Goal: Use online tool/utility: Use online tool/utility

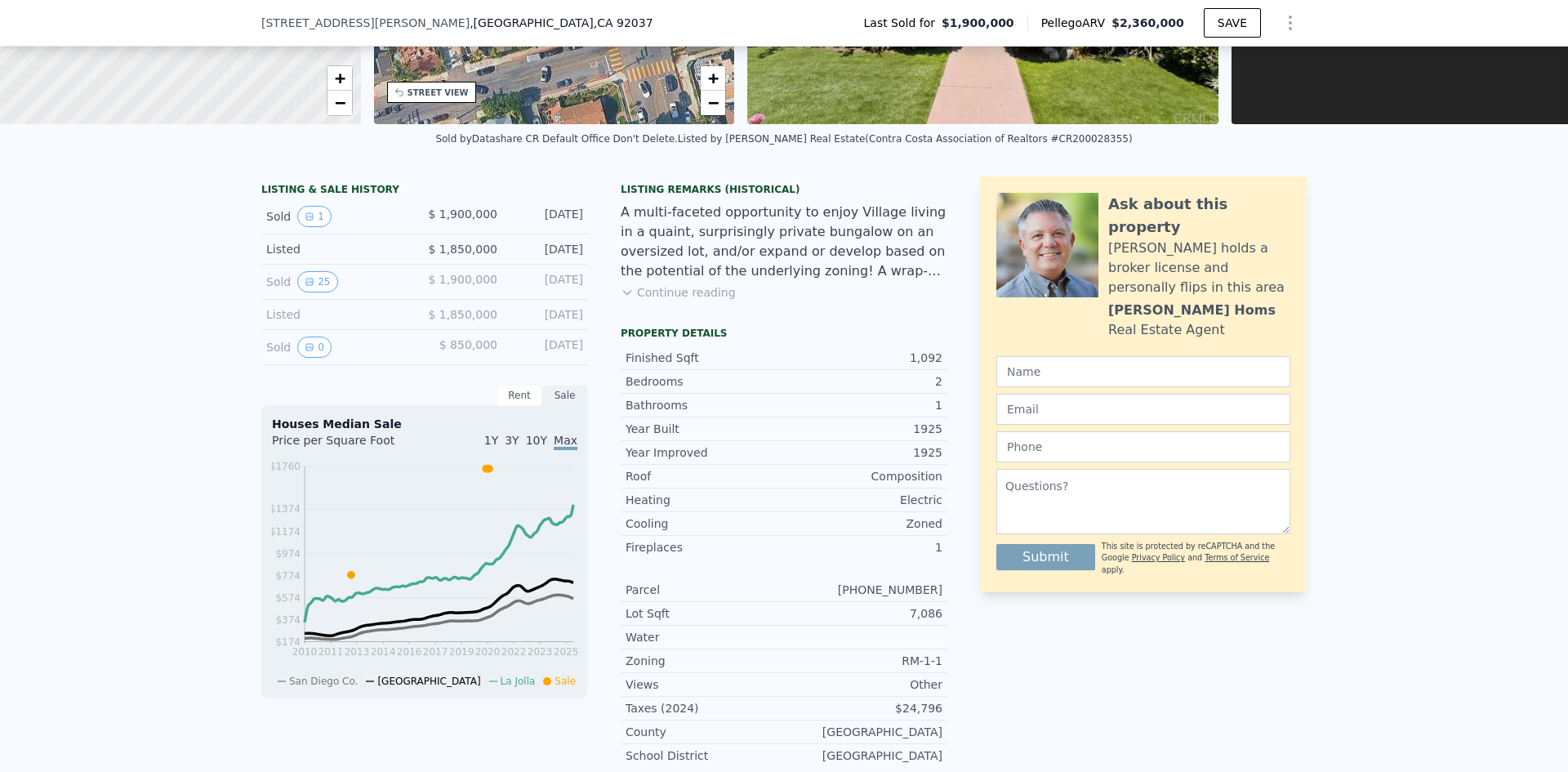
scroll to position [6, 0]
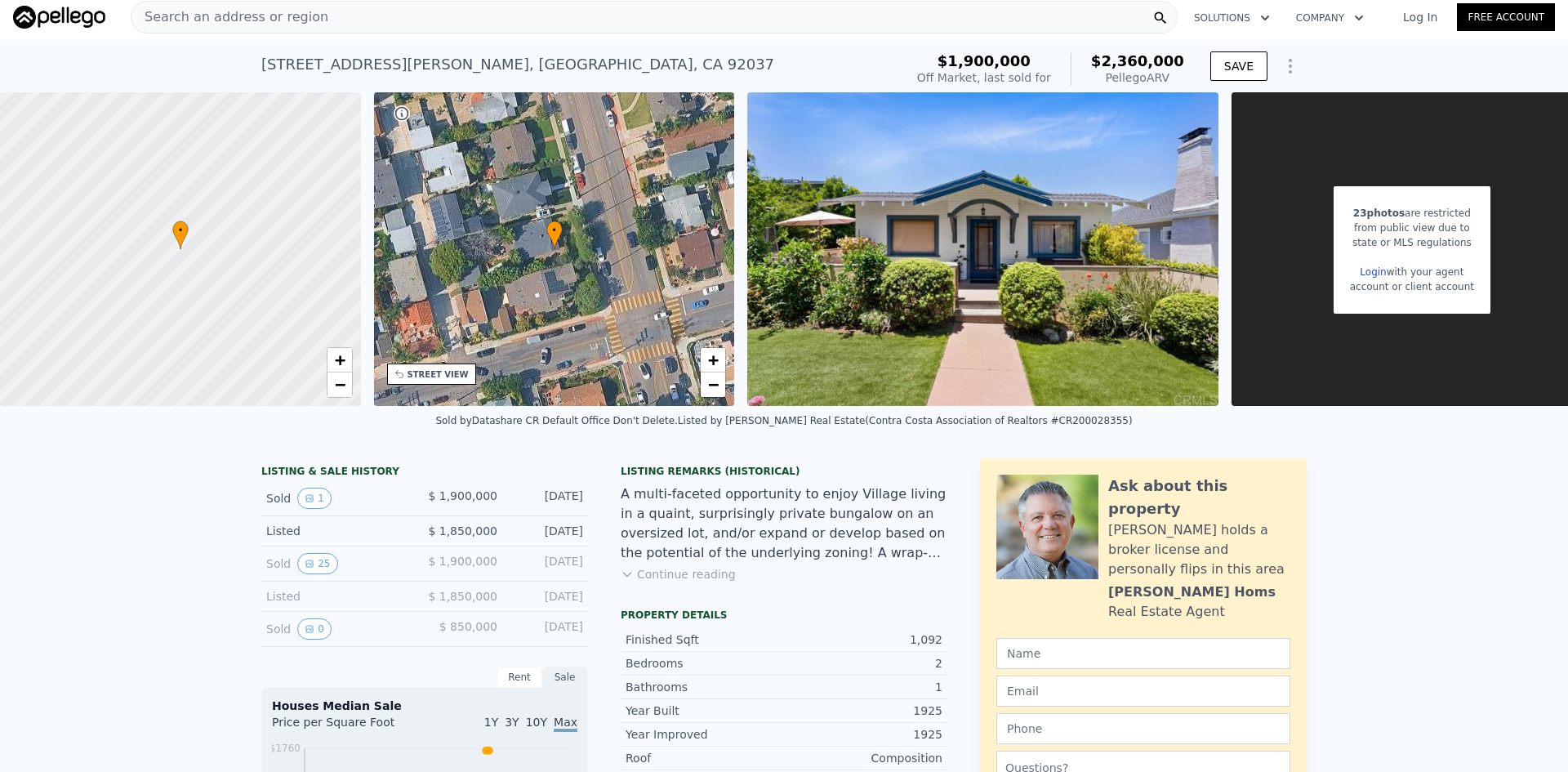
click at [344, 14] on div "Search an address or region" at bounding box center [653, 17] width 1047 height 32
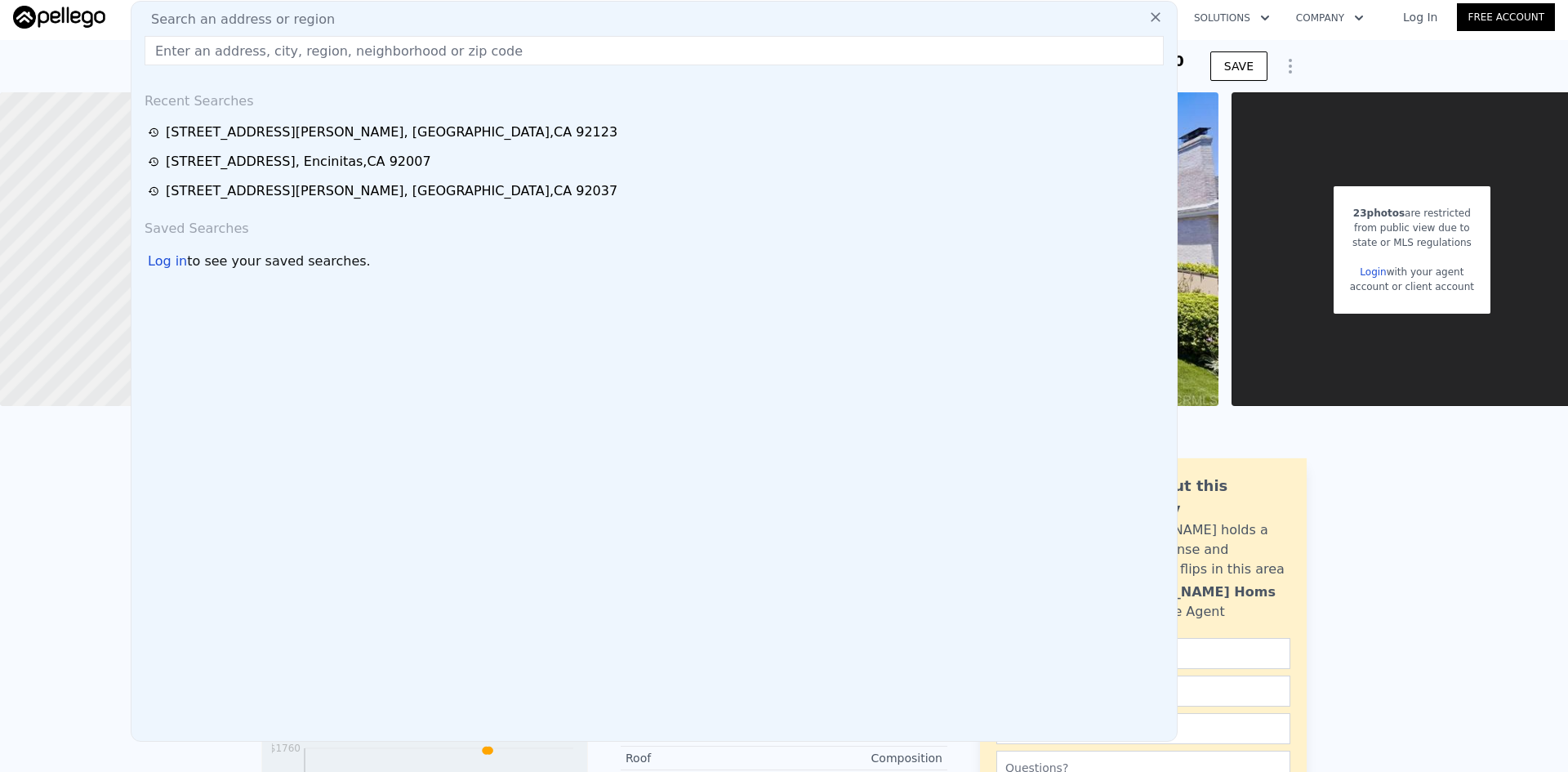
type input "[STREET_ADDRESS]"
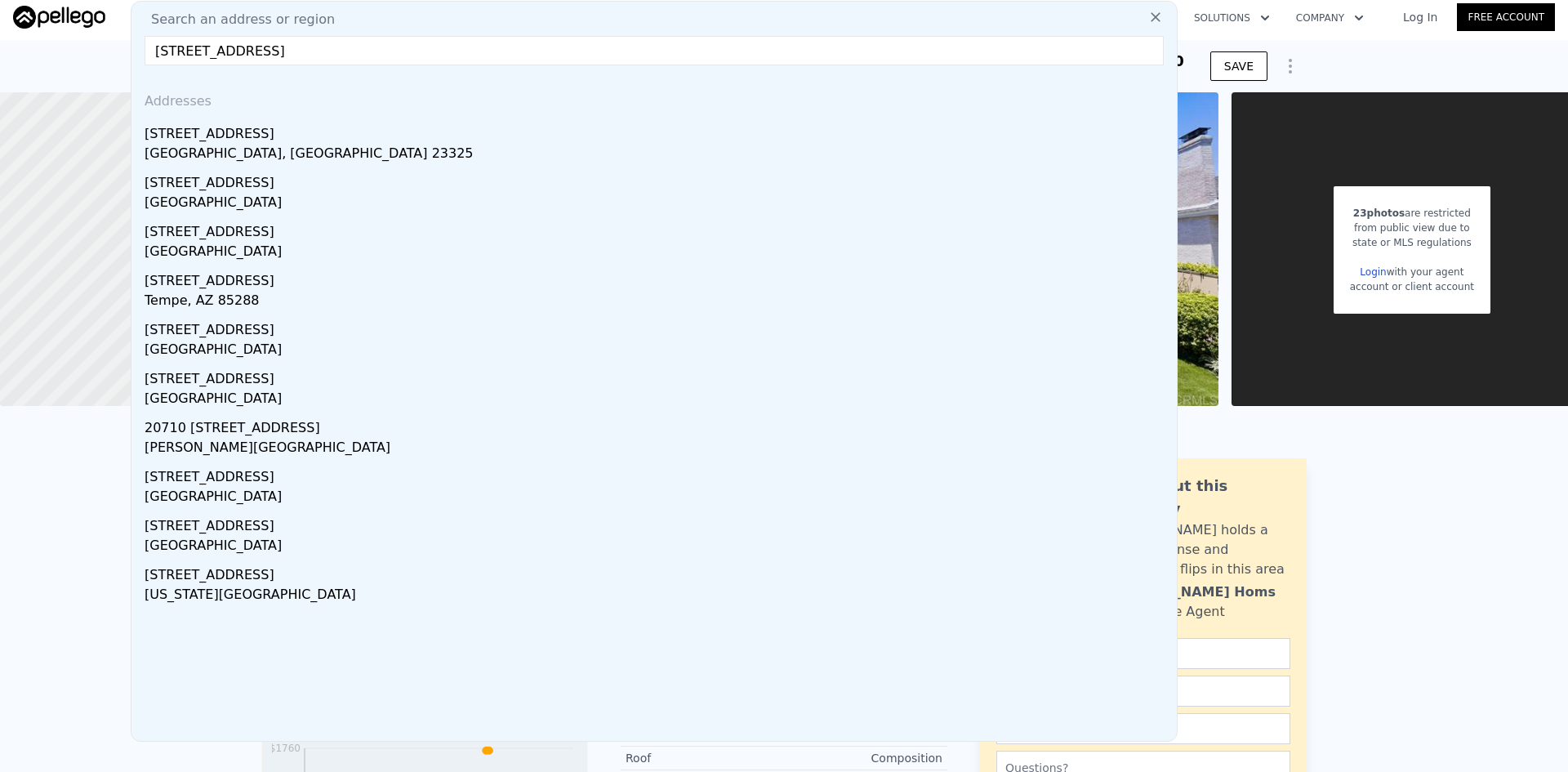
scroll to position [0, 0]
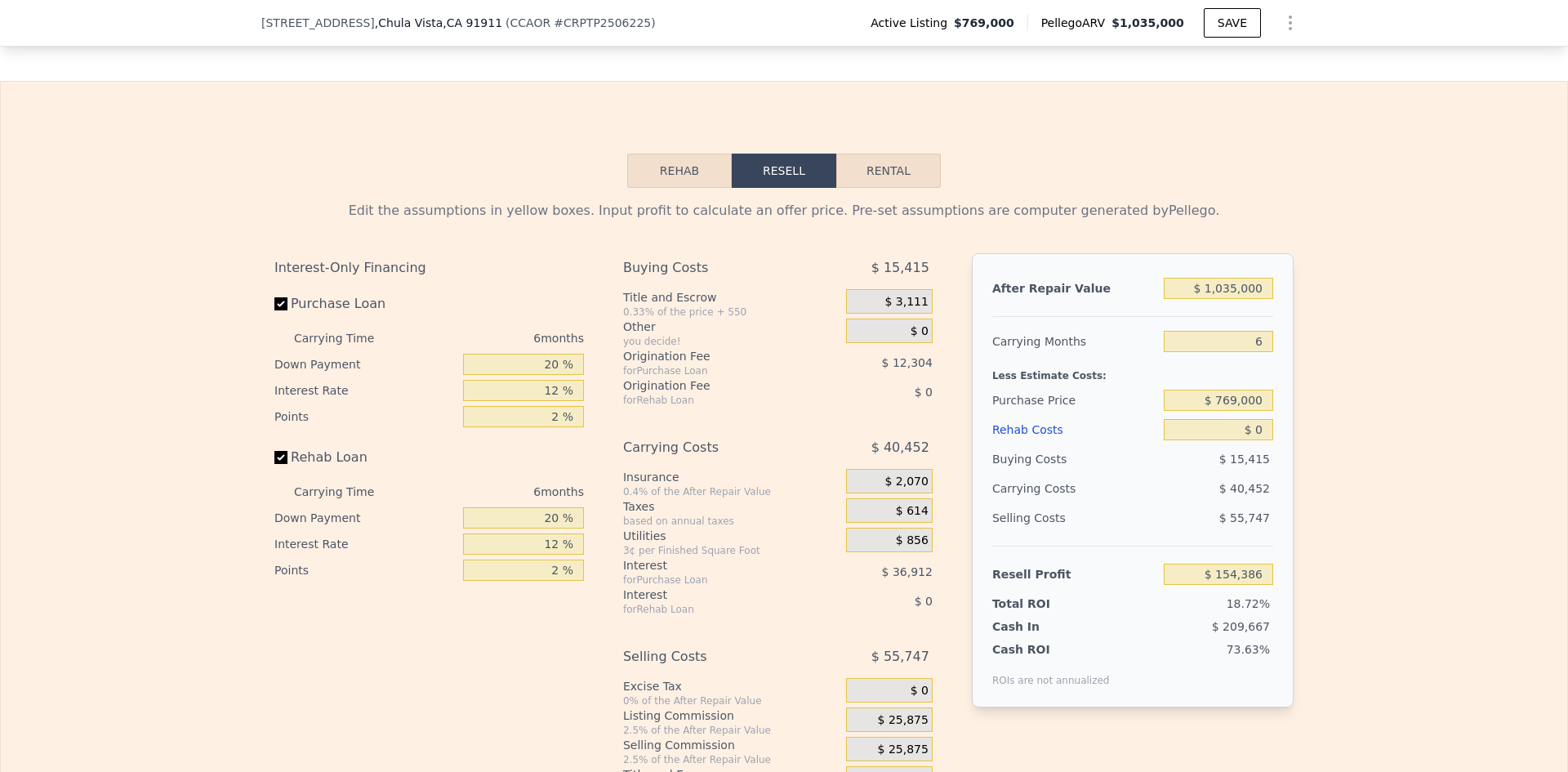
scroll to position [2391, 0]
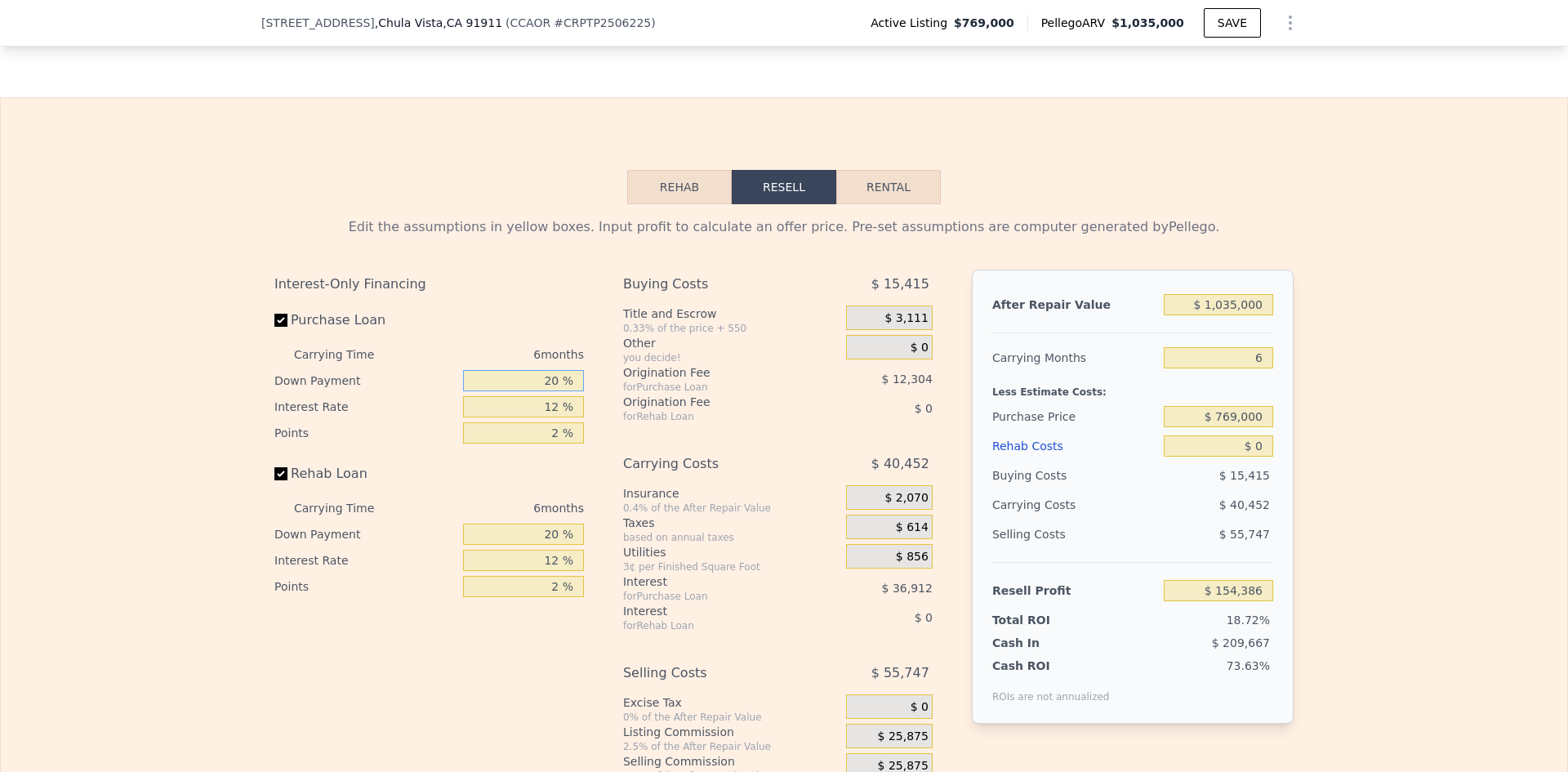
click at [545, 392] on input "20 %" at bounding box center [523, 381] width 121 height 22
type input "1 %"
type input "$ 142,698"
type input "18 %"
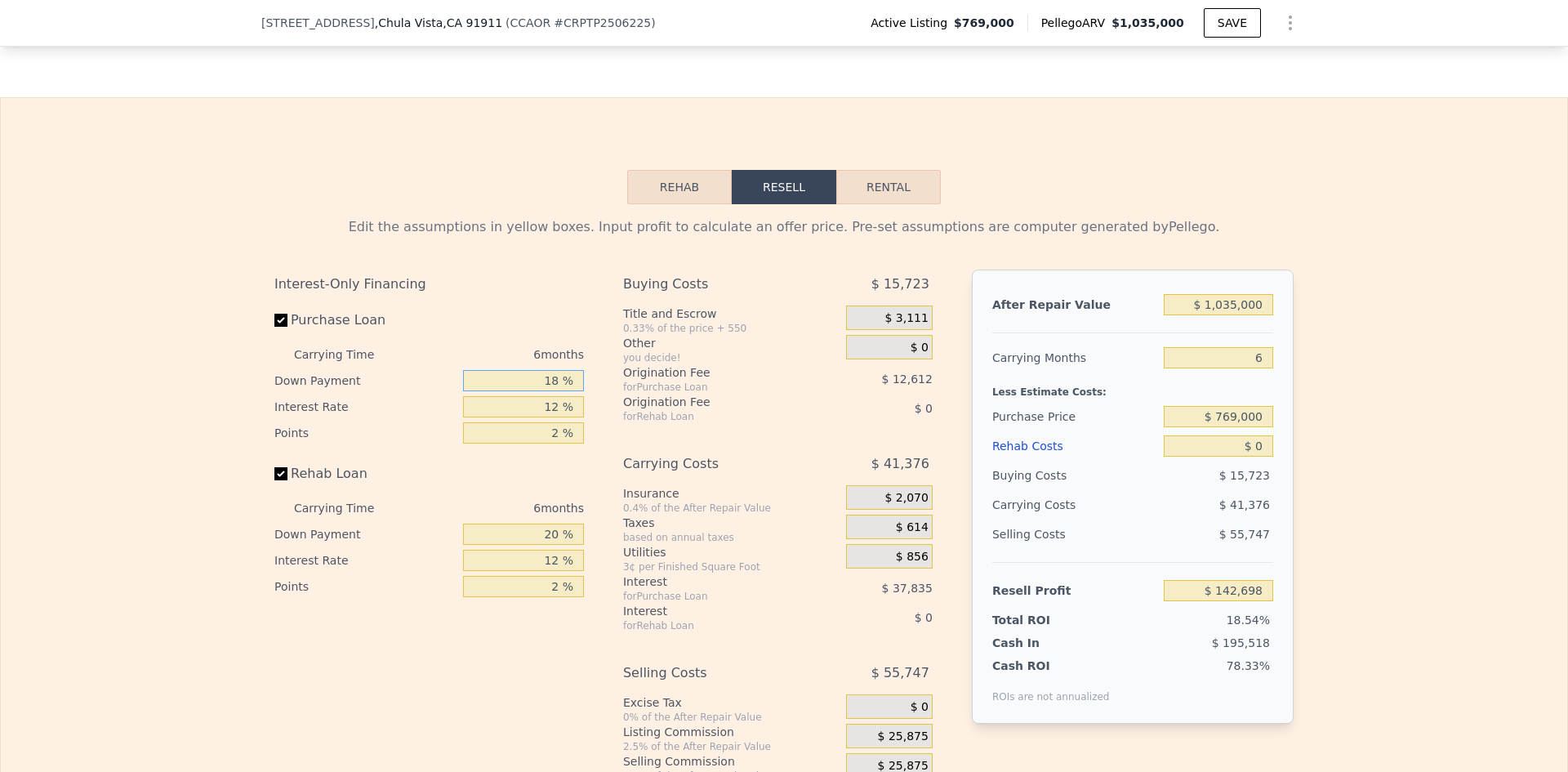
type input "$ 153,154"
type input "18 %"
type input "1 %"
type input "$ 187,840"
type input "10 %"
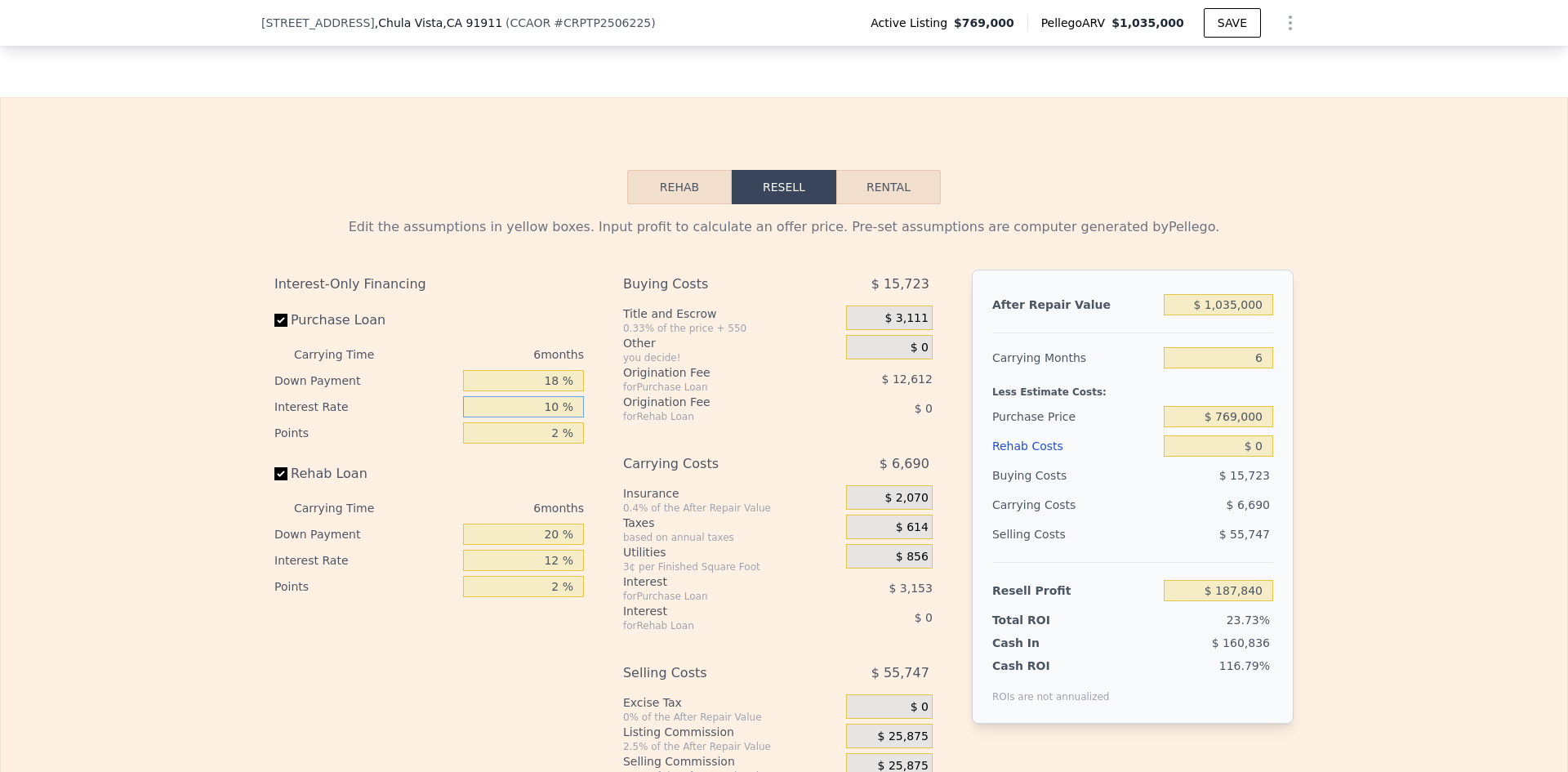
type input "$ 159,460"
type input "10 %"
type input "3 %"
type input "$ 153,155"
type input "3 %"
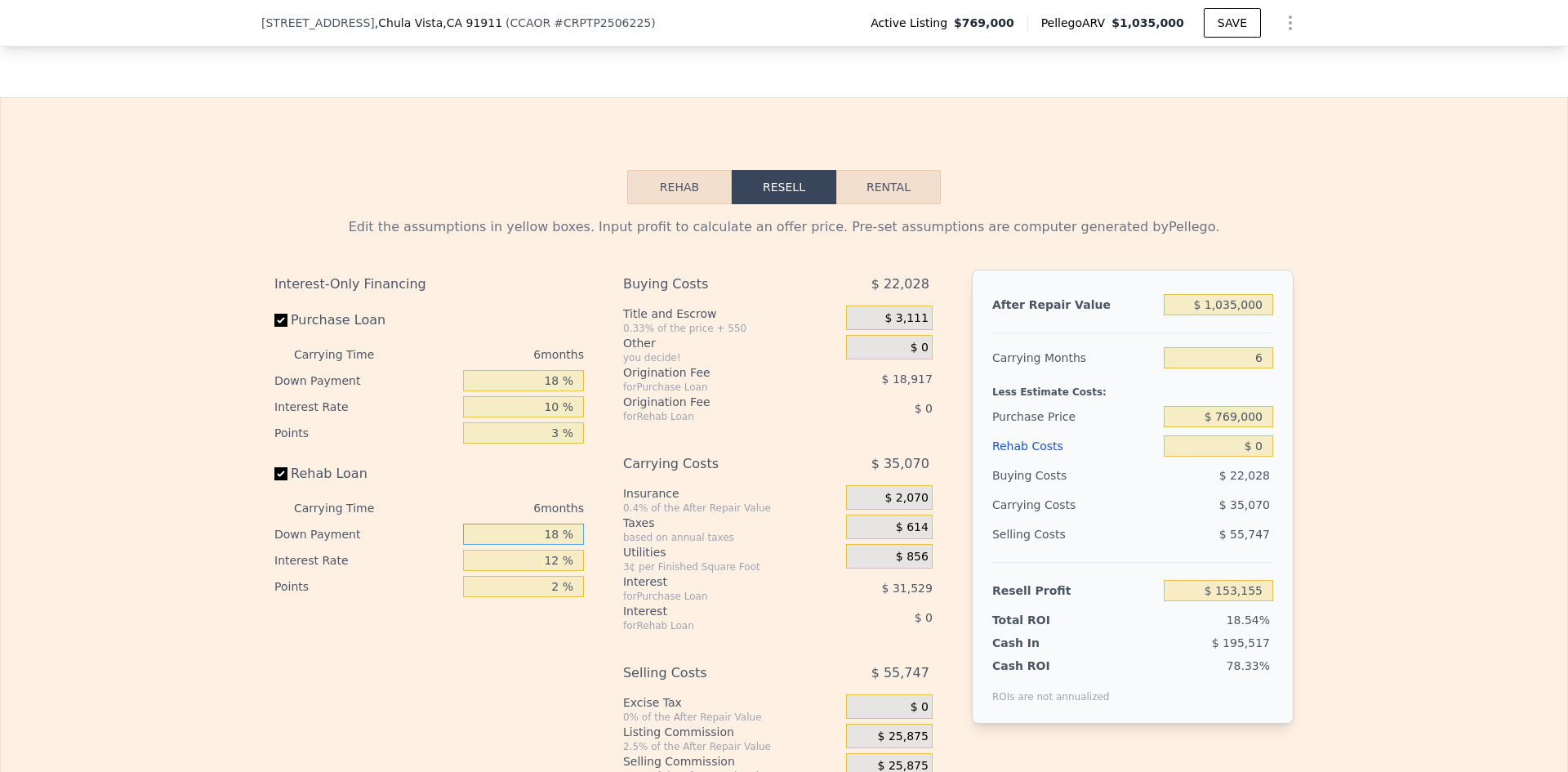
type input "18 %"
type input "10 %"
type input "3 %"
type input "$ 1"
type input "-$ 824,577"
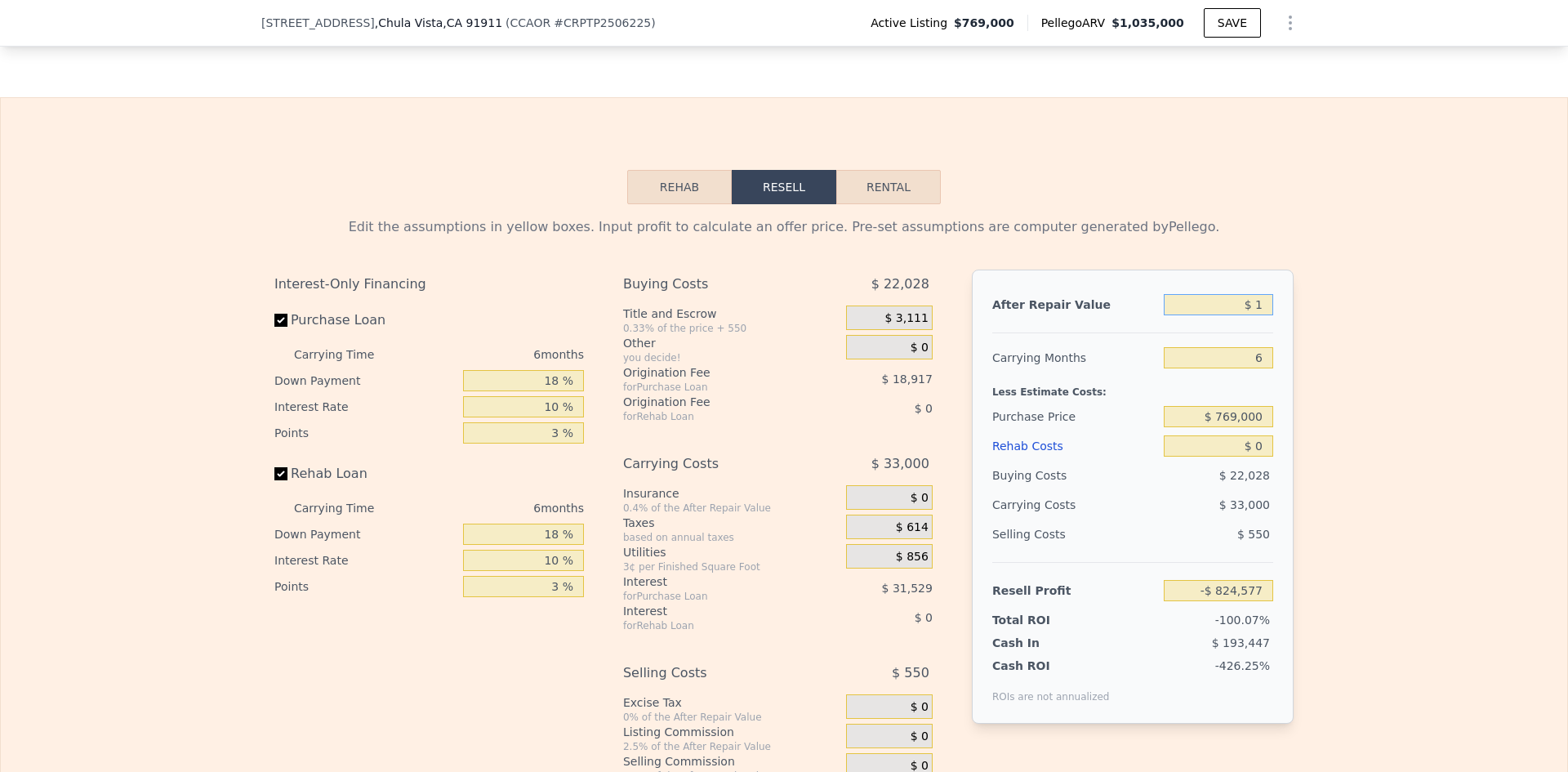
type input "$ 11"
type input "-$ 824,567"
type input "$ 110"
type input "-$ 824,474"
type input "$ 1,100"
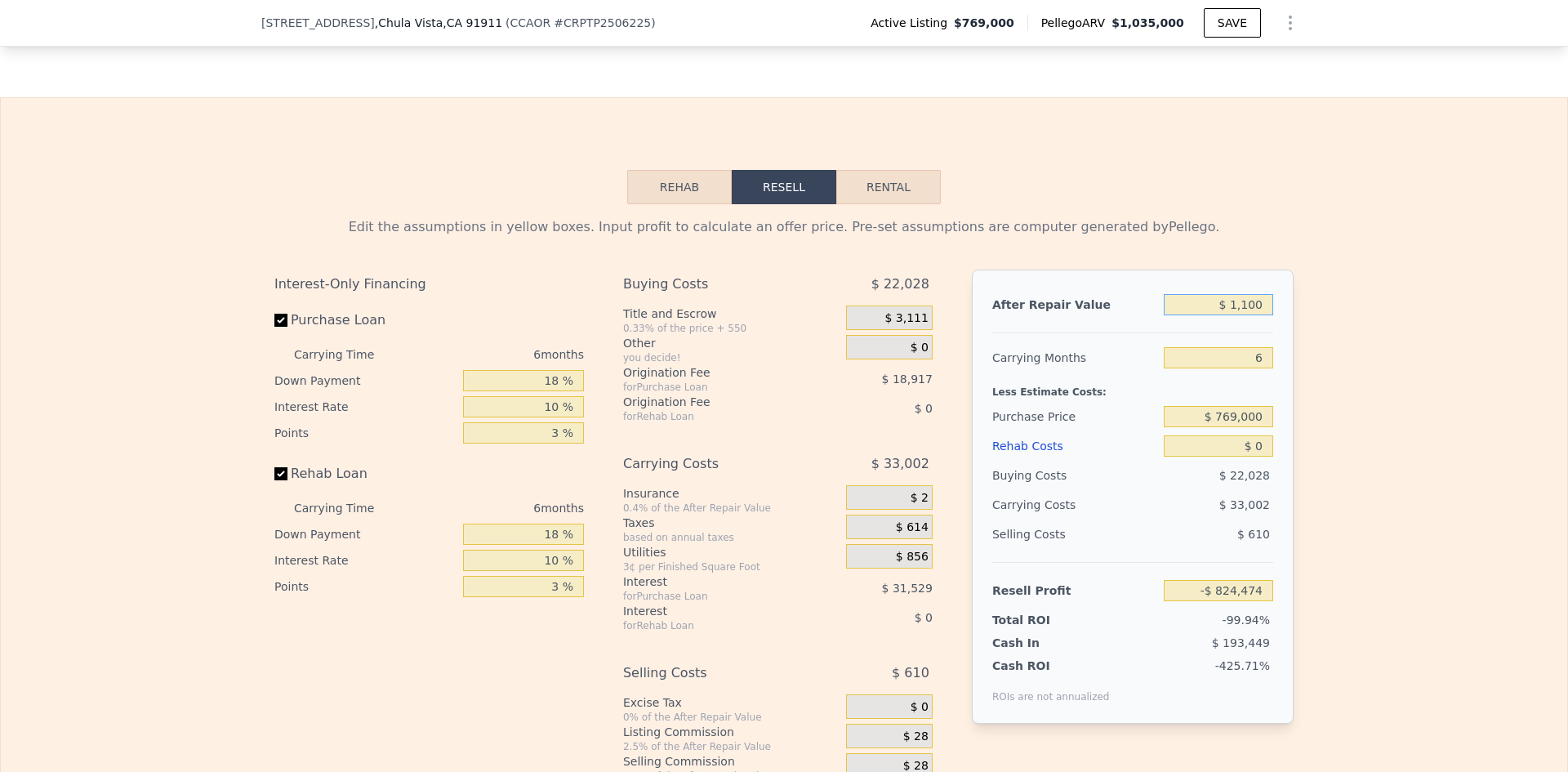
type input "-$ 823,540"
type input "$ 11,000"
type input "-$ 814,187"
type input "$ 110,000"
type input "-$ 720,664"
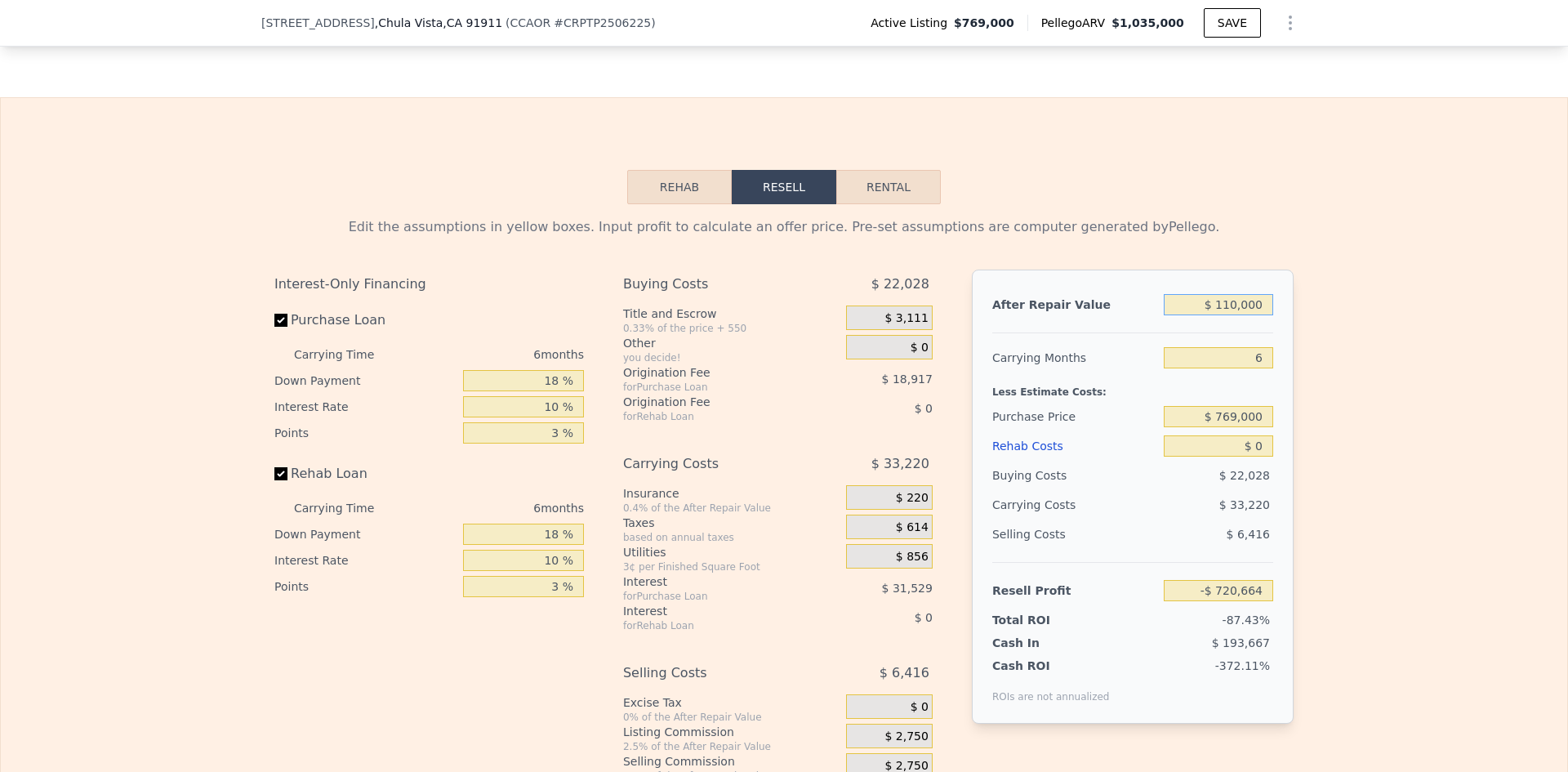
type input "$ 1,100,000"
type input "$ 214,559"
type input "$ 1,100,000"
type input "$ 769,000"
click at [1167, 520] on div "$ 35,200" at bounding box center [1186, 504] width 172 height 29
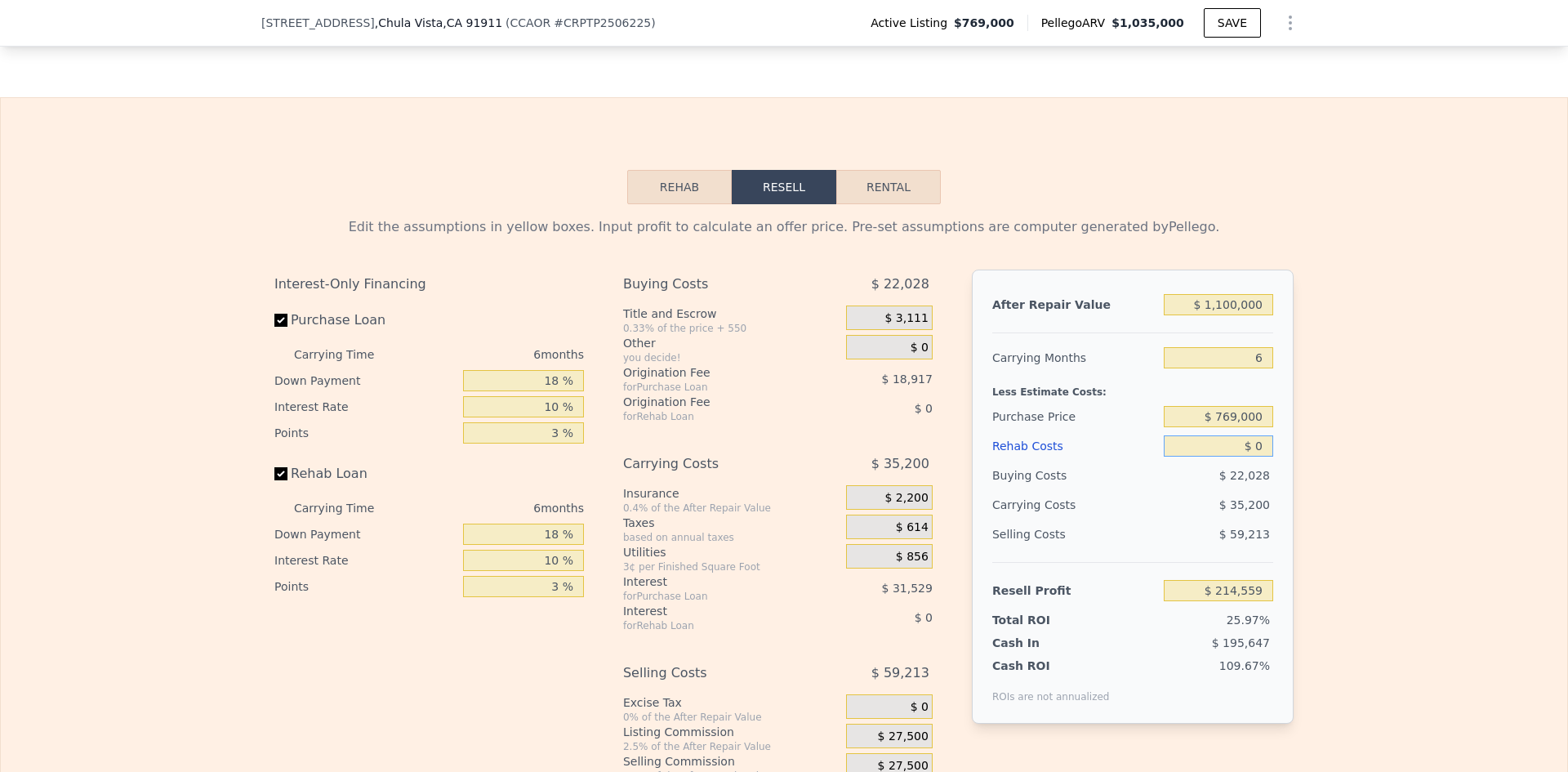
click at [1255, 457] on input "$ 0" at bounding box center [1219, 447] width 110 height 22
type input "$ 15"
type input "$ 214,544"
type input "$ 150"
type input "$ 214,399"
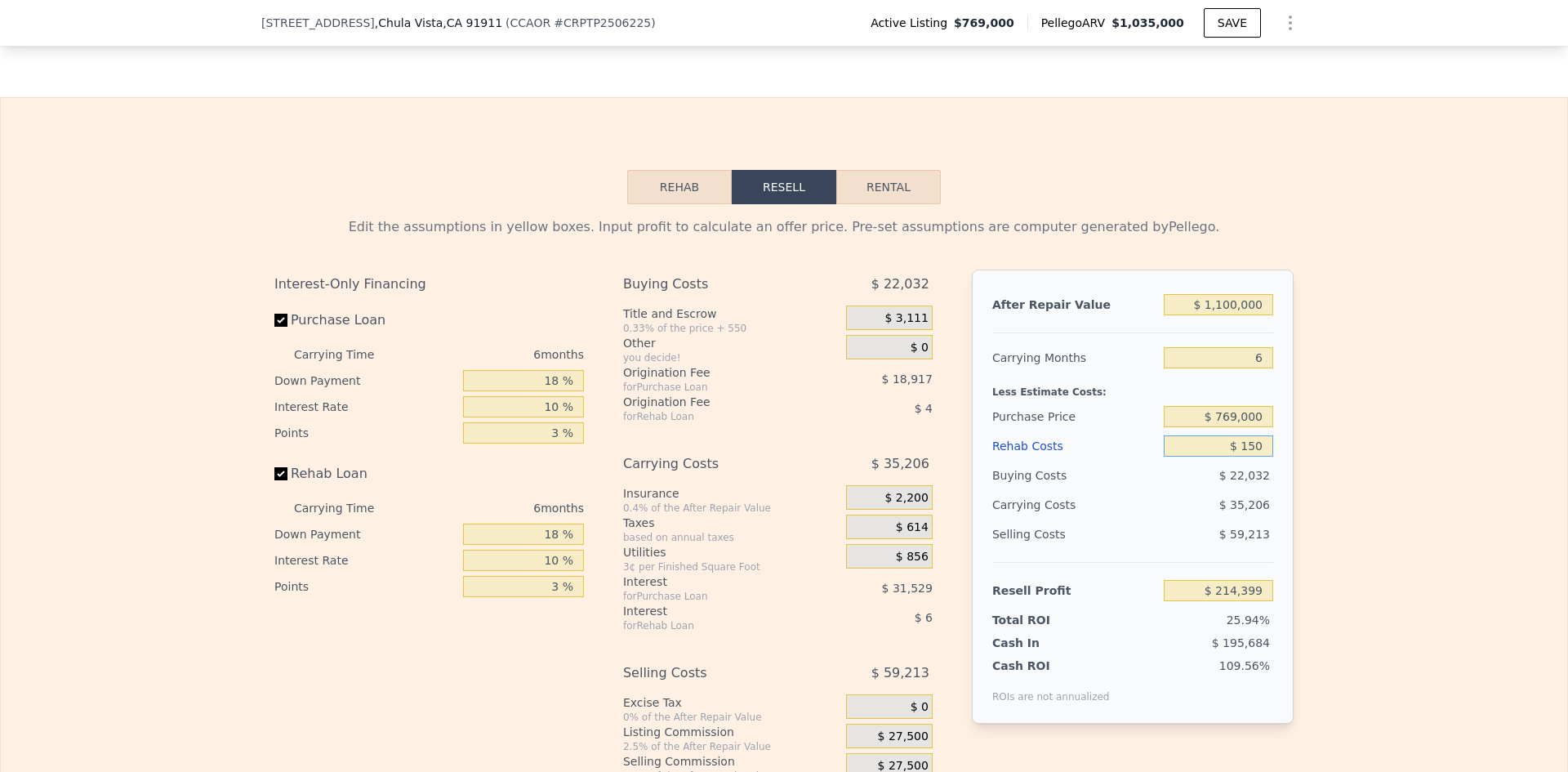
type input "$ 1,500"
type input "$ 212,962"
type input "$ 15,000"
type input "$ 198,572"
type input "$ 150,000"
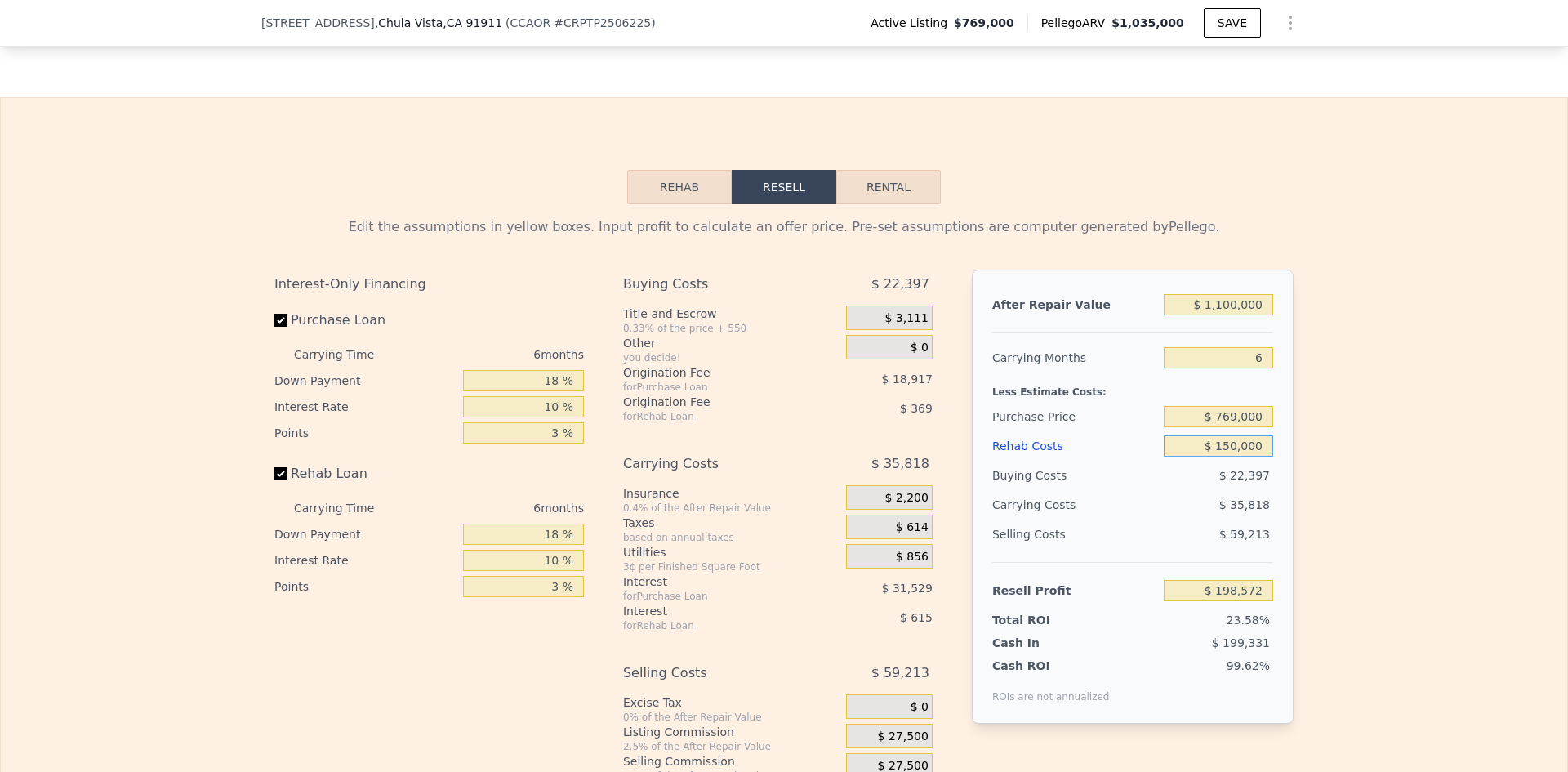
type input "$ 54,719"
type input "$ 15,000"
type input "$ 198,572"
type input "$ 1,500"
type input "$ 212,962"
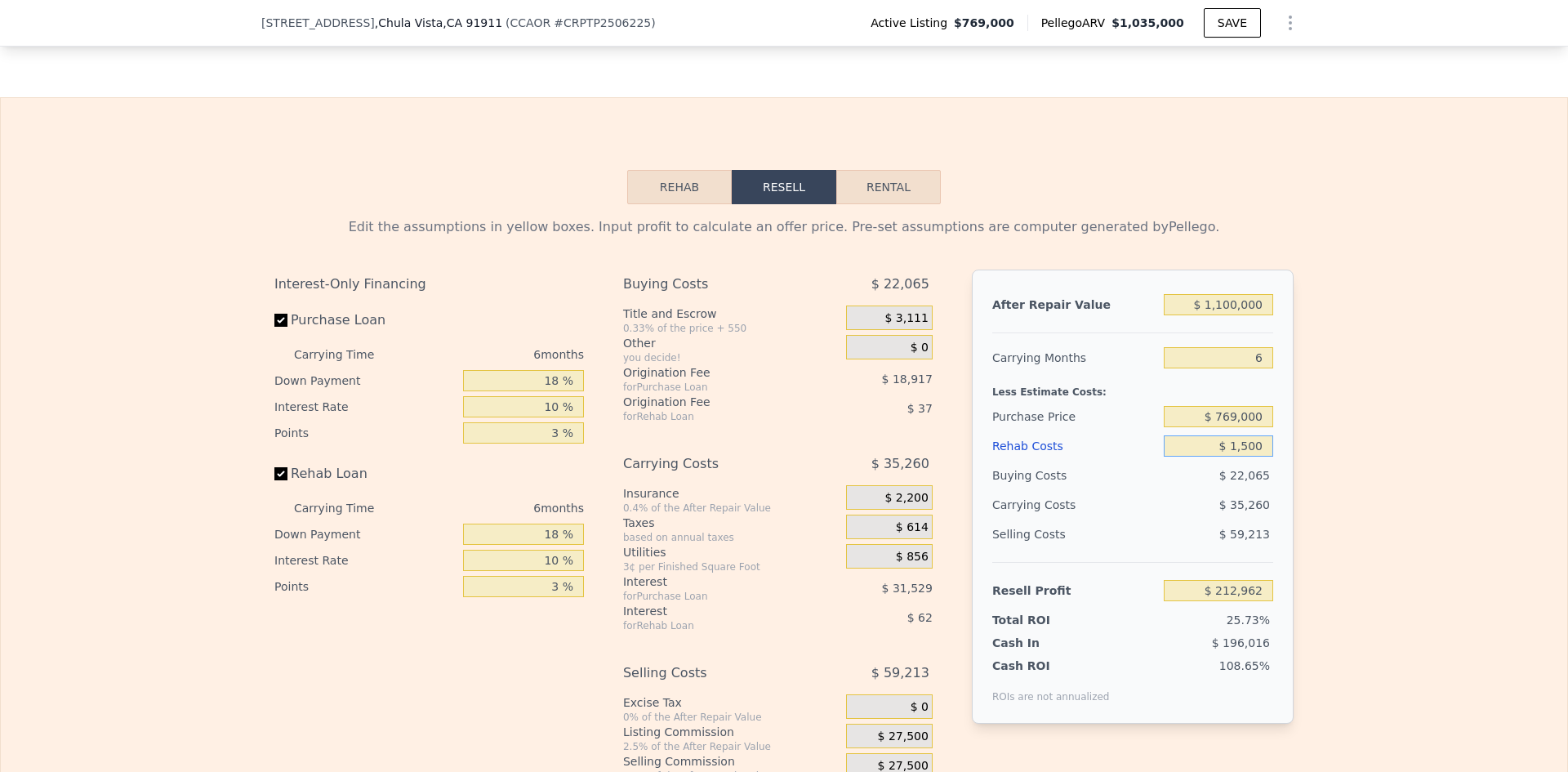
type input "$ 150"
type input "$ 214,399"
type input "$ 15"
type input "$ 214,544"
type input "$ 1"
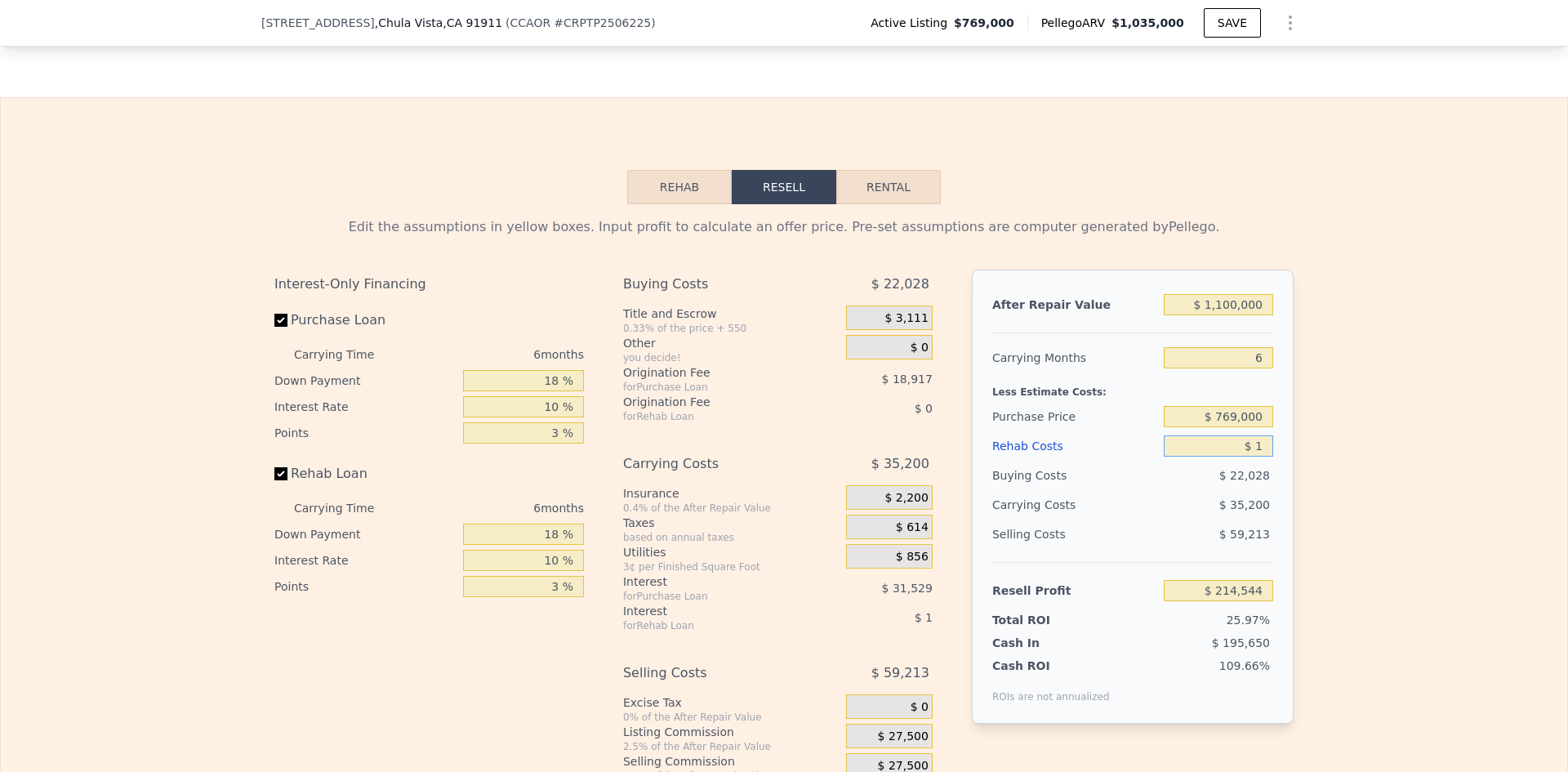
type input "$ 214,558"
type input "$ 12"
type input "$ 214,547"
type input "$ 120"
type input "$ 214,430"
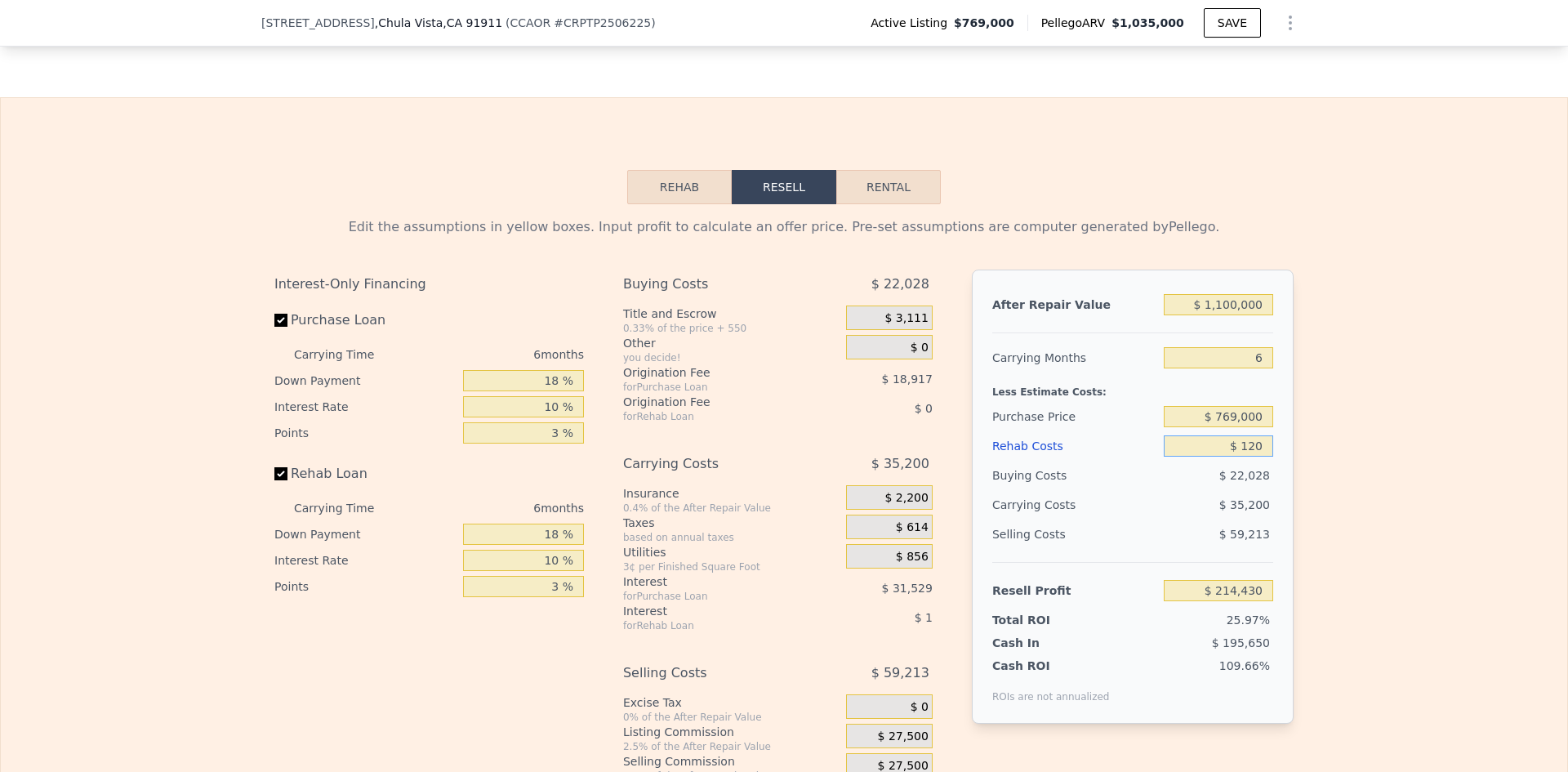
type input "$ 1,200"
type input "$ 213,281"
type input "$ 12,000"
type input "$ 201,772"
type input "$ 120,000"
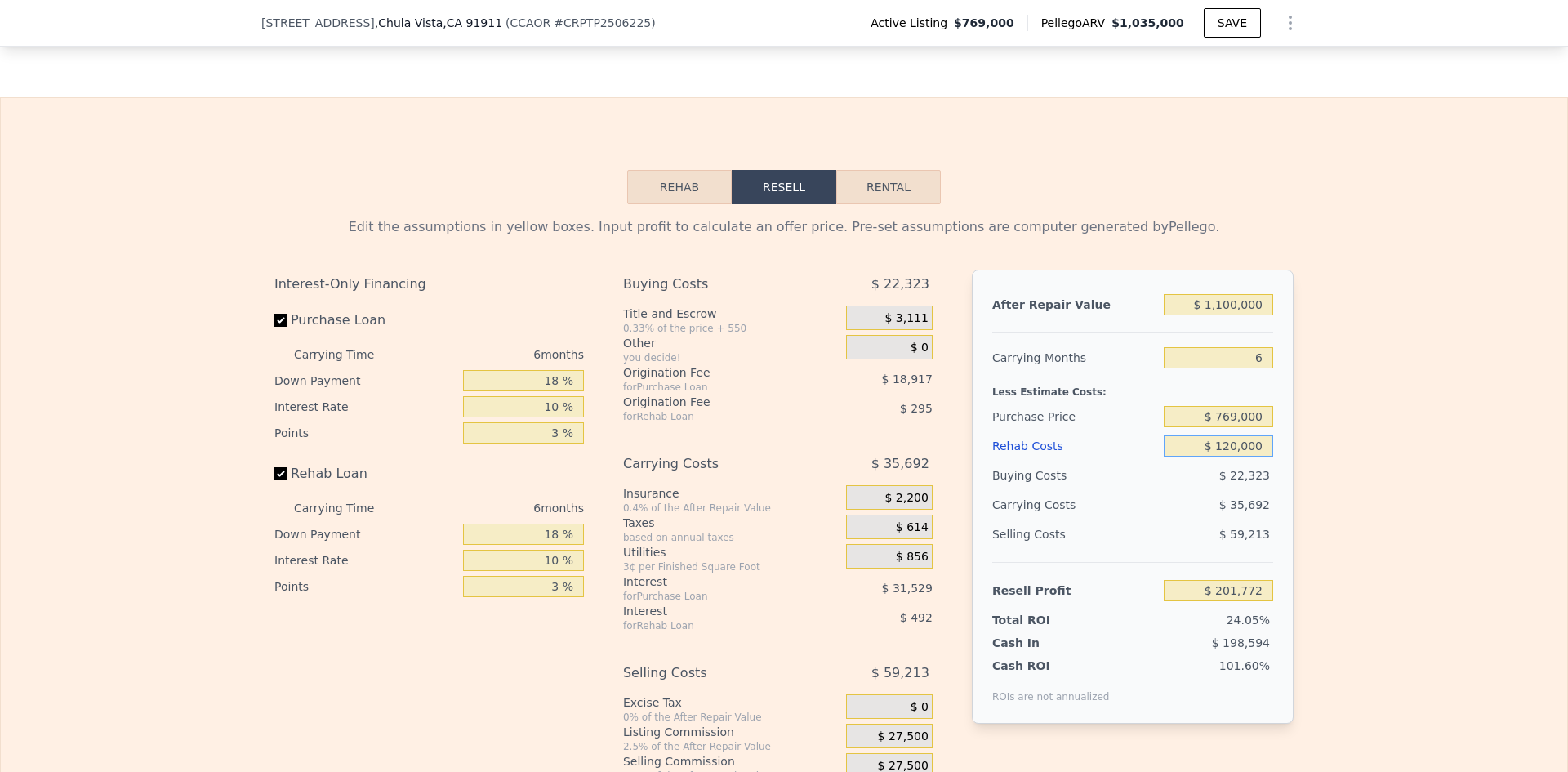
type input "$ 86,687"
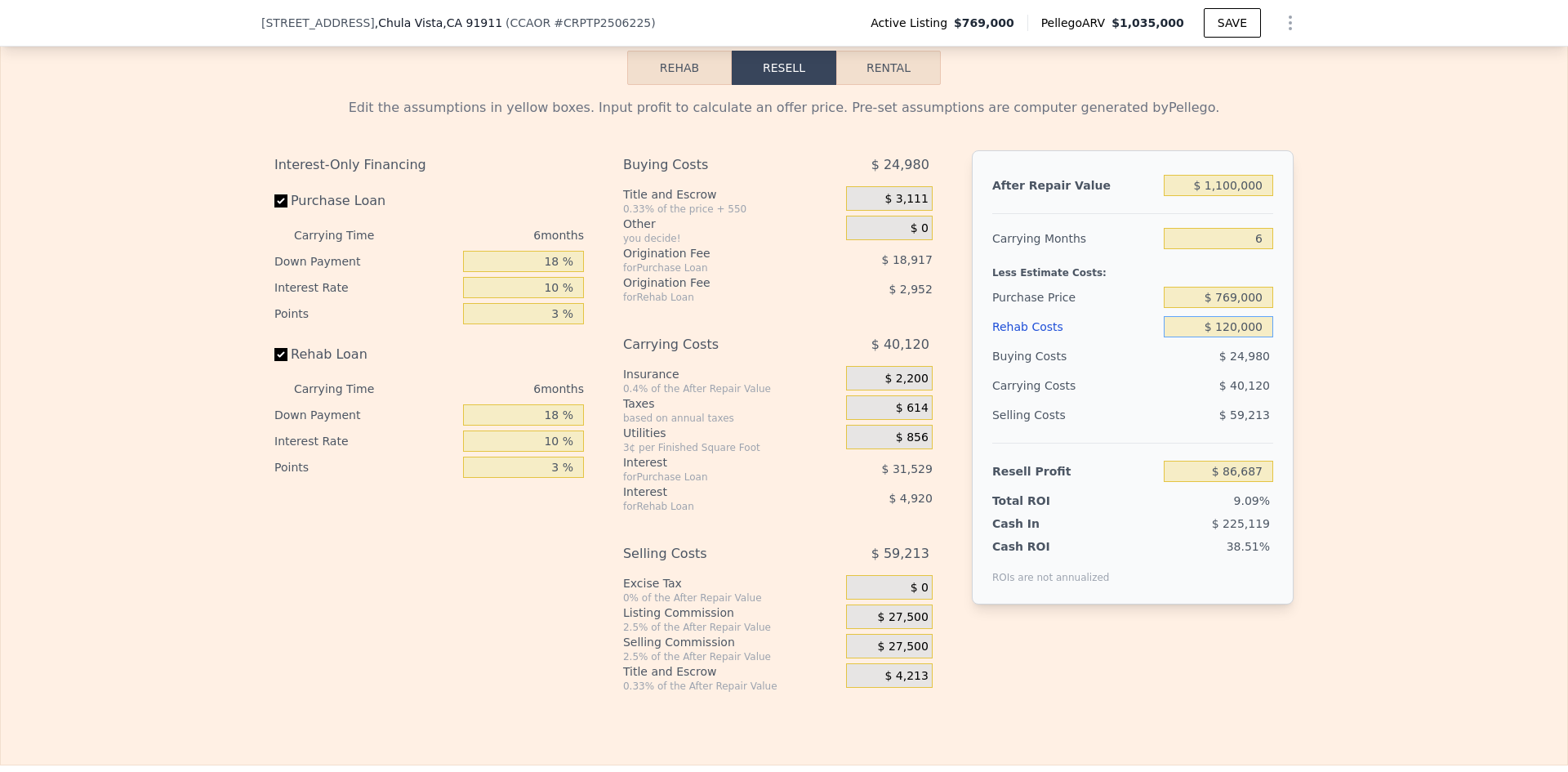
scroll to position [2610, 0]
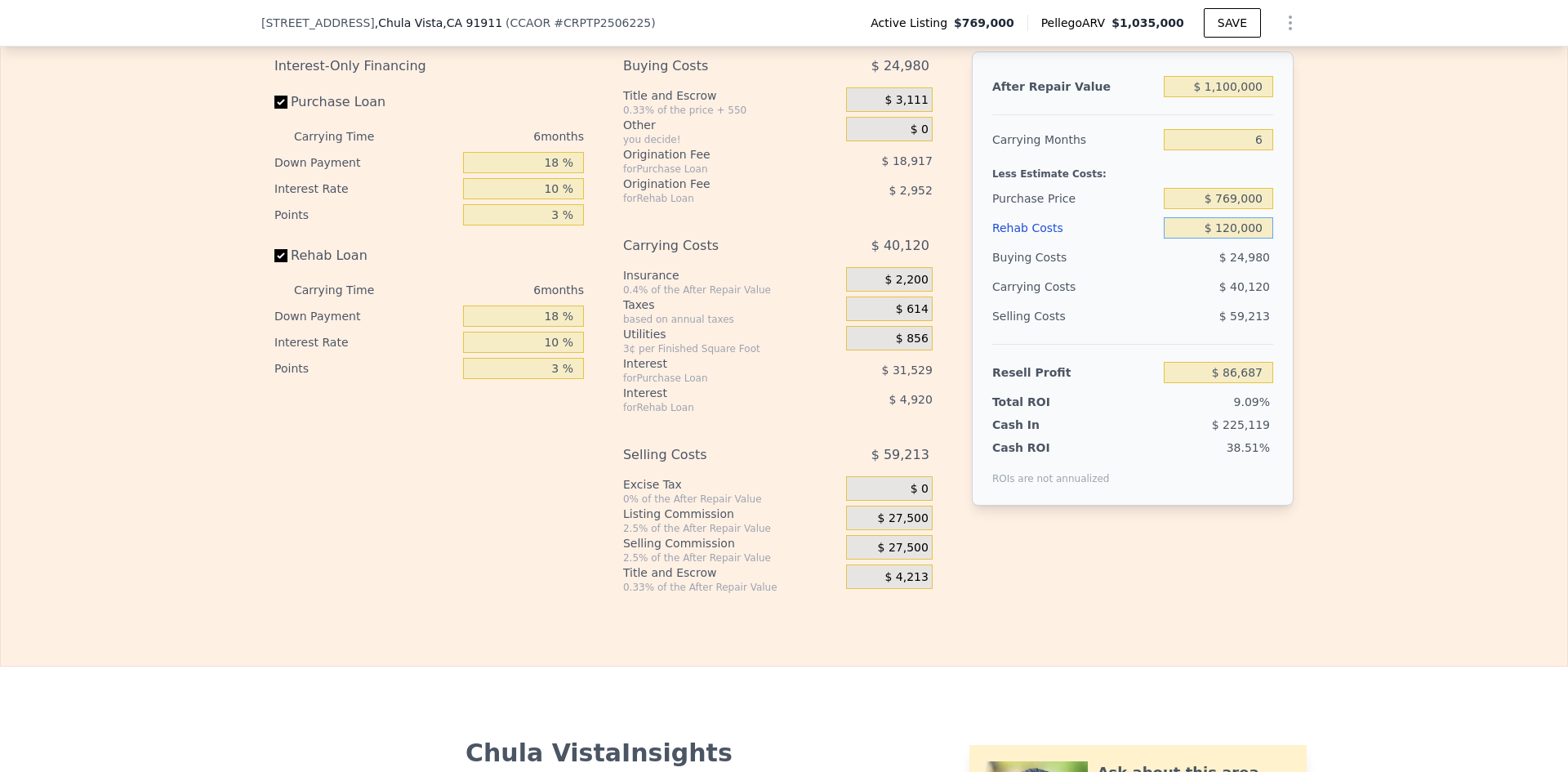
type input "$ 120,000"
click at [899, 527] on span "$ 27,500" at bounding box center [903, 519] width 51 height 15
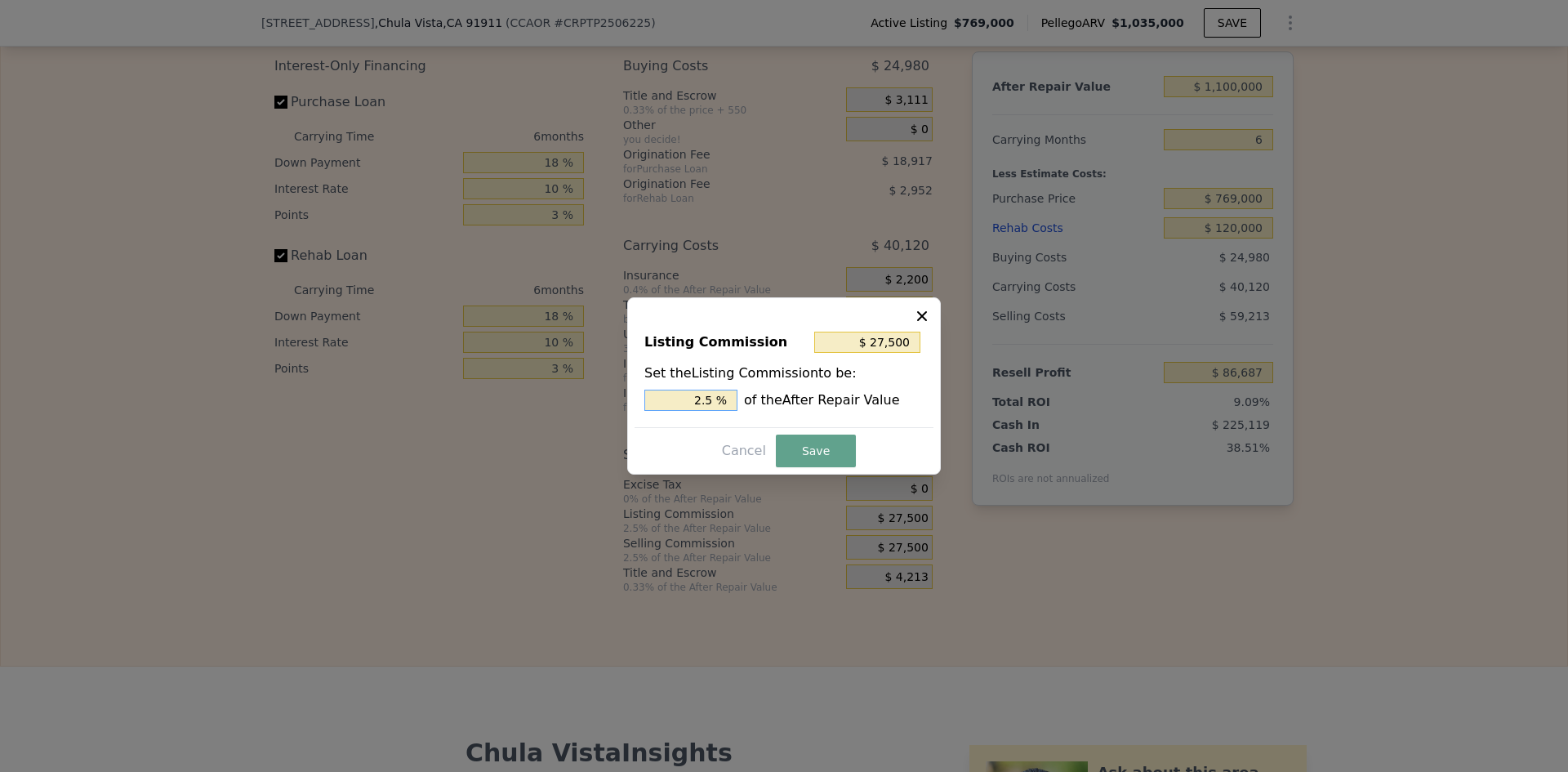
click at [716, 404] on input "2.5 %" at bounding box center [691, 401] width 93 height 22
type input "$ 22,000"
type input "2 %"
click at [827, 448] on button "Save" at bounding box center [816, 451] width 80 height 32
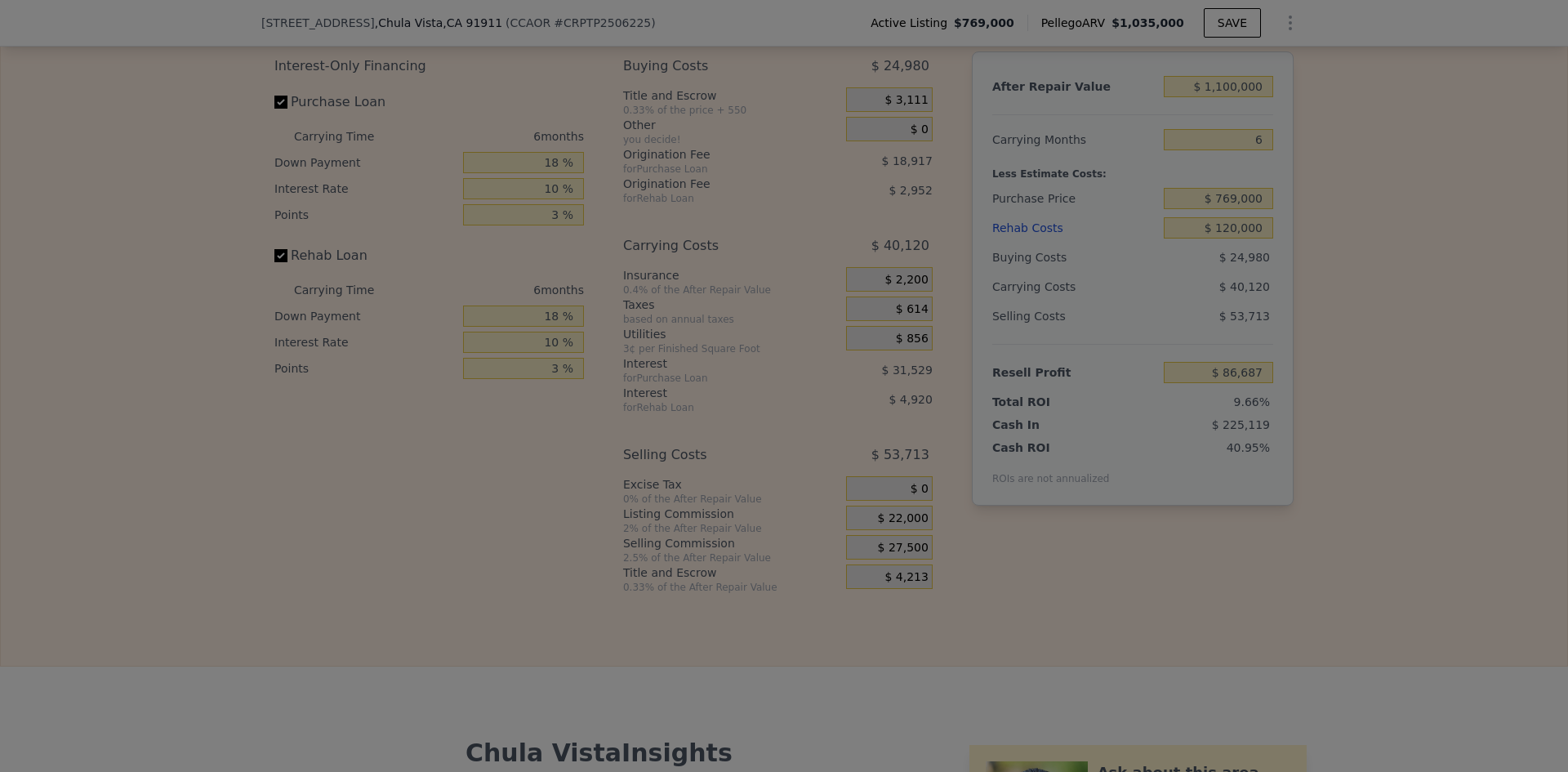
type input "$ 92,187"
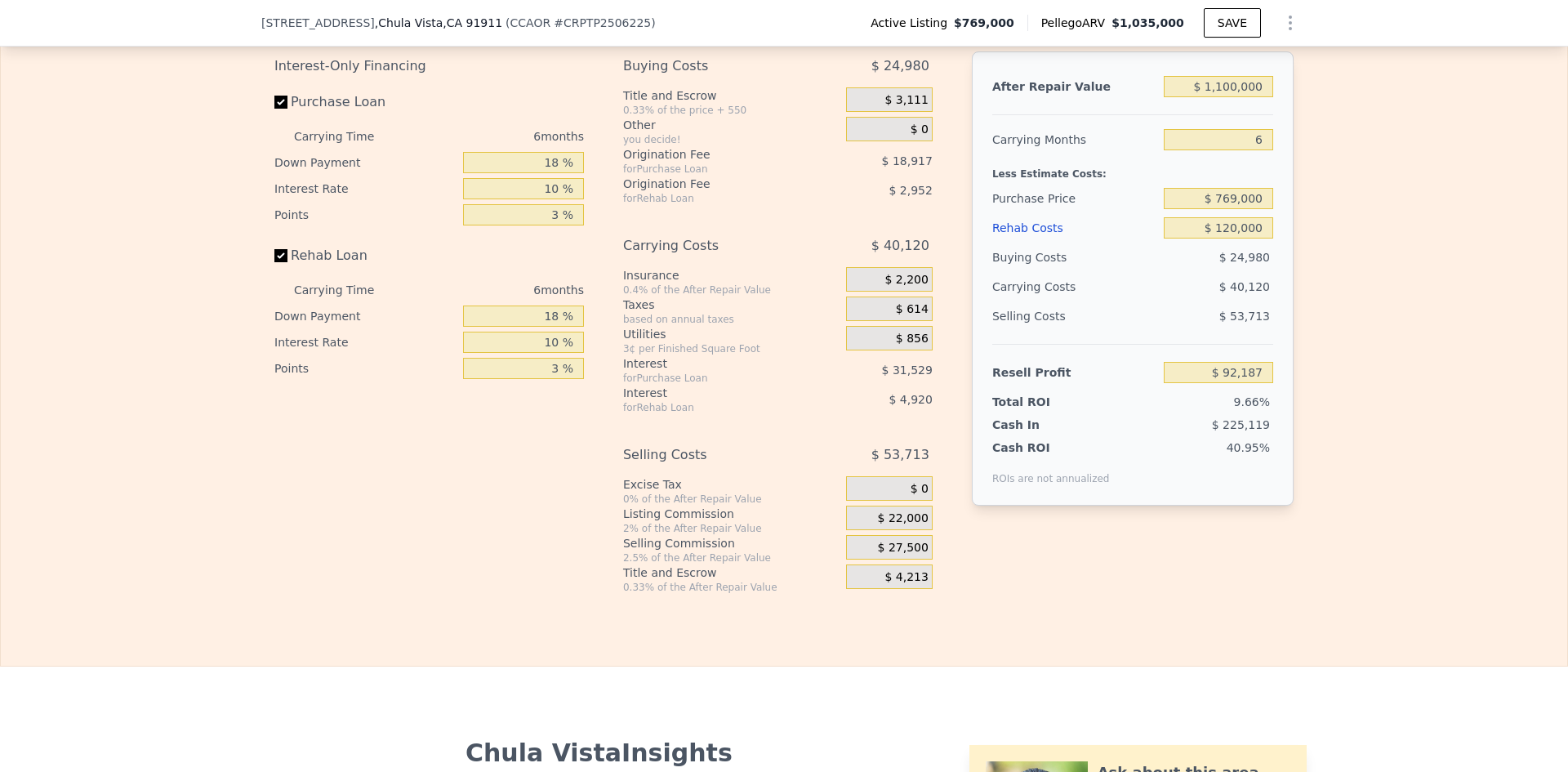
click at [867, 560] on div "$ 27,500" at bounding box center [890, 547] width 86 height 24
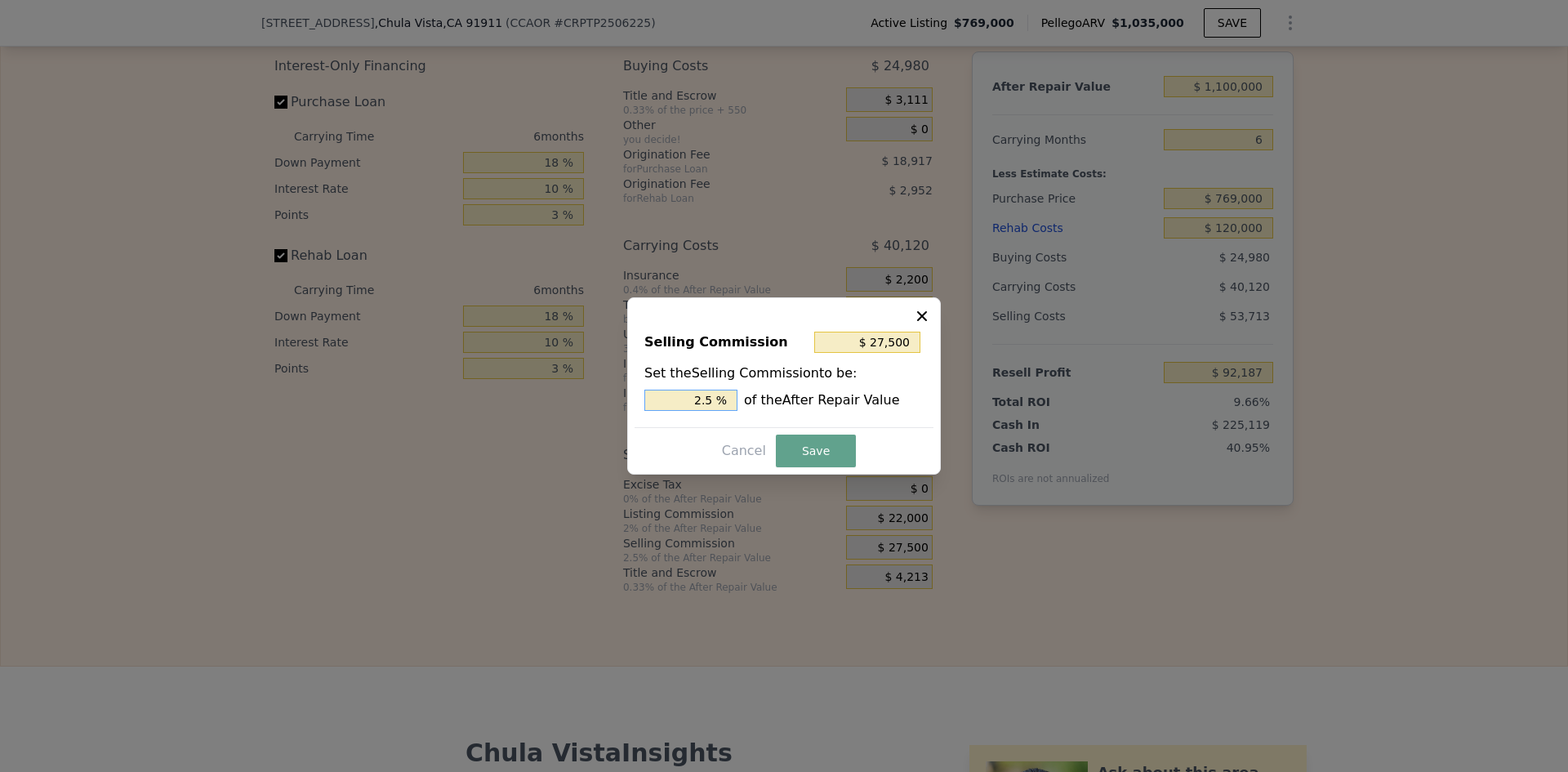
click at [715, 398] on input "2.5 %" at bounding box center [691, 401] width 93 height 22
type input "$ 22,000"
type input "2 %"
click at [777, 444] on button "Save" at bounding box center [816, 451] width 80 height 32
type input "$ 97,687"
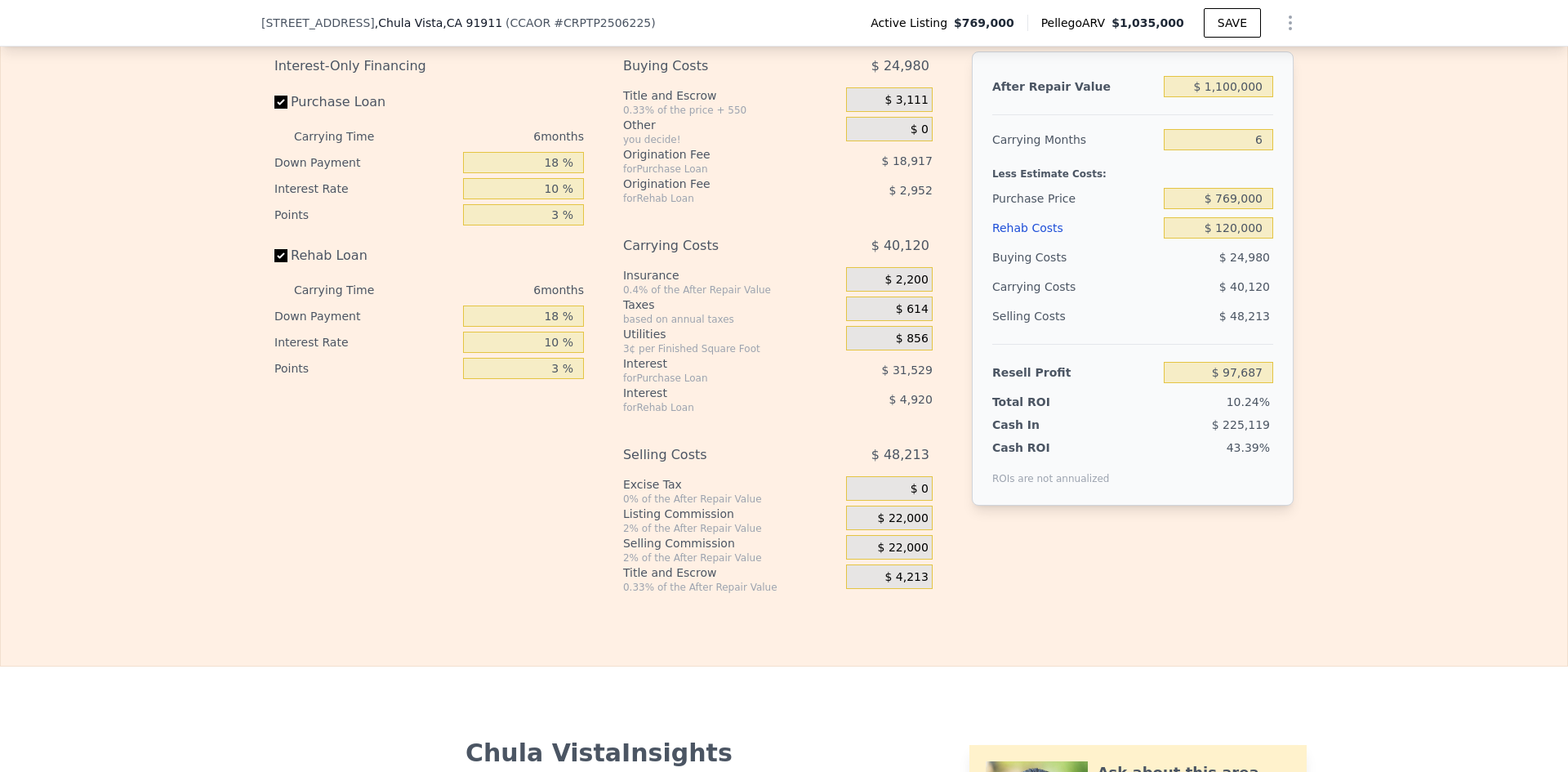
click at [1184, 457] on div "Cash ROI ROIs are not annualized 43.39%" at bounding box center [1133, 459] width 281 height 52
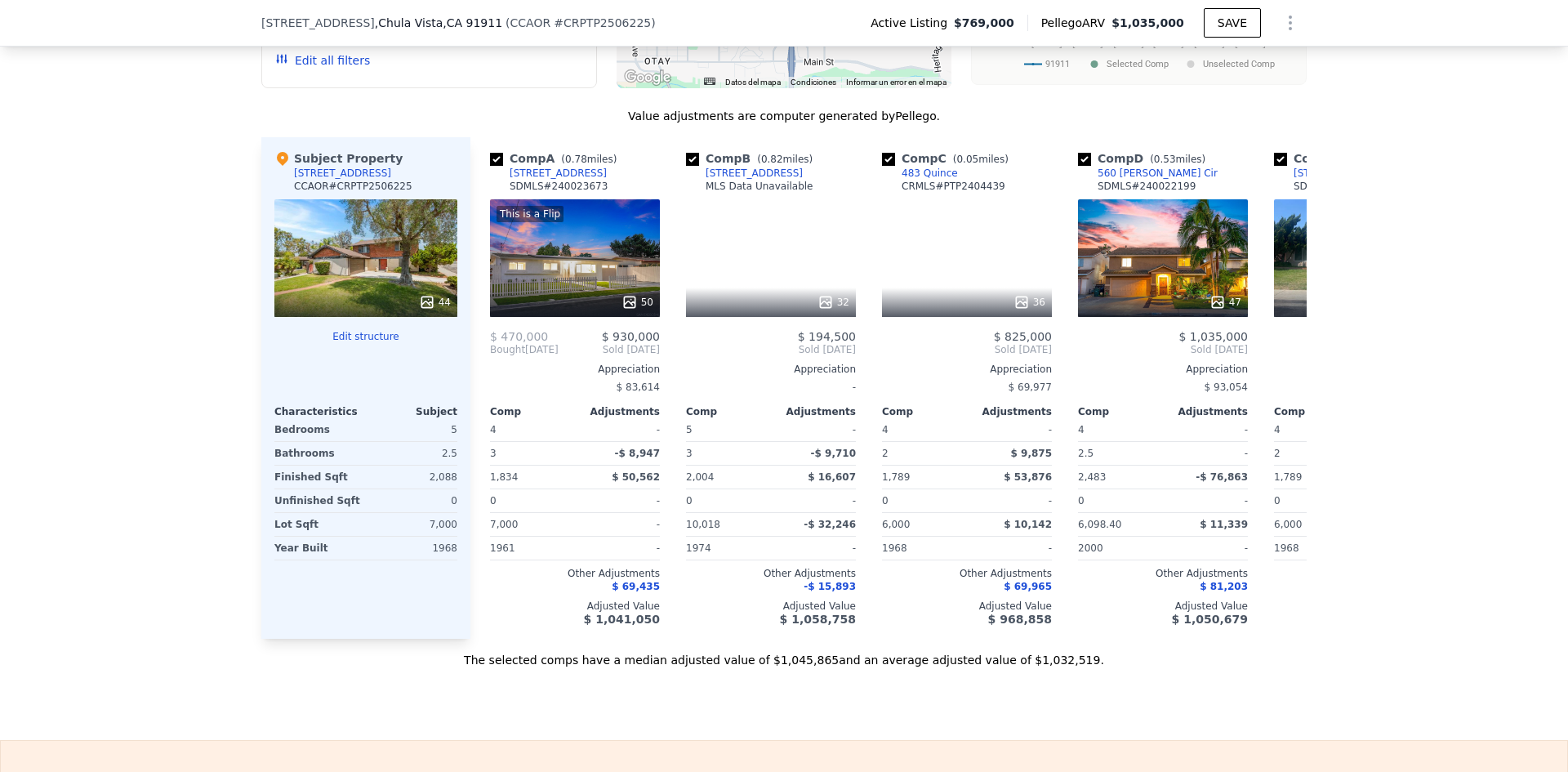
scroll to position [1737, 0]
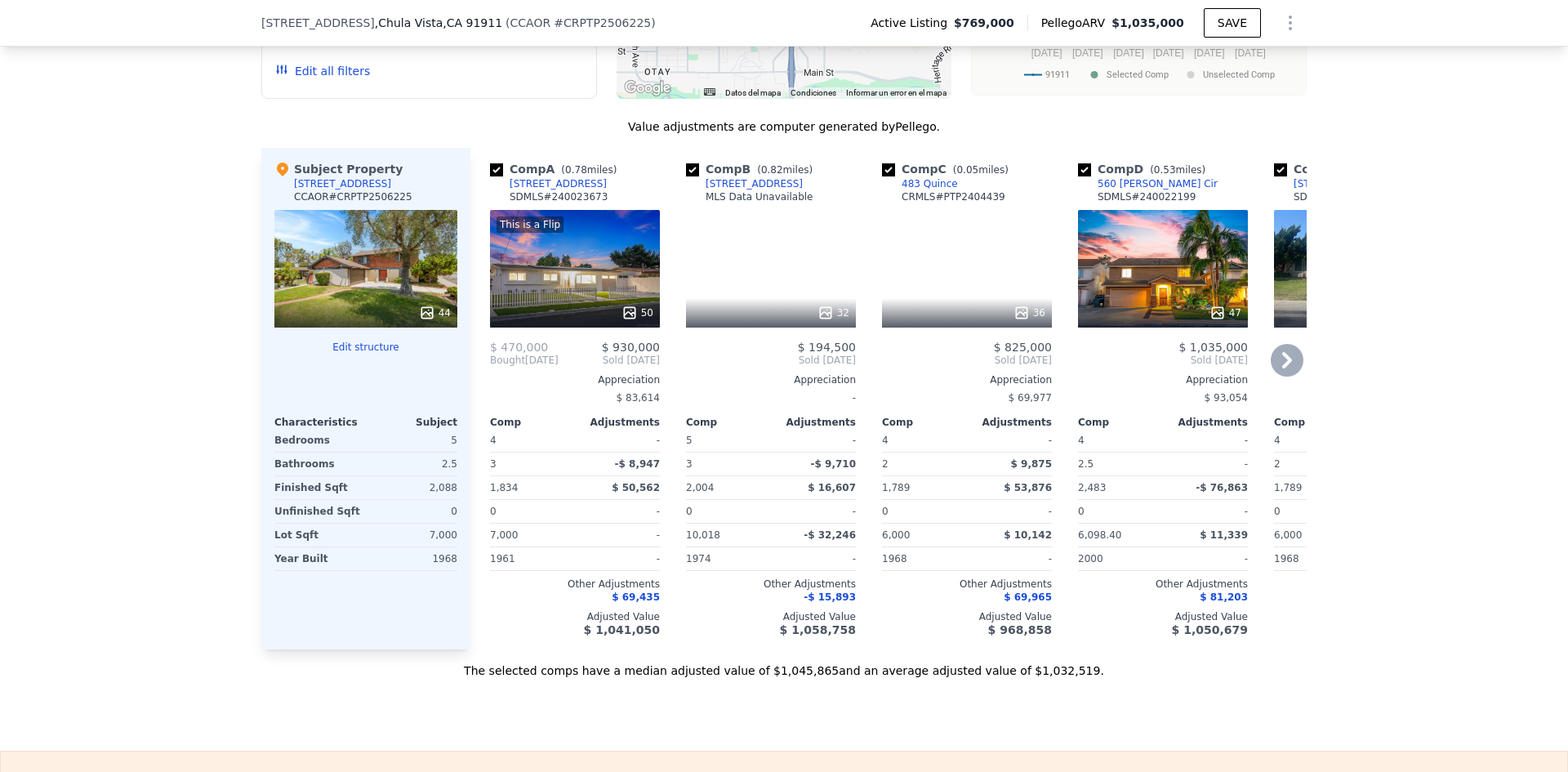
click at [1283, 376] on icon at bounding box center [1286, 360] width 32 height 32
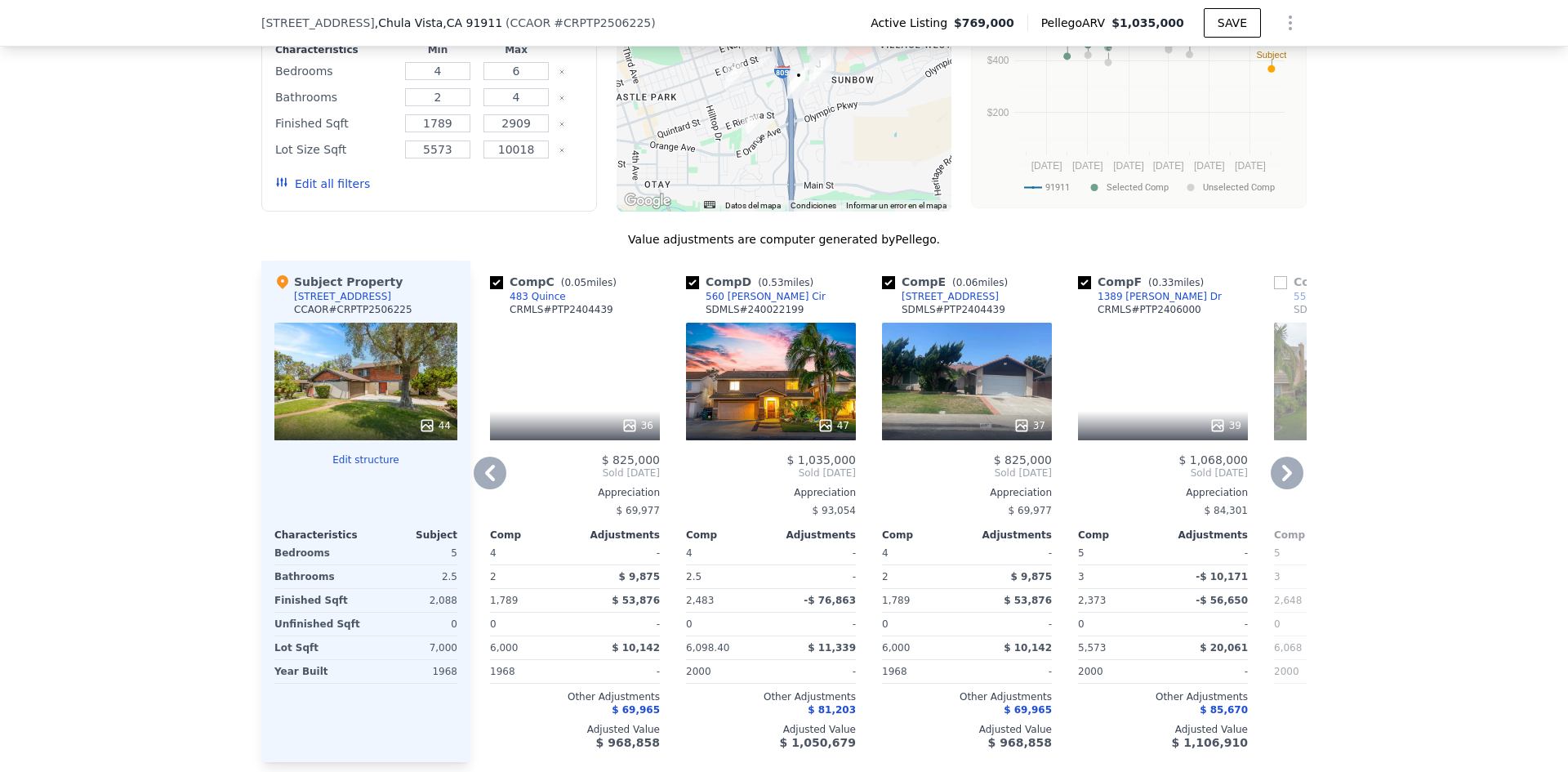
scroll to position [1629, 0]
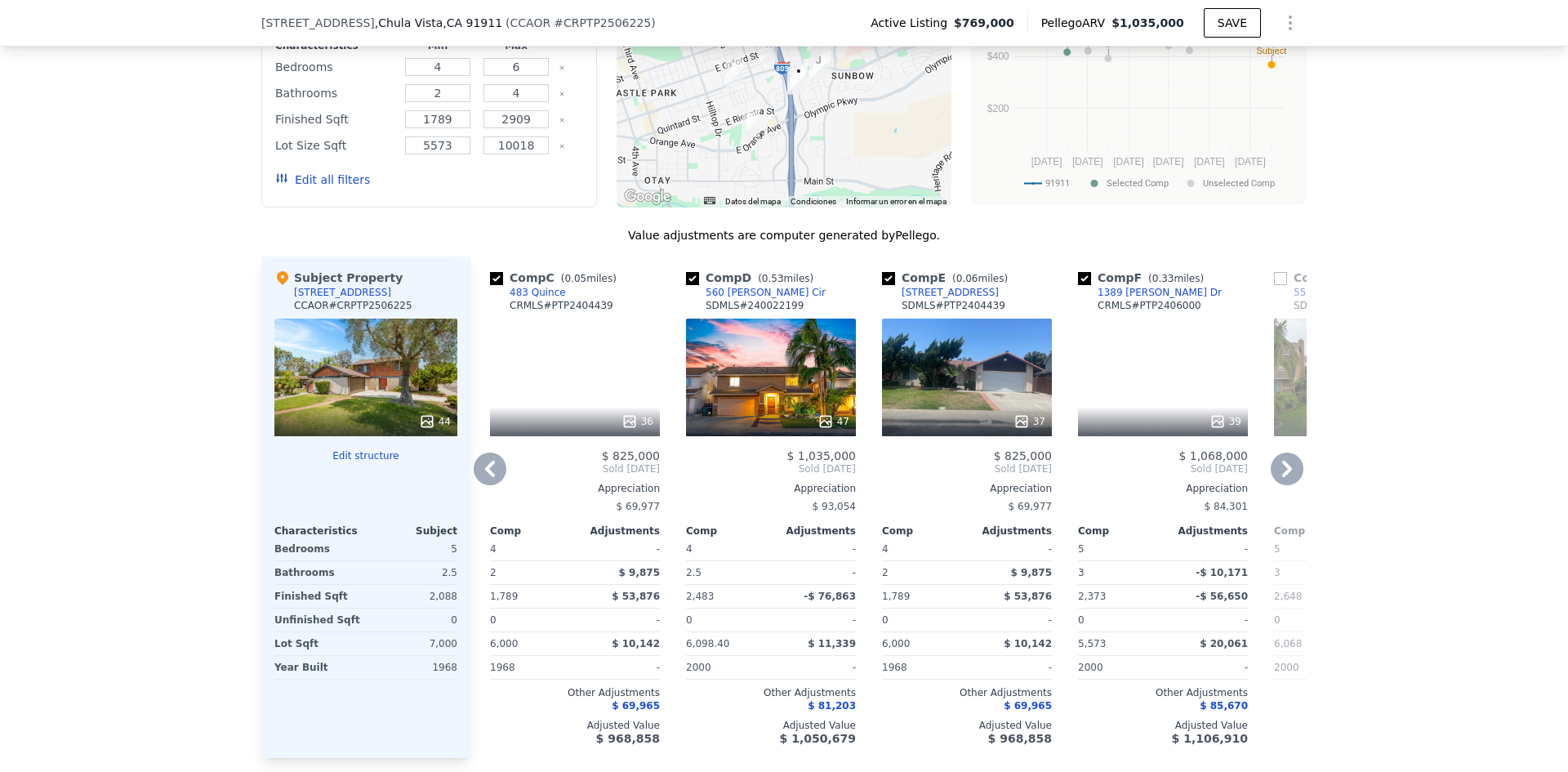
click at [1272, 484] on icon at bounding box center [1286, 468] width 32 height 32
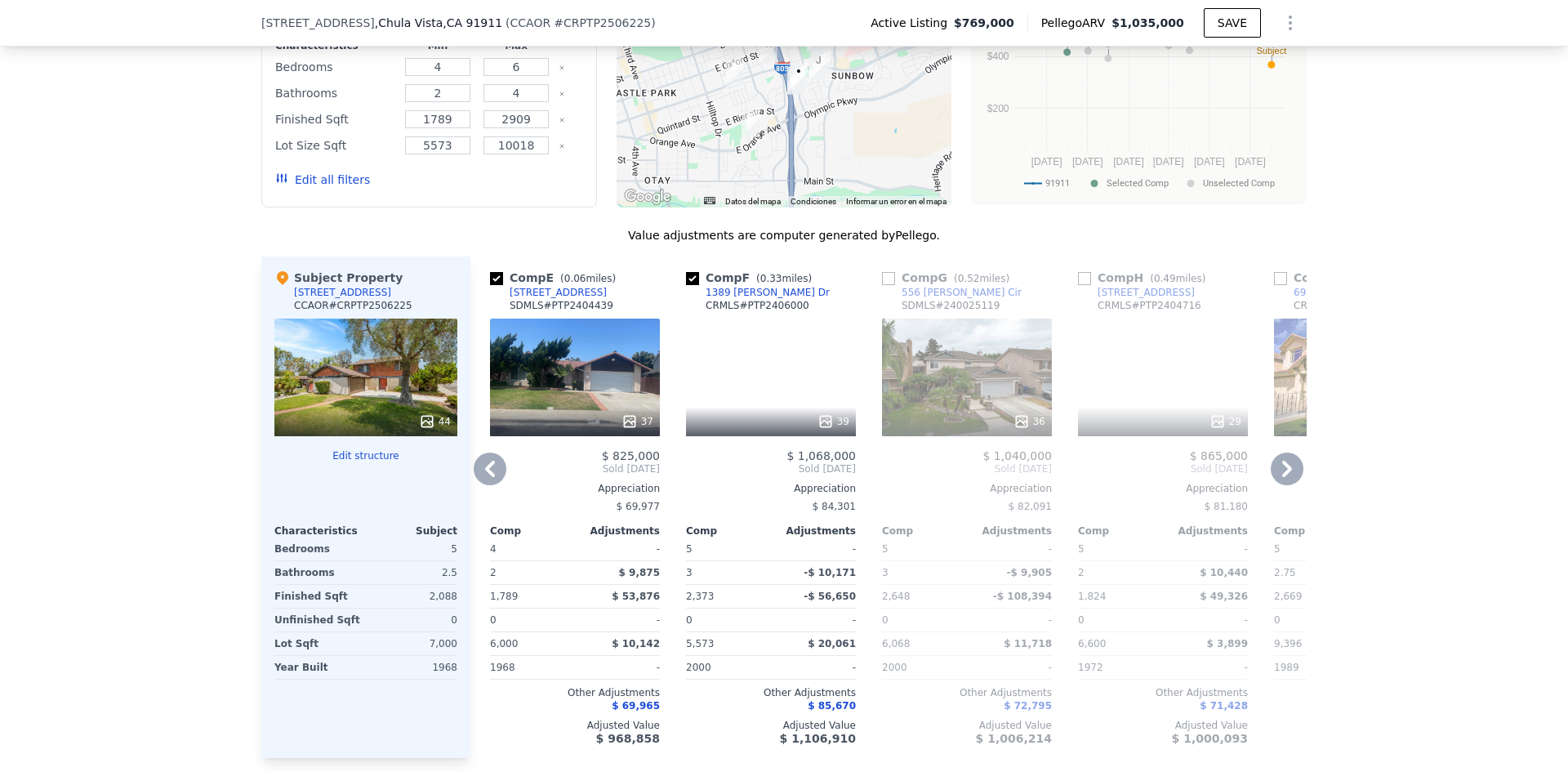
click at [1284, 484] on icon at bounding box center [1286, 468] width 32 height 32
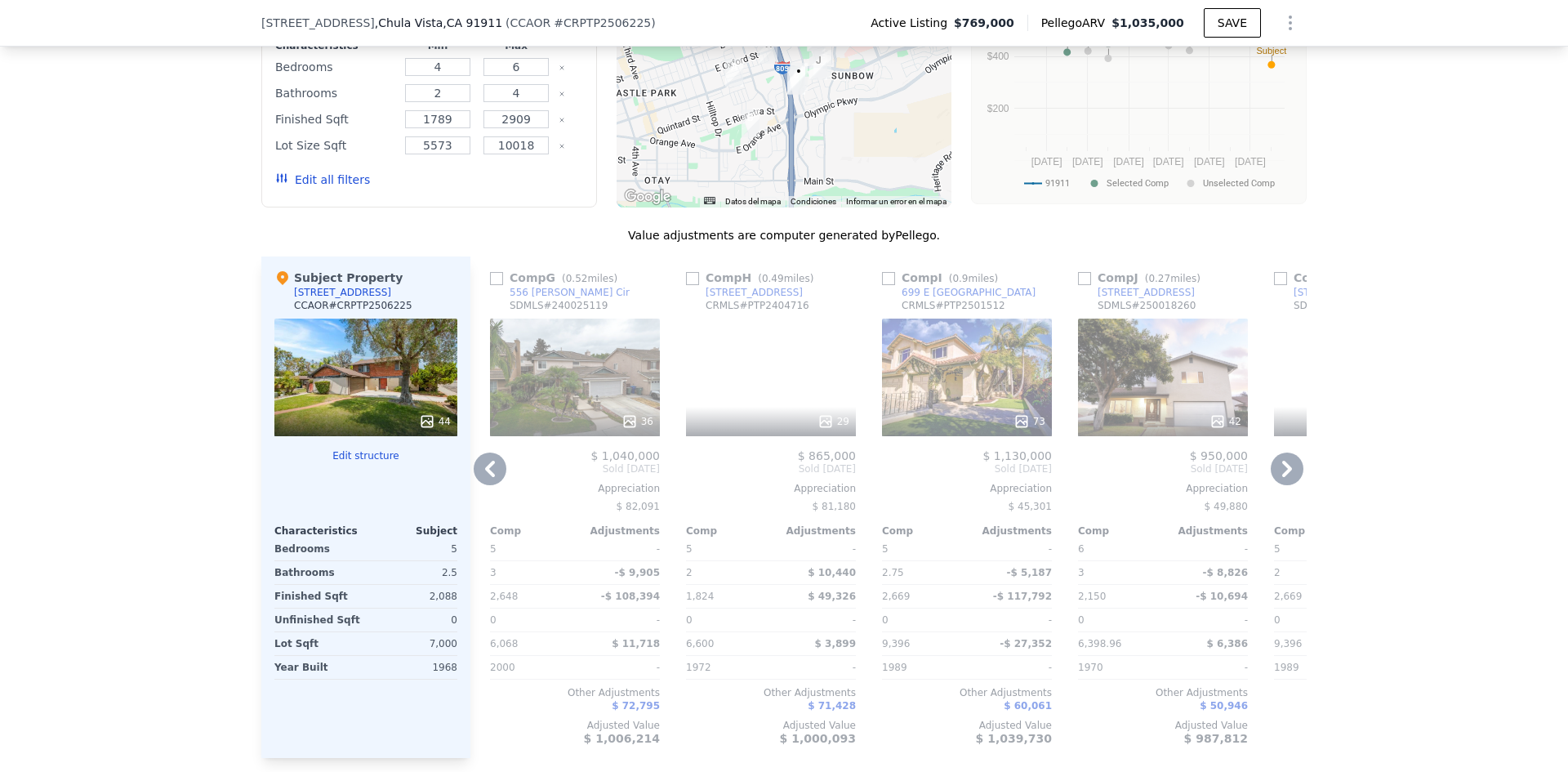
click at [1282, 478] on icon at bounding box center [1287, 469] width 10 height 17
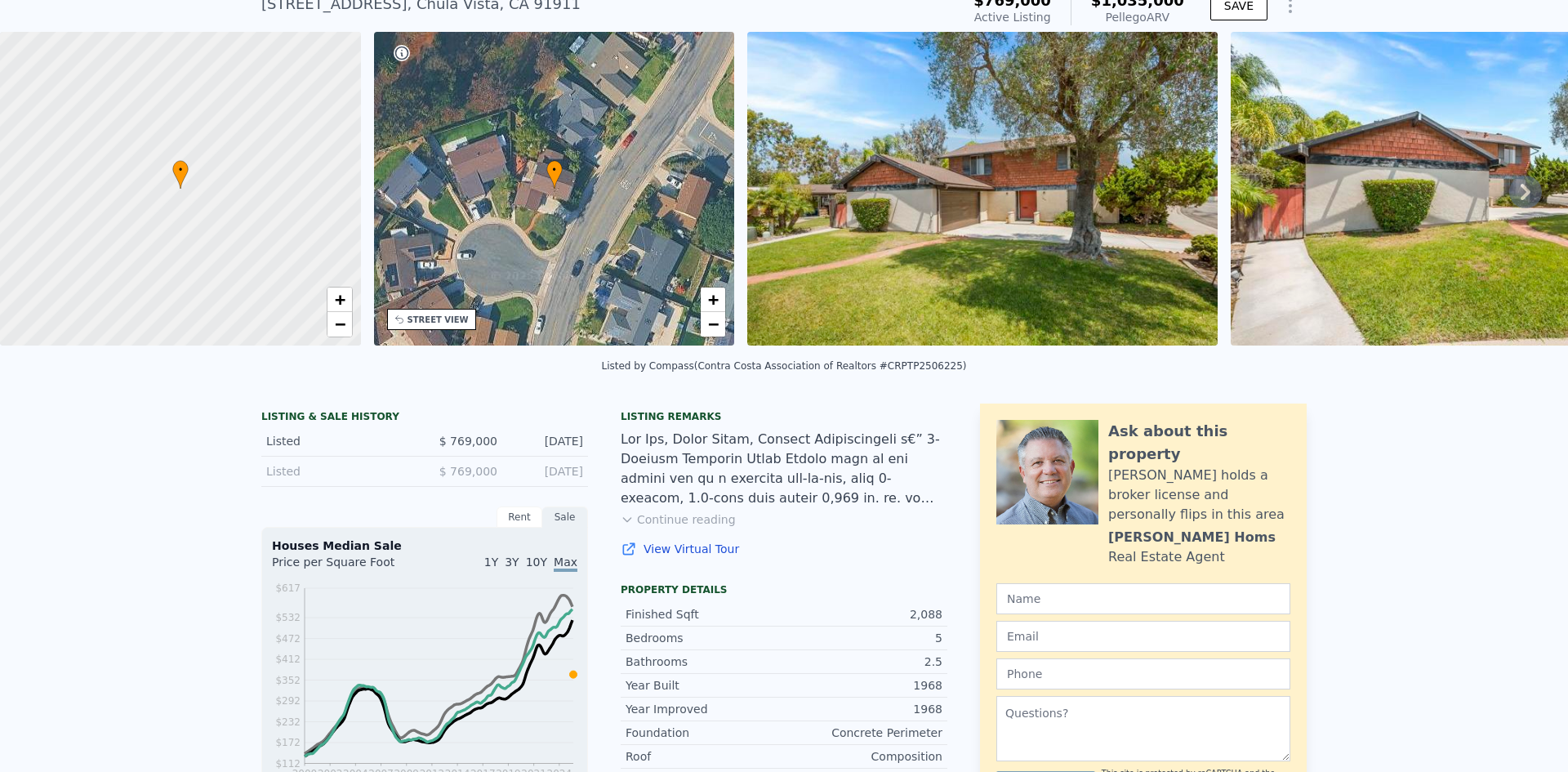
scroll to position [6, 0]
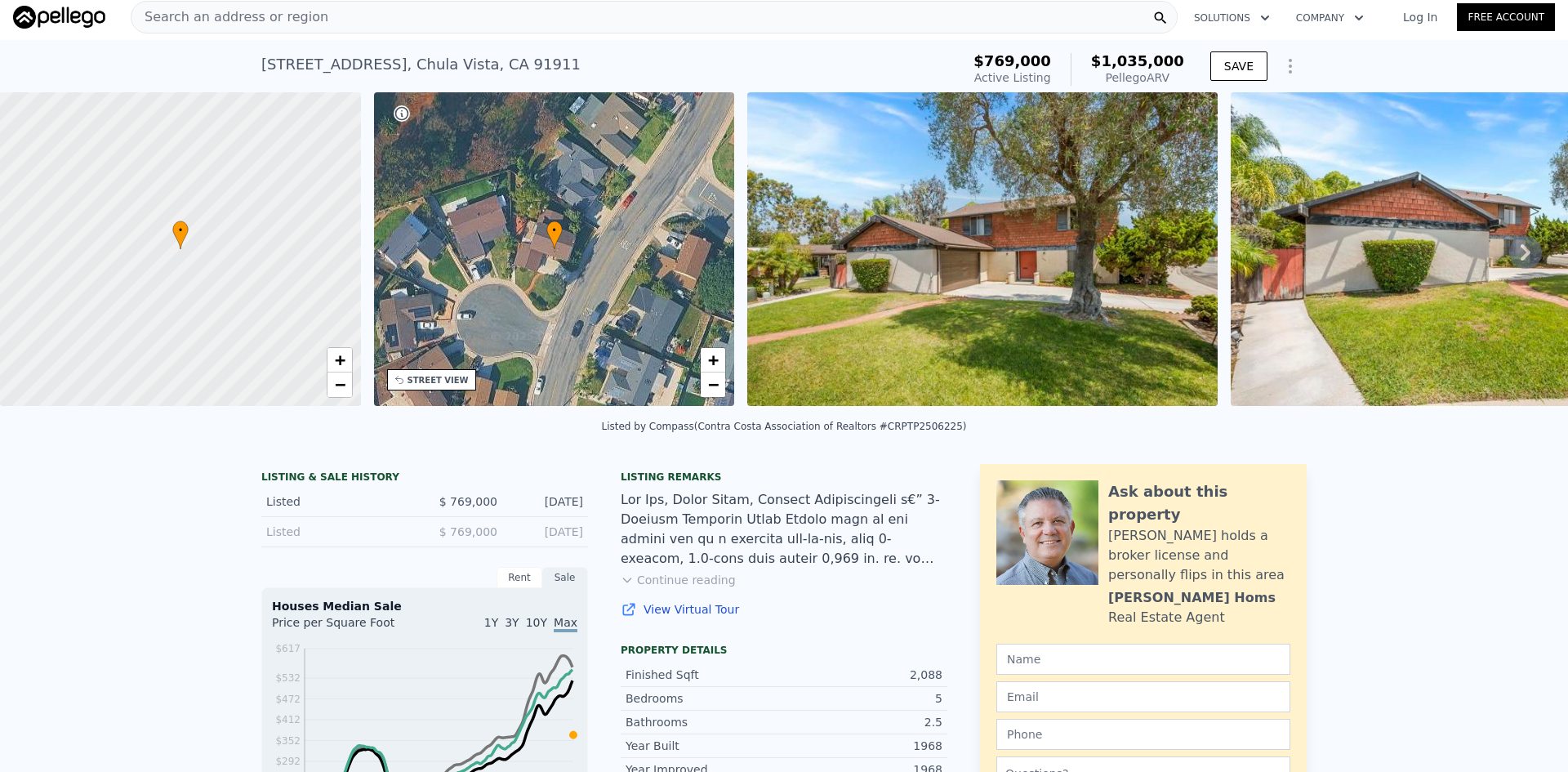
click at [1521, 260] on icon at bounding box center [1526, 253] width 10 height 17
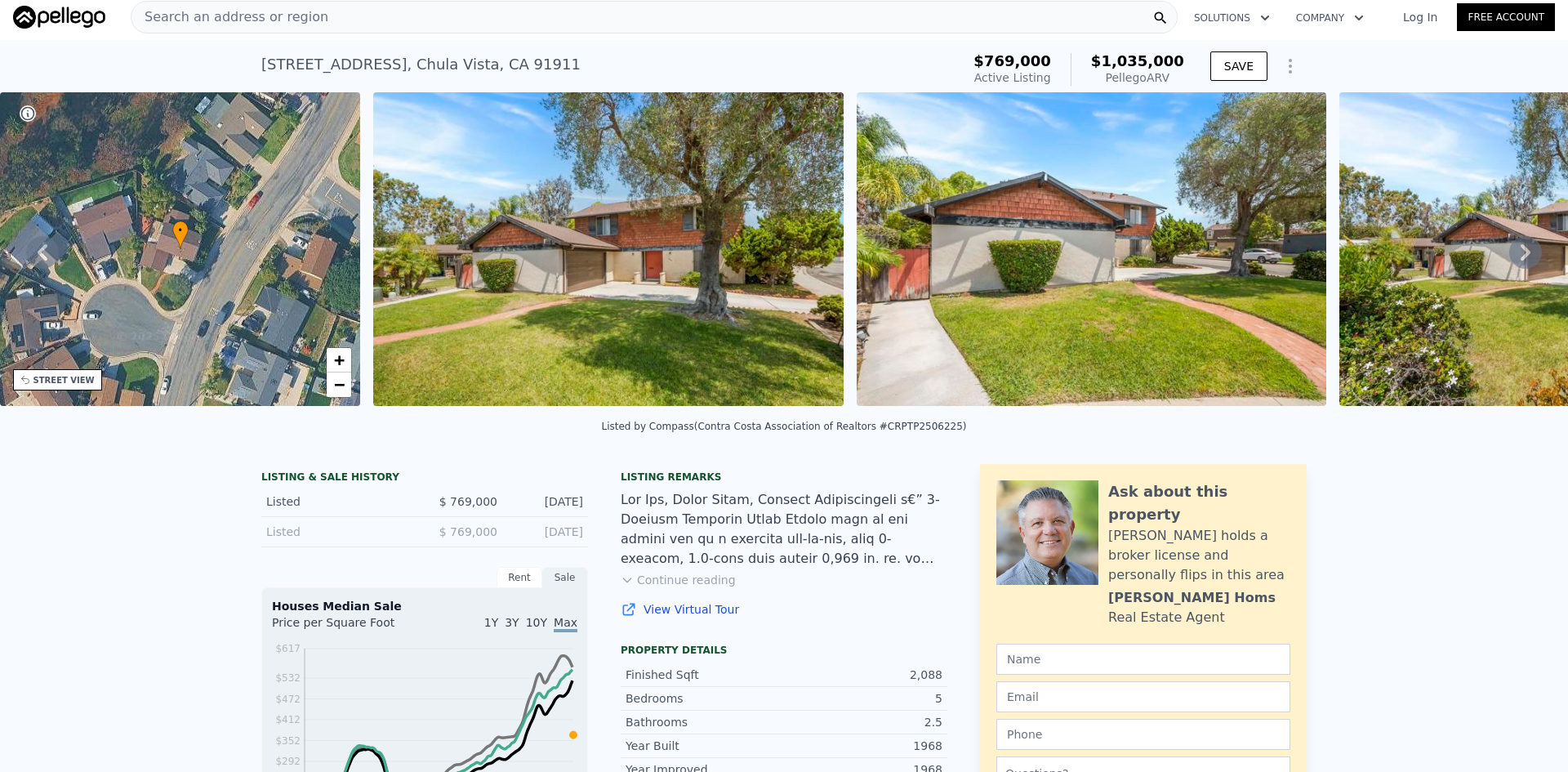
click at [1521, 260] on icon at bounding box center [1526, 253] width 10 height 17
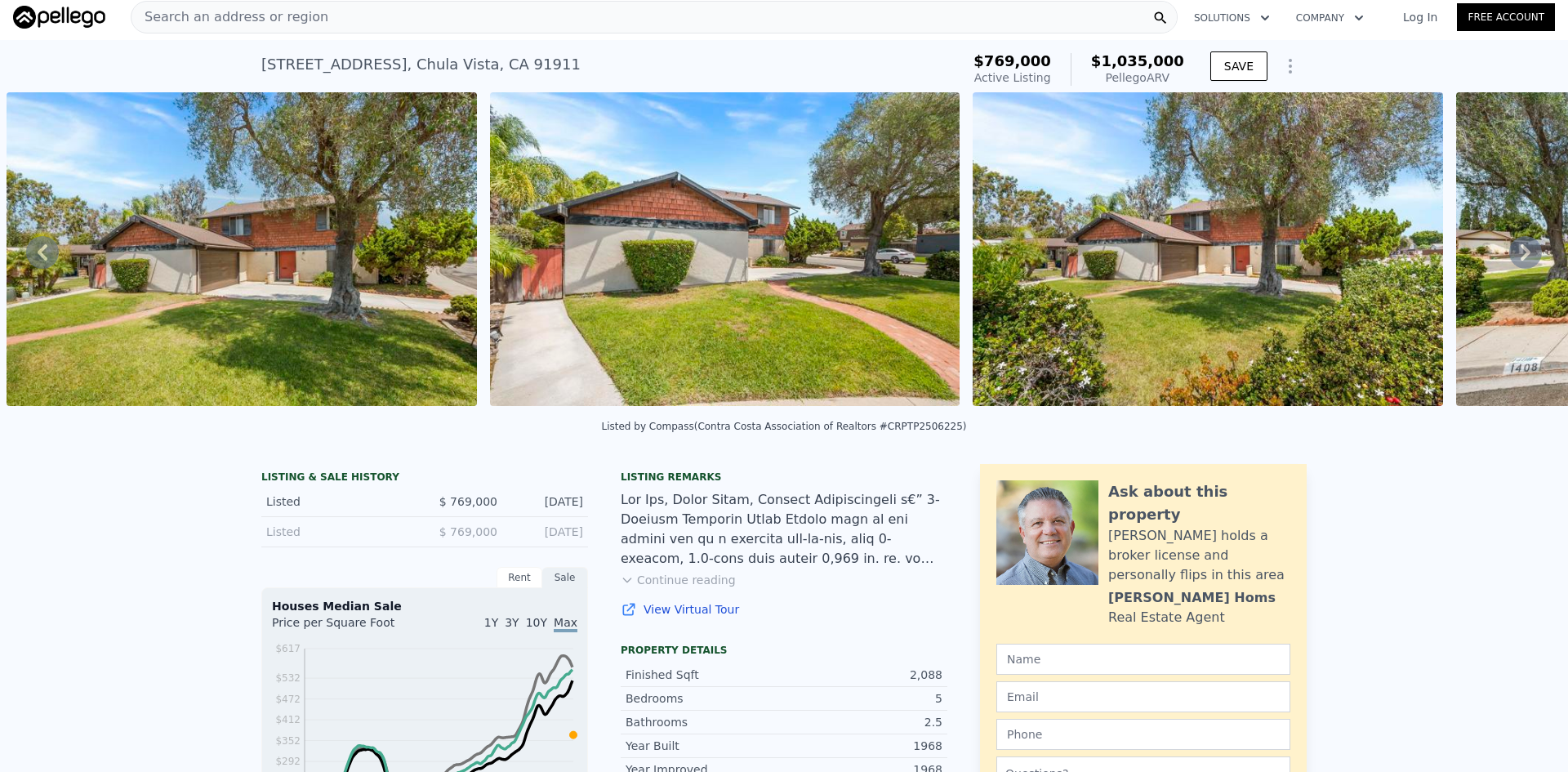
click at [1521, 257] on icon at bounding box center [1526, 253] width 10 height 17
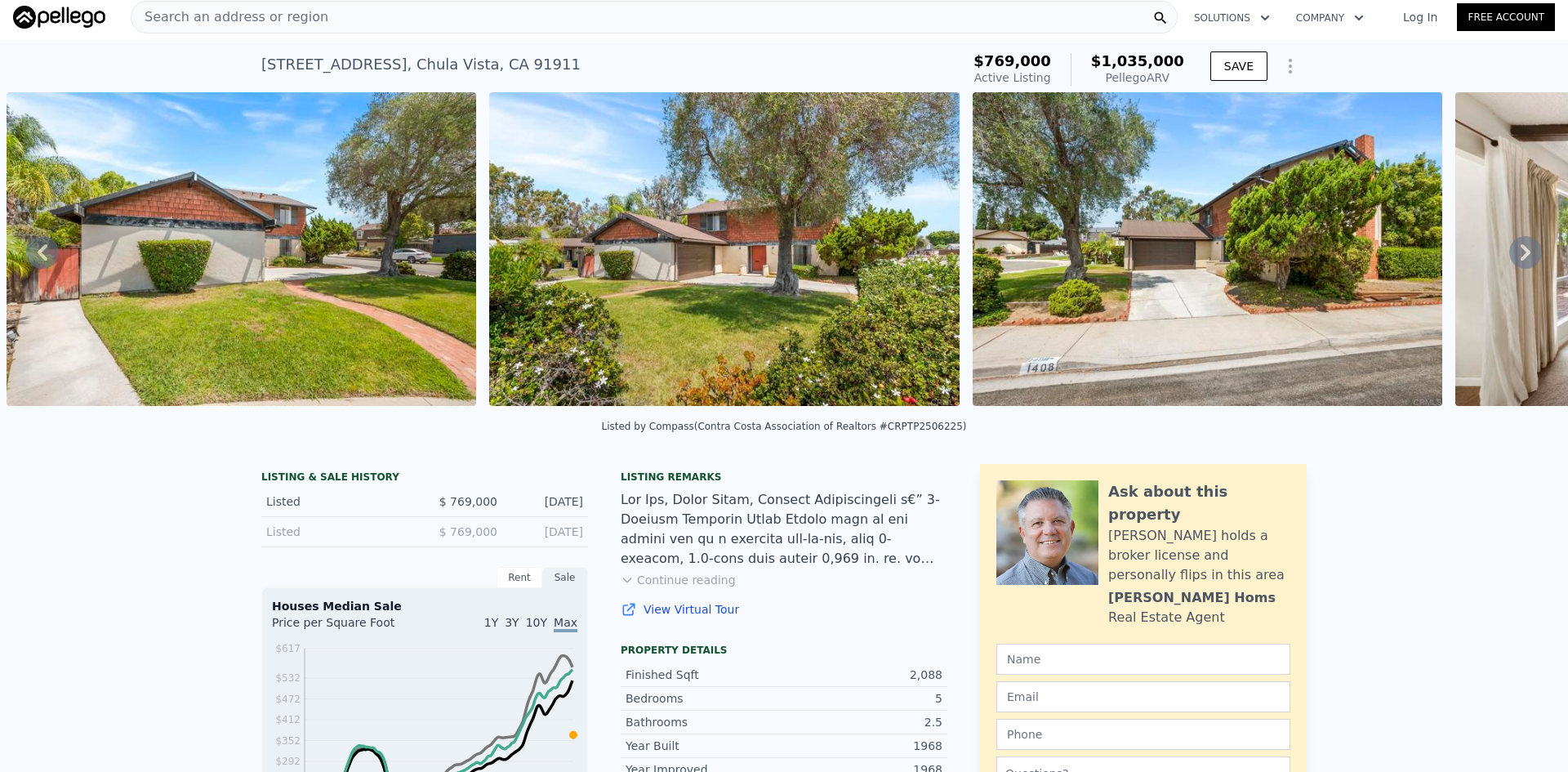
click at [1521, 259] on icon at bounding box center [1526, 253] width 10 height 17
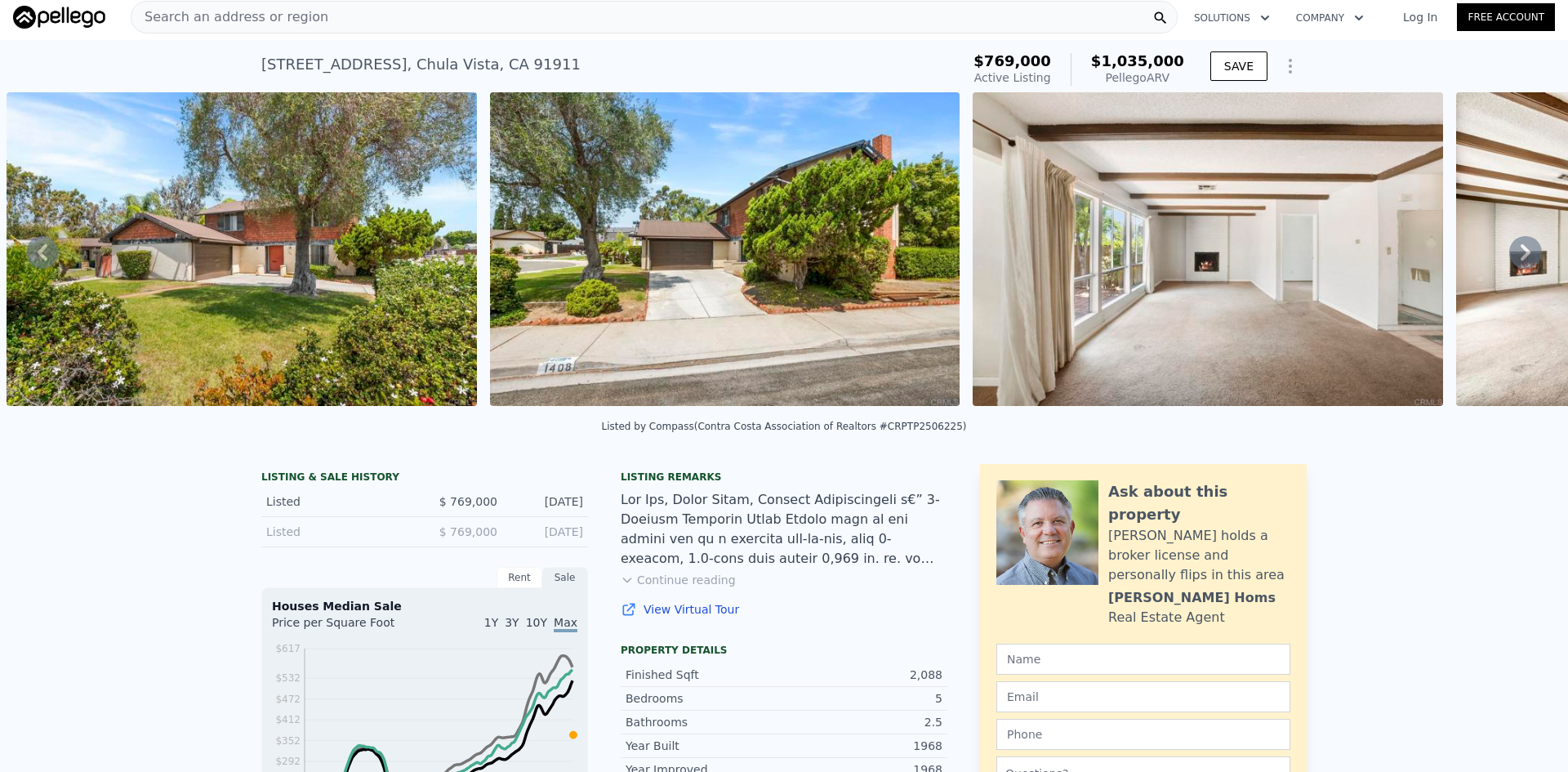
click at [1521, 260] on icon at bounding box center [1526, 253] width 10 height 17
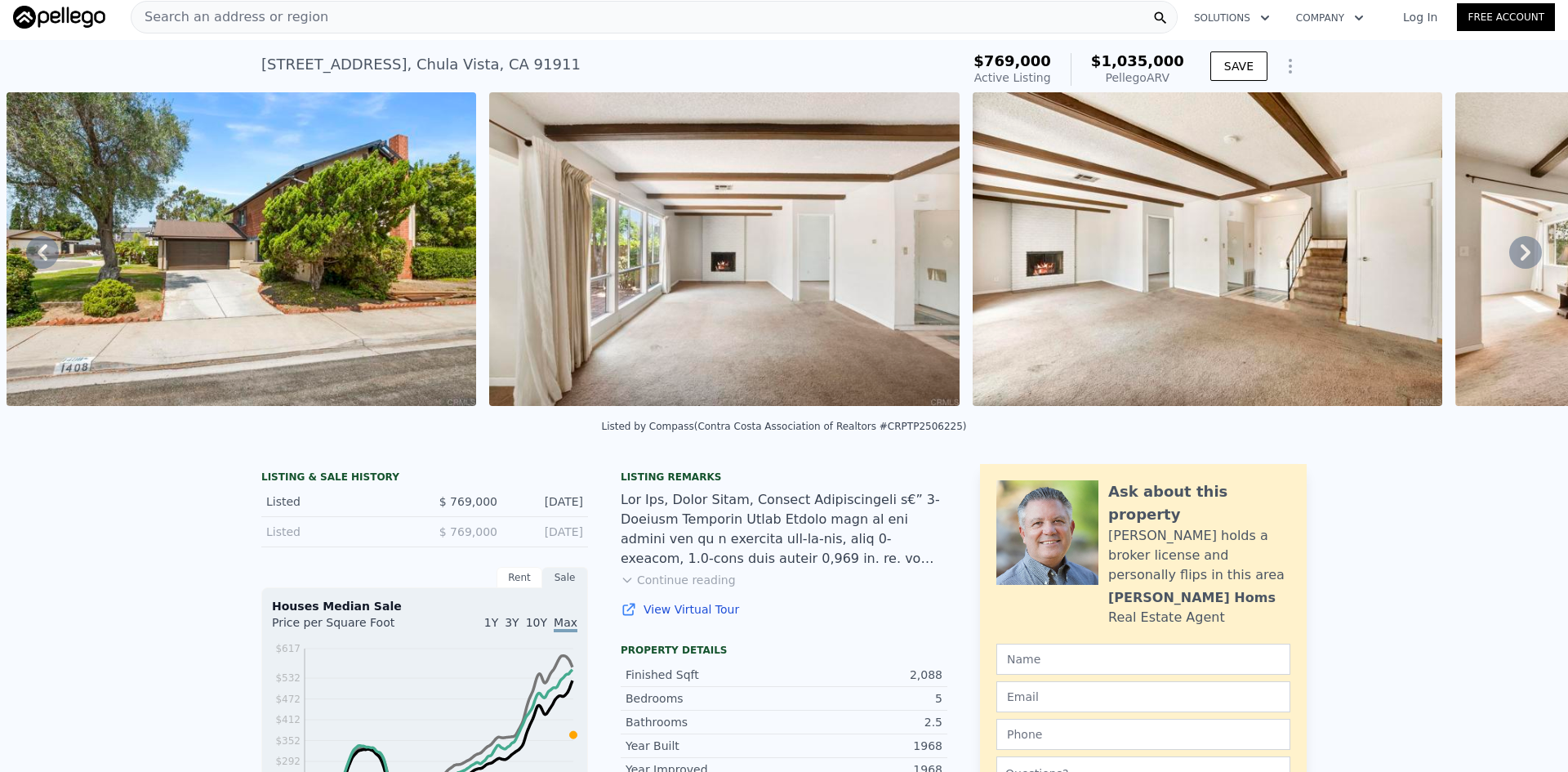
click at [1521, 260] on icon at bounding box center [1526, 253] width 10 height 17
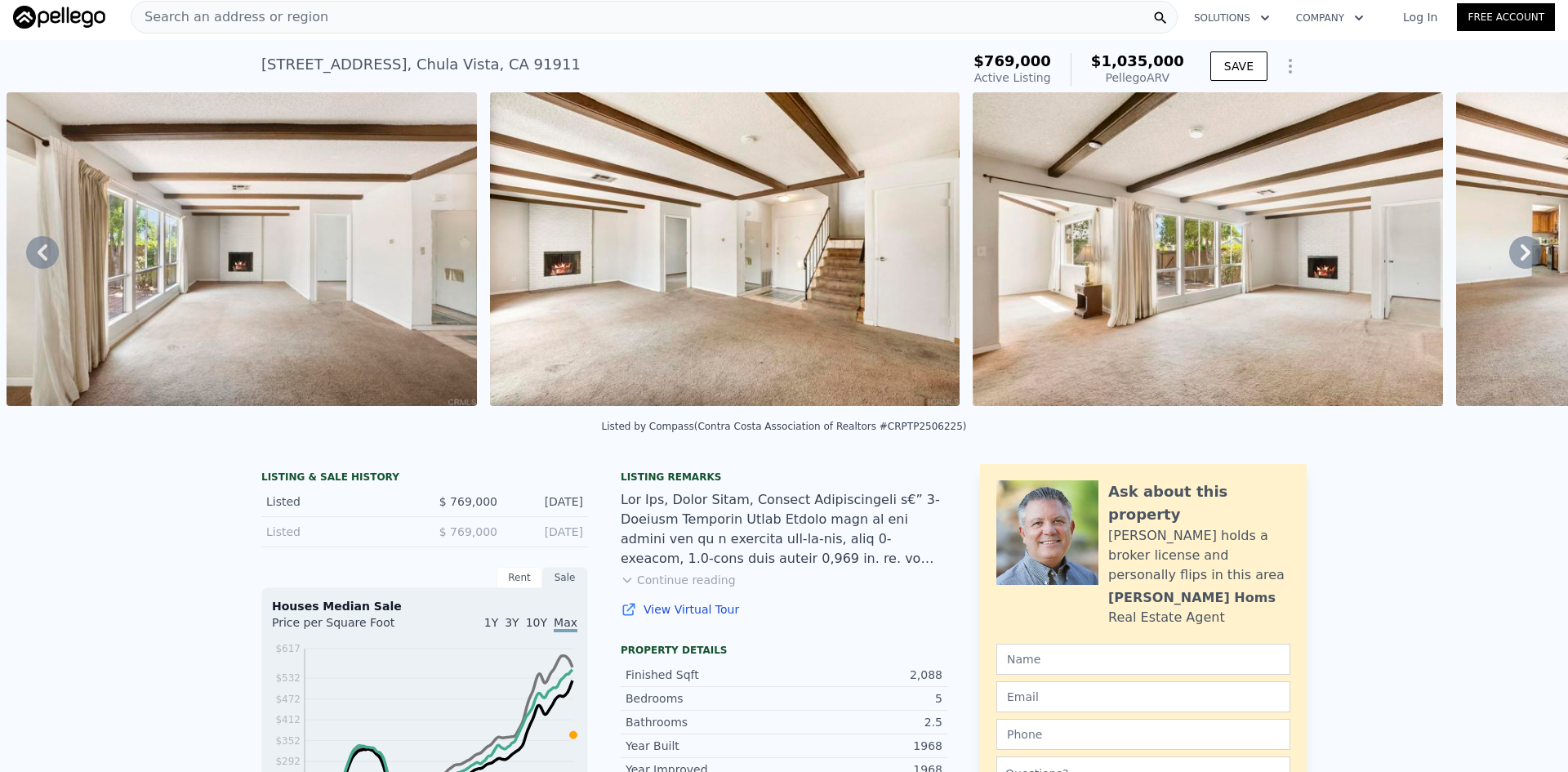
click at [1521, 260] on icon at bounding box center [1526, 253] width 10 height 17
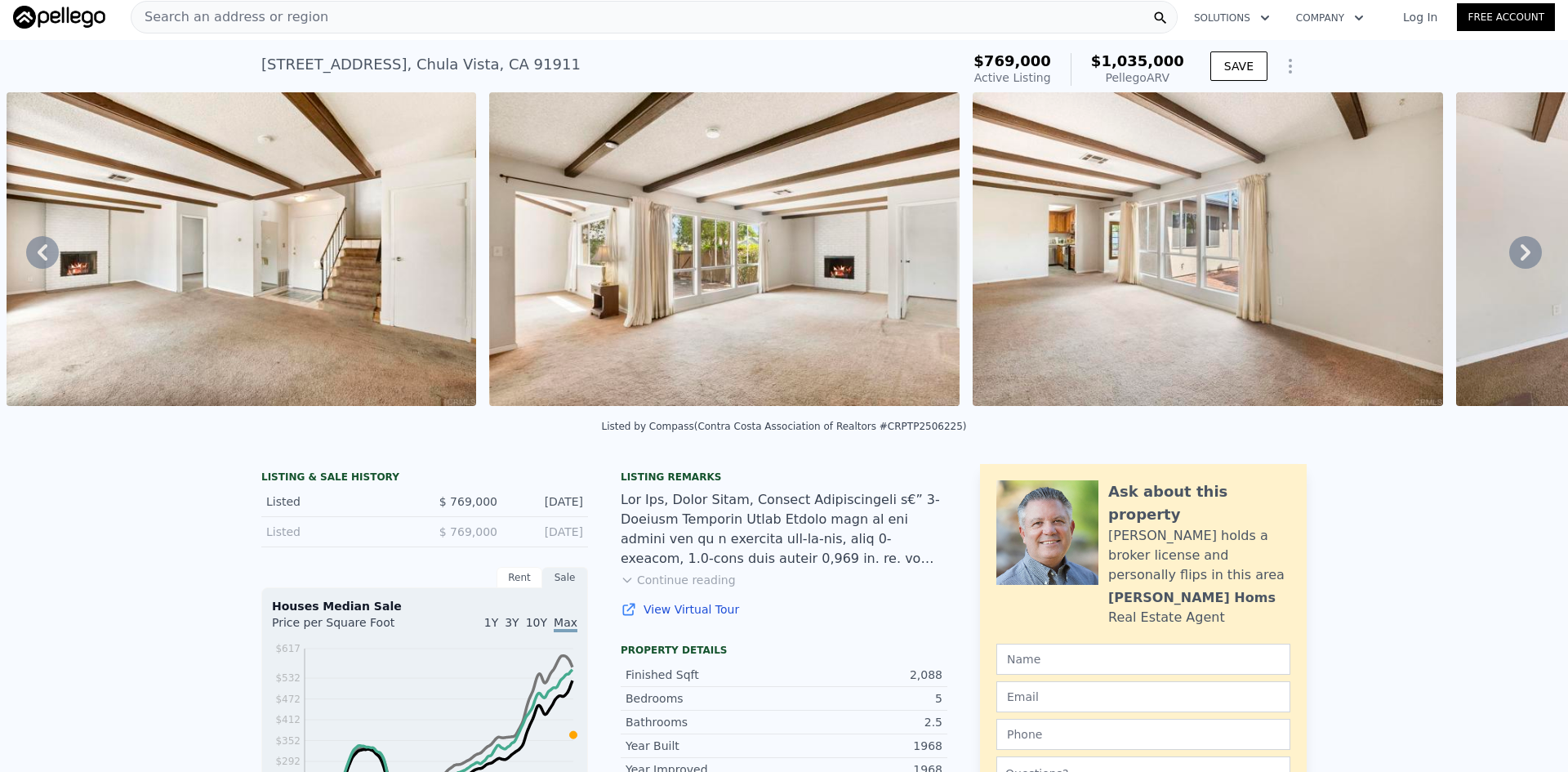
click at [1521, 260] on icon at bounding box center [1526, 253] width 10 height 17
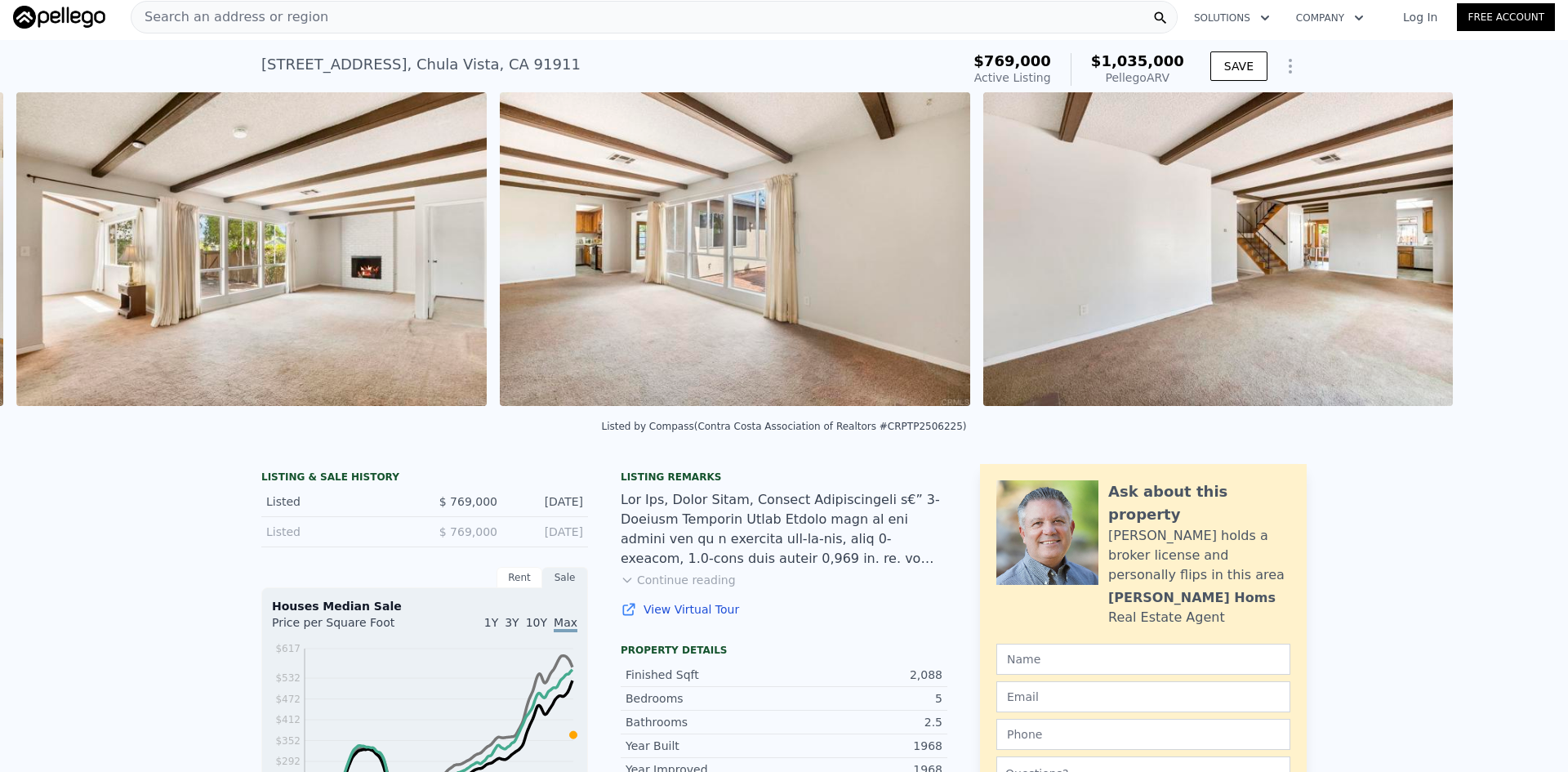
scroll to position [0, 3646]
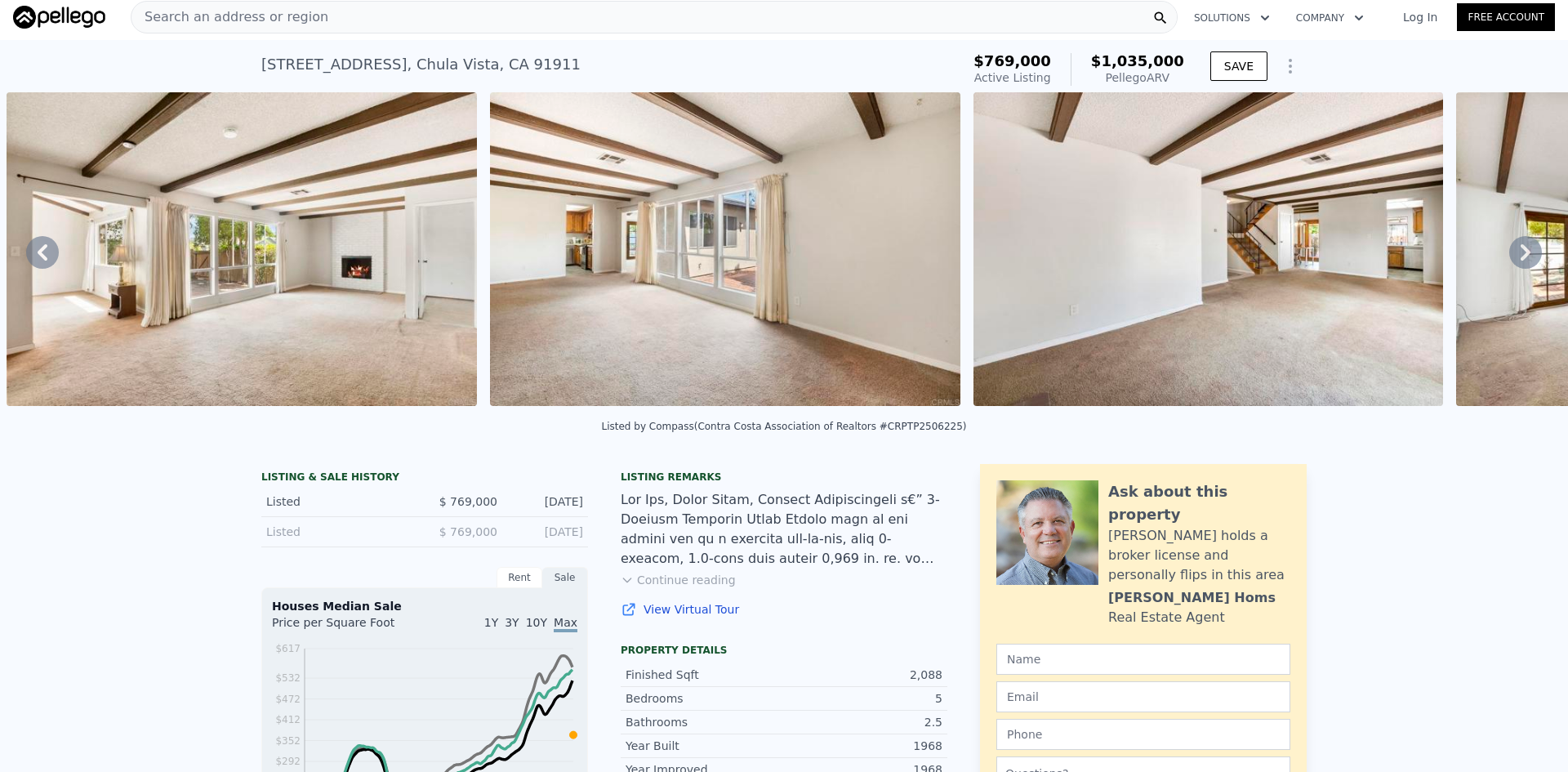
click at [1521, 260] on icon at bounding box center [1526, 253] width 10 height 17
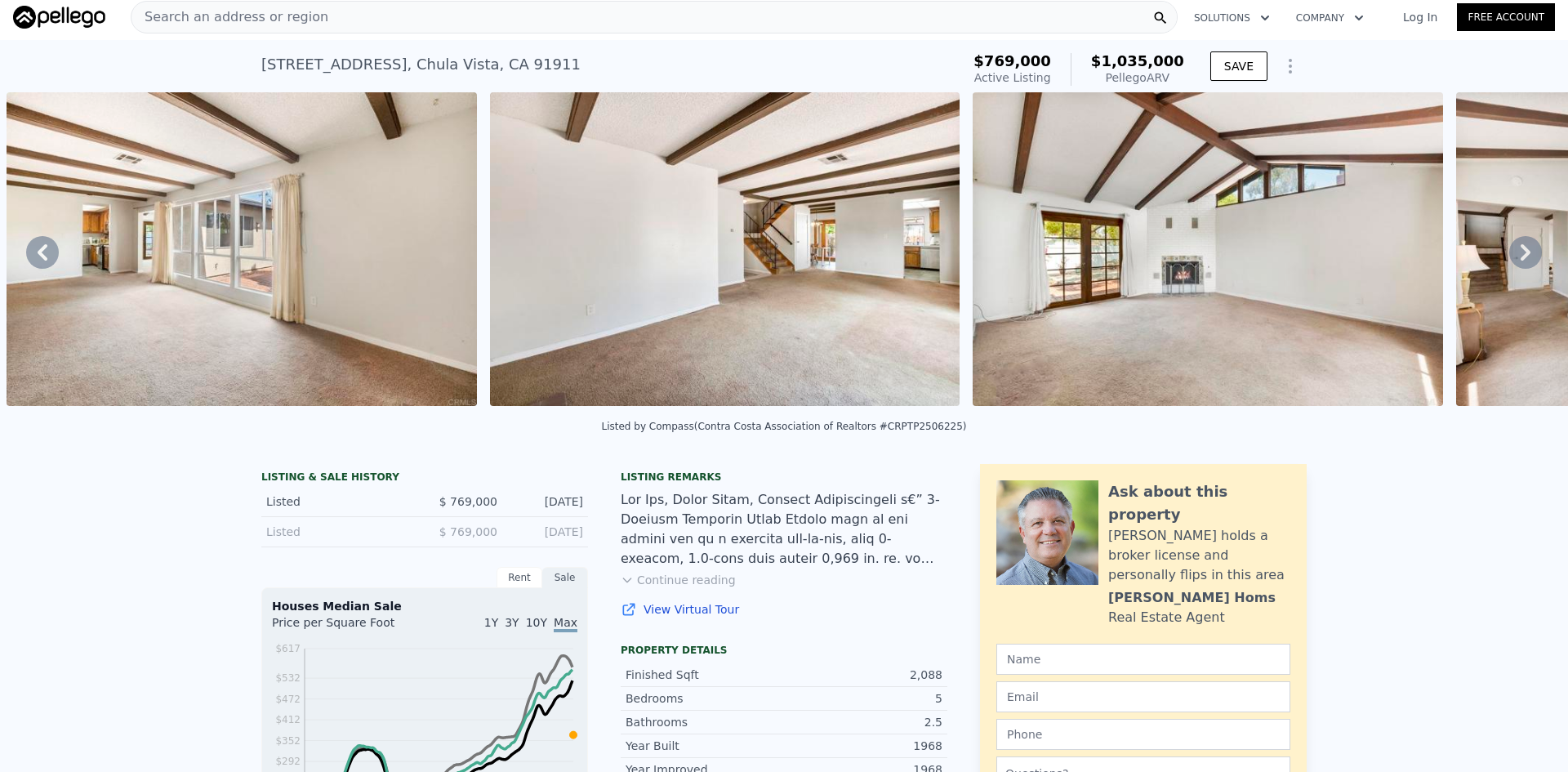
click at [1521, 260] on icon at bounding box center [1526, 253] width 10 height 17
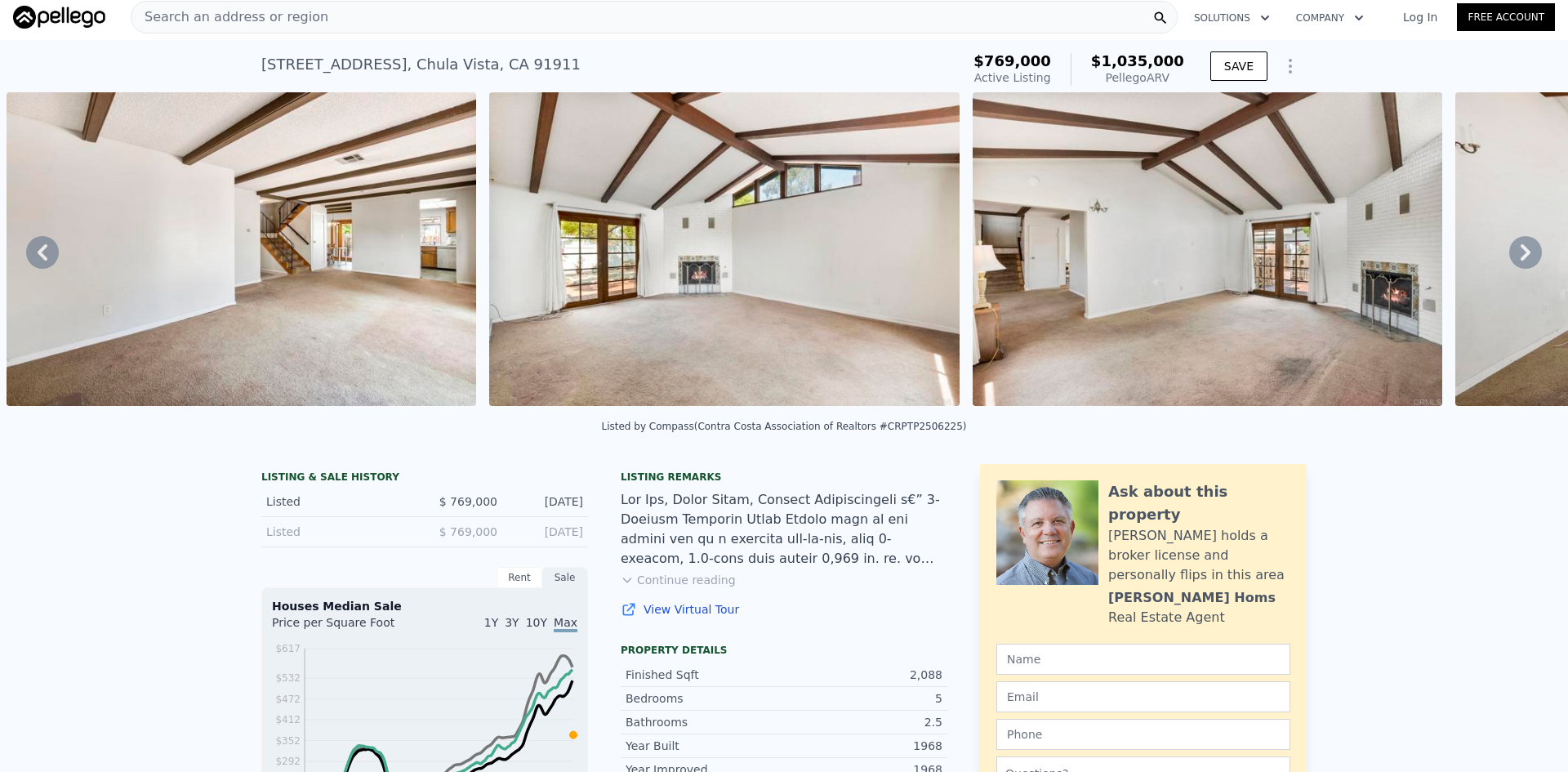
click at [1521, 260] on icon at bounding box center [1526, 253] width 10 height 17
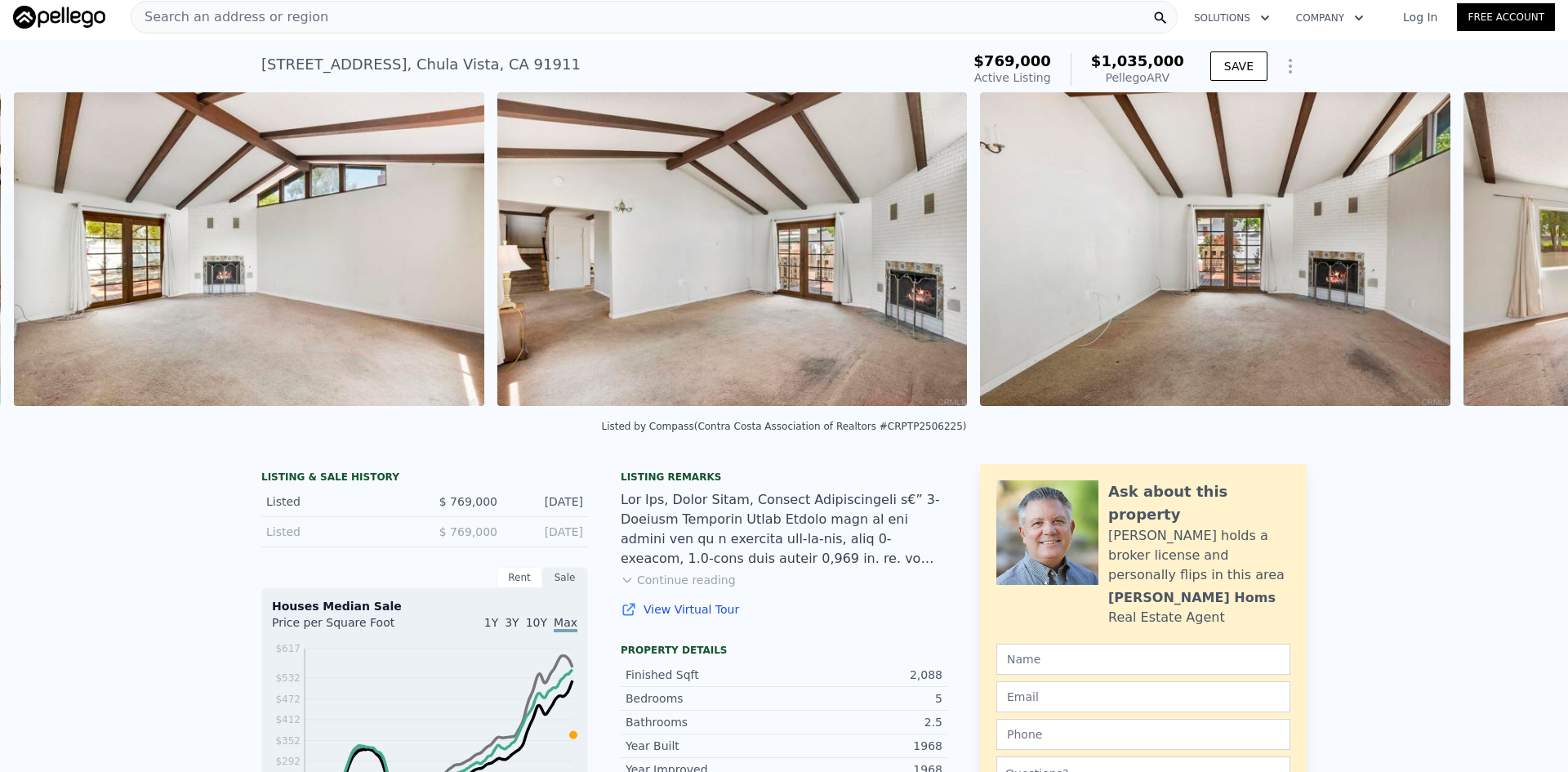
scroll to position [0, 5096]
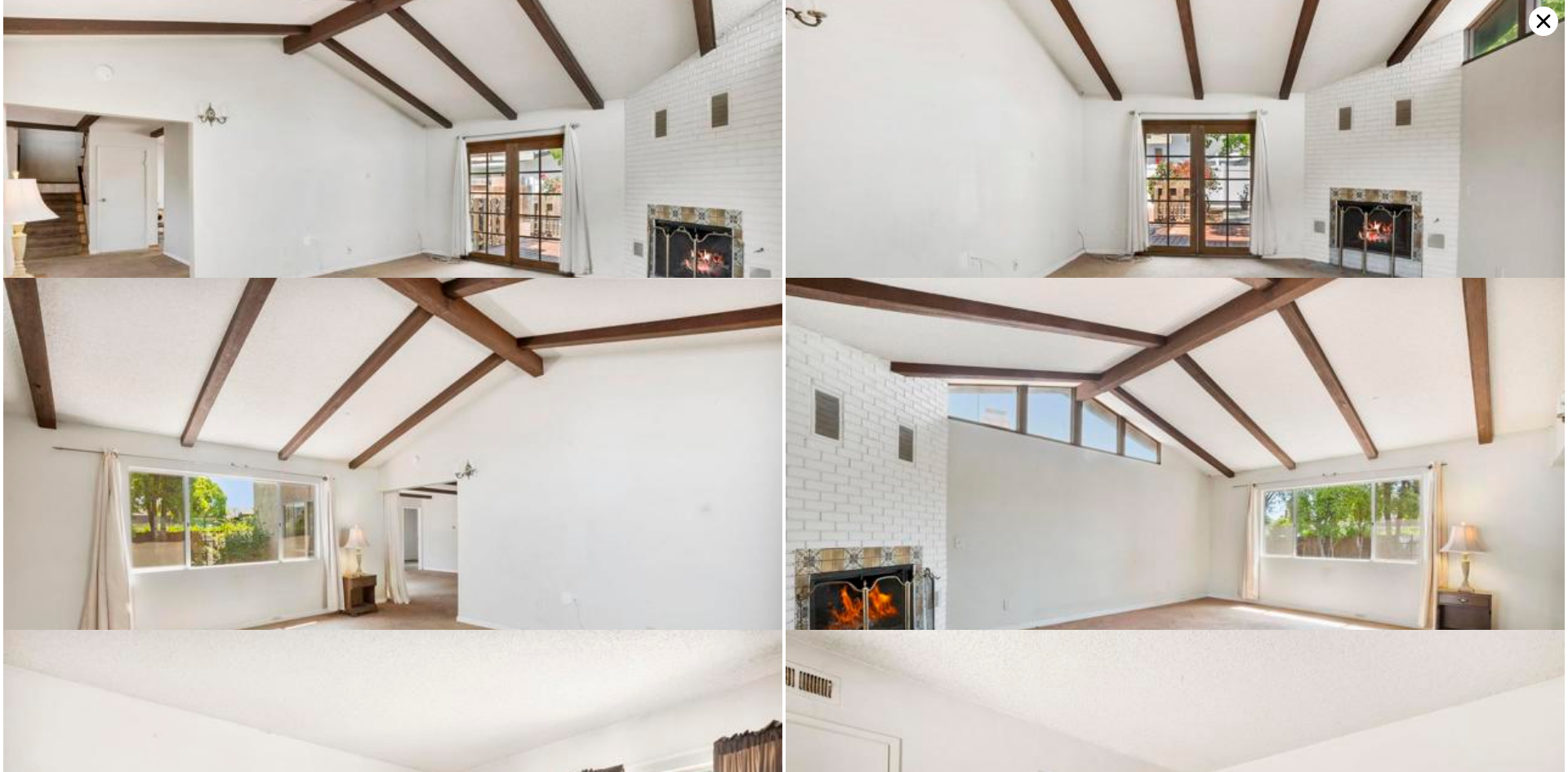
scroll to position [1761, 0]
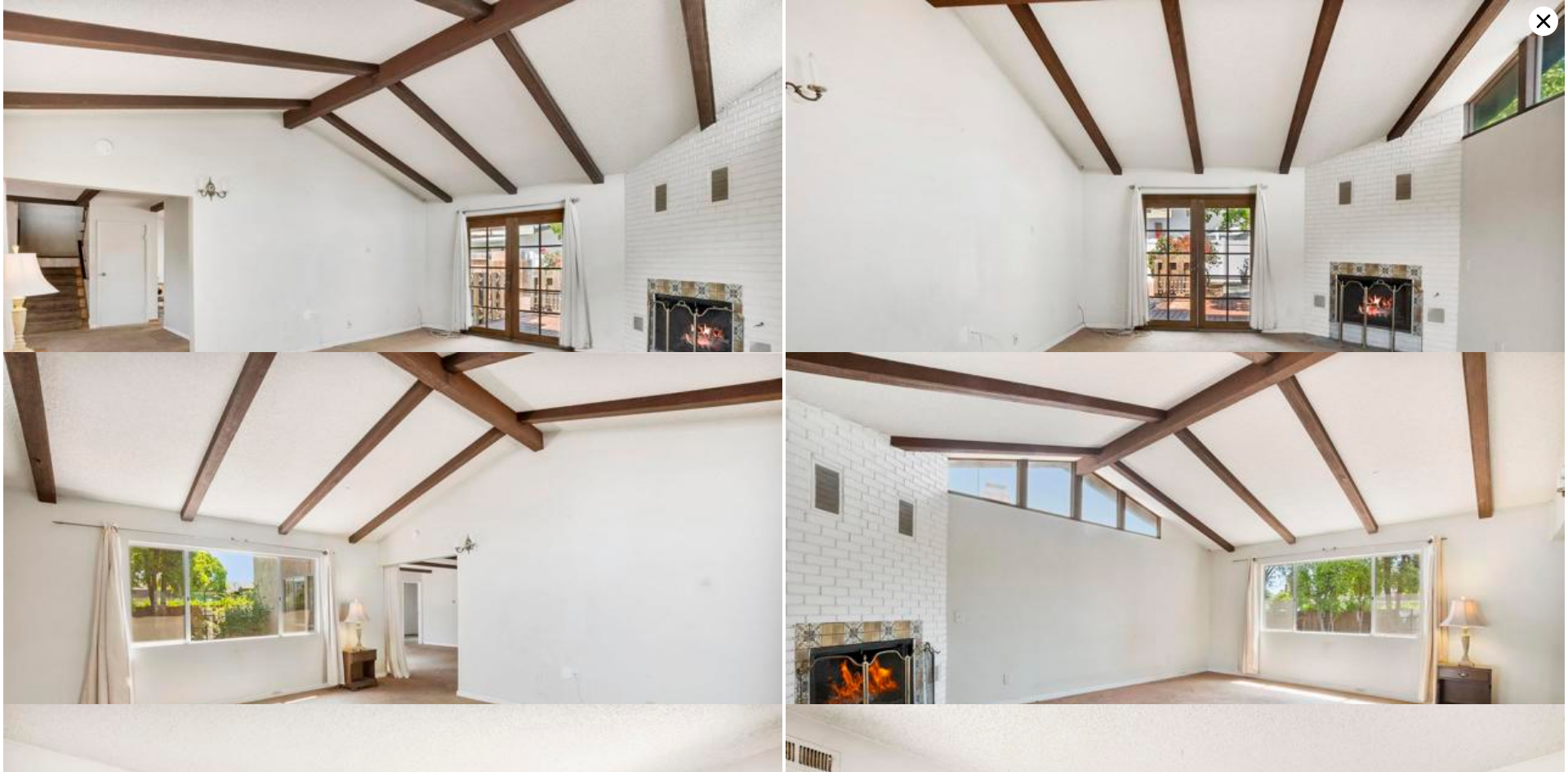
click at [1550, 21] on icon at bounding box center [1543, 21] width 29 height 29
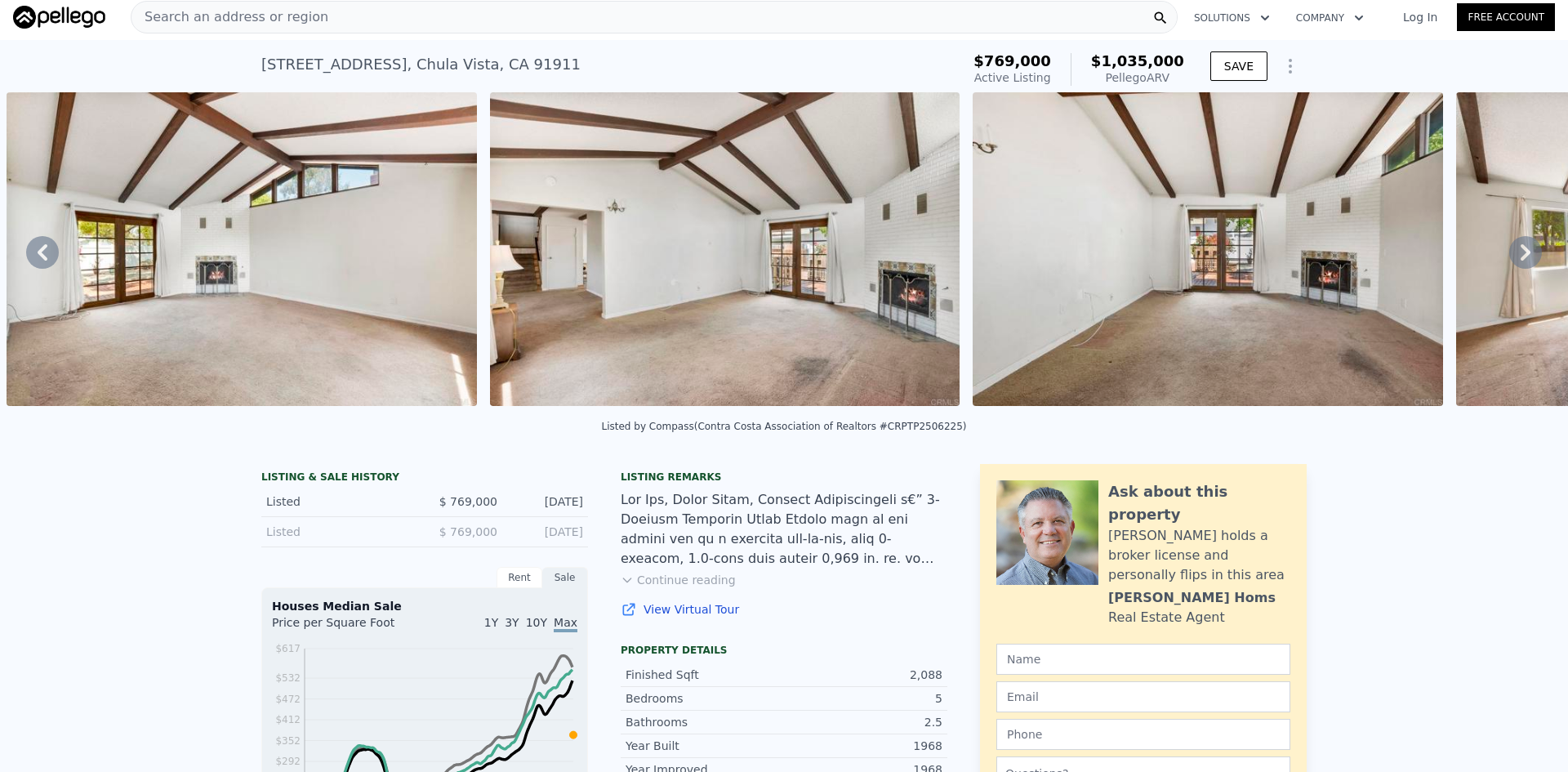
scroll to position [0, 0]
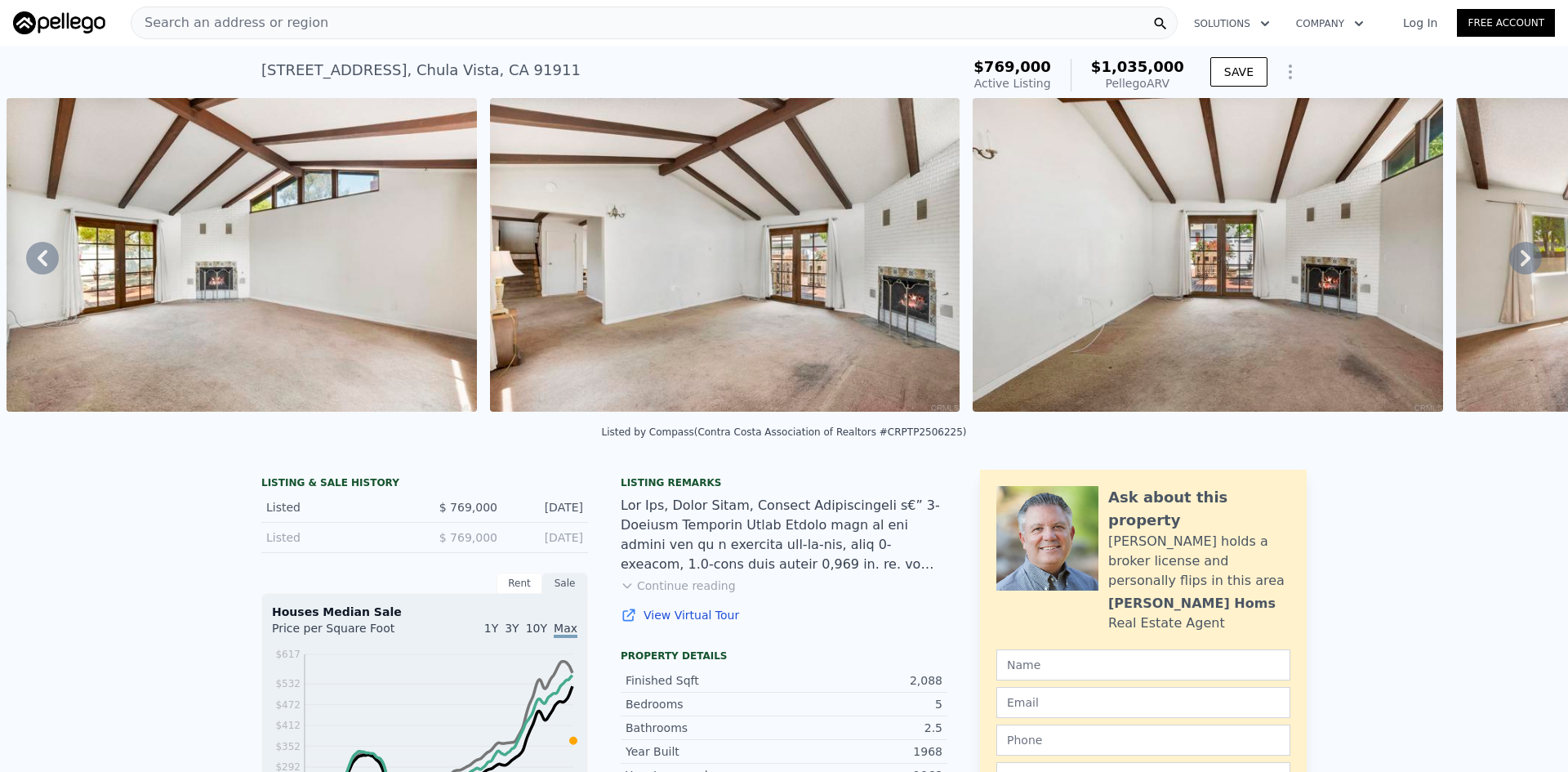
type input "2"
type input "3"
type input "1"
type input "2"
type input "1403"
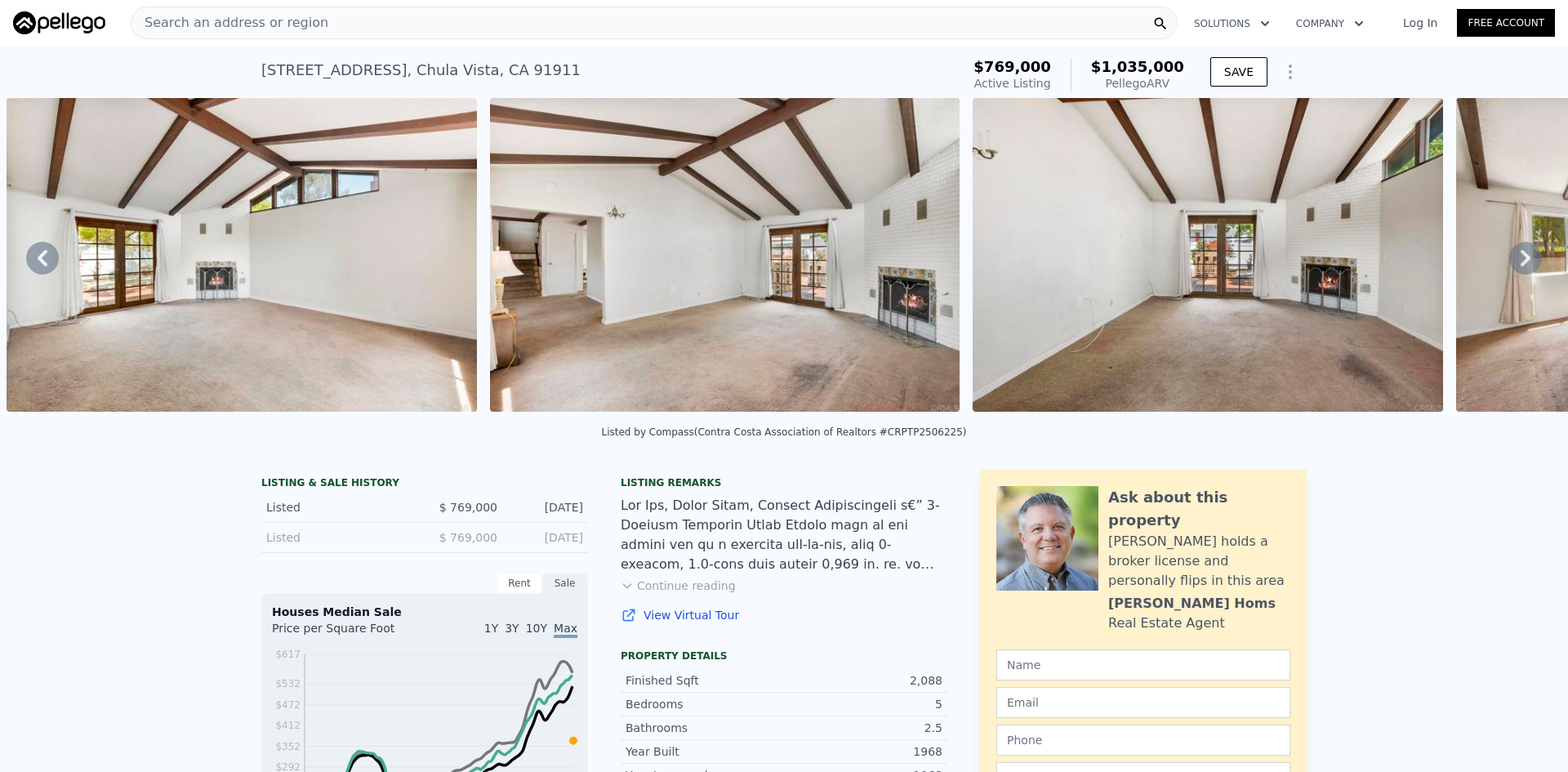
type input "1426"
type input "4017"
type input "5059"
type input "$ 2,360,000"
type input "8"
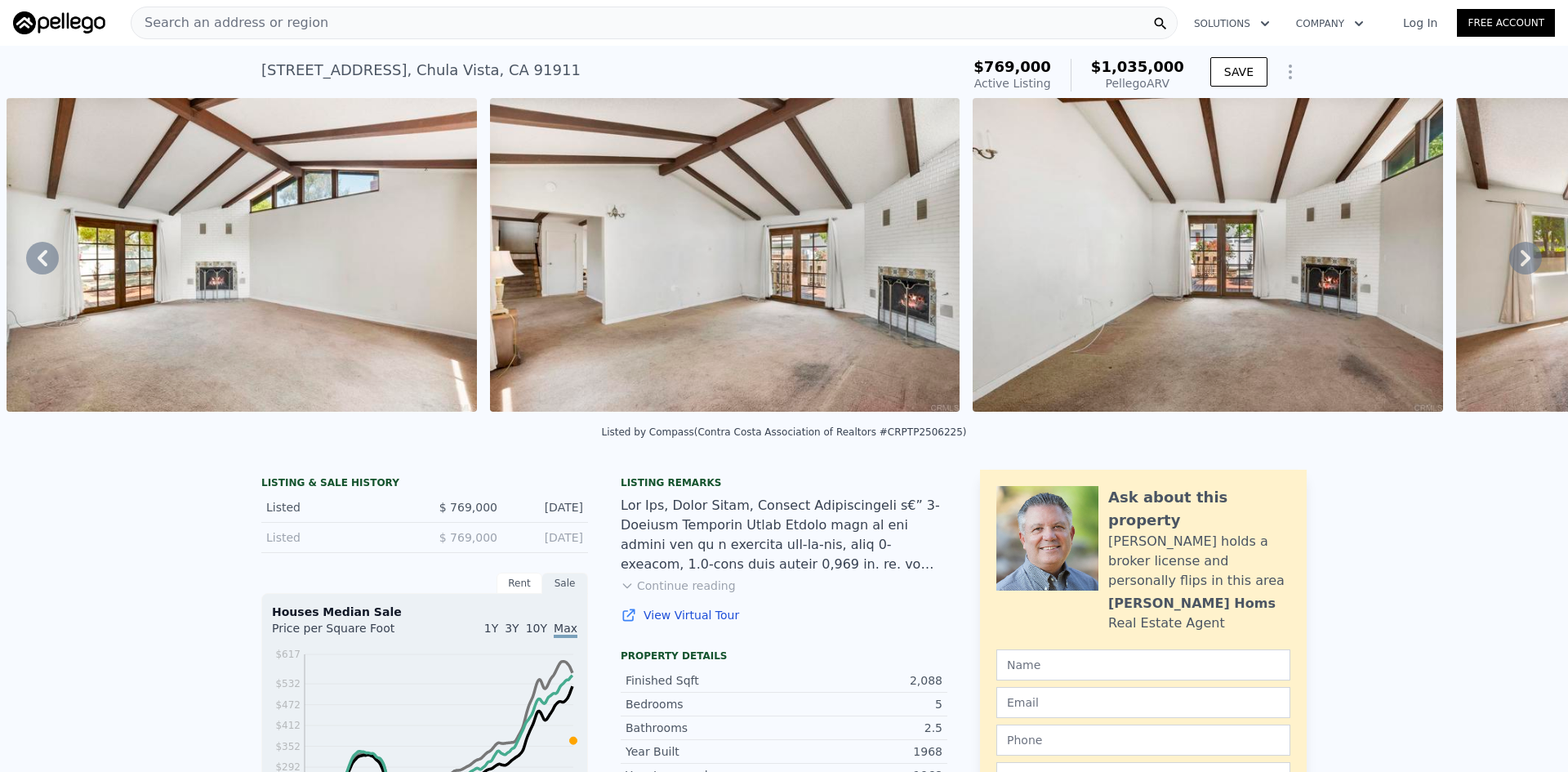
type input "$ 0"
type input "$ 150,988"
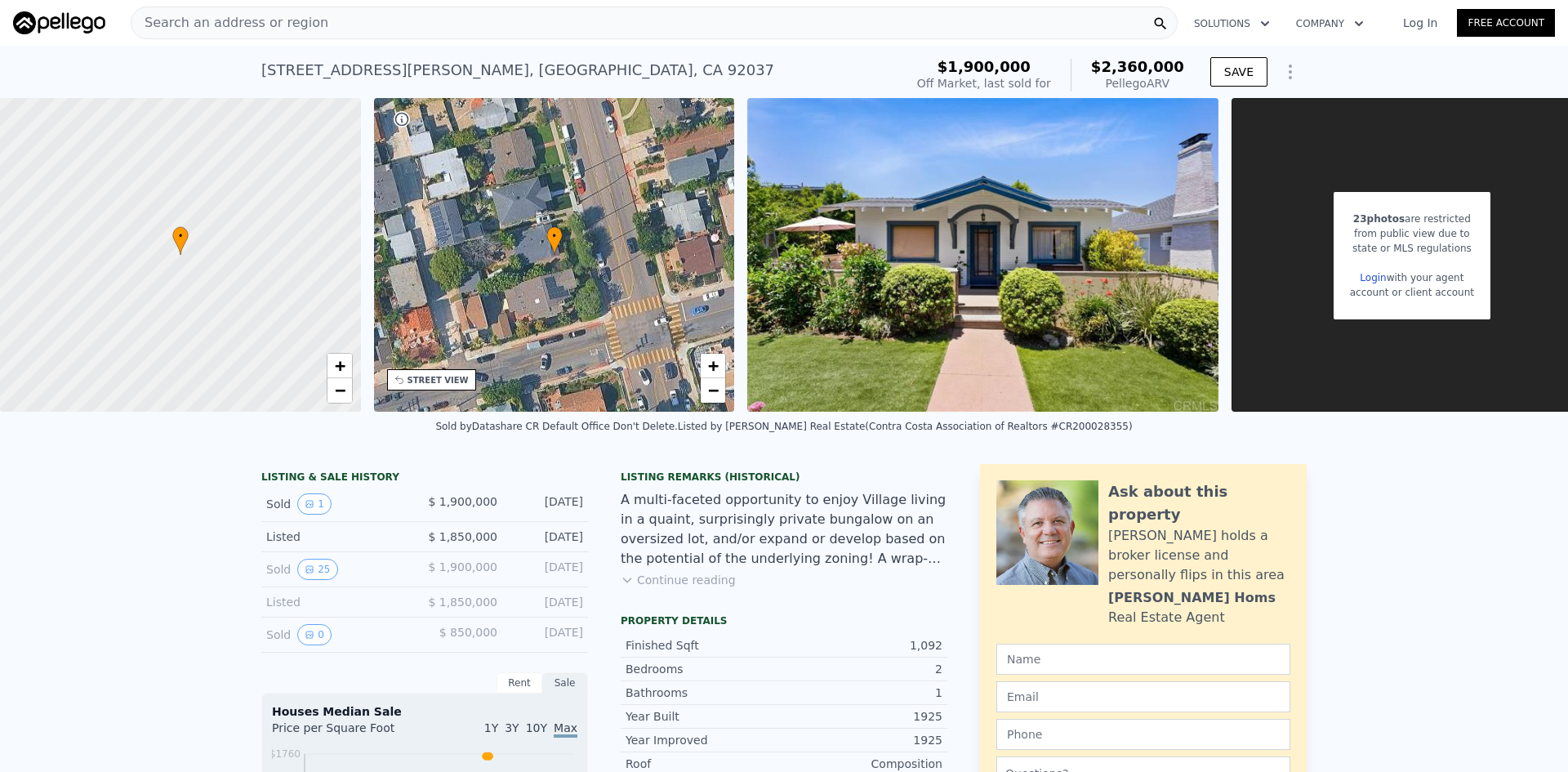
type input "4"
type input "6"
type input "2"
type input "4"
type input "1789"
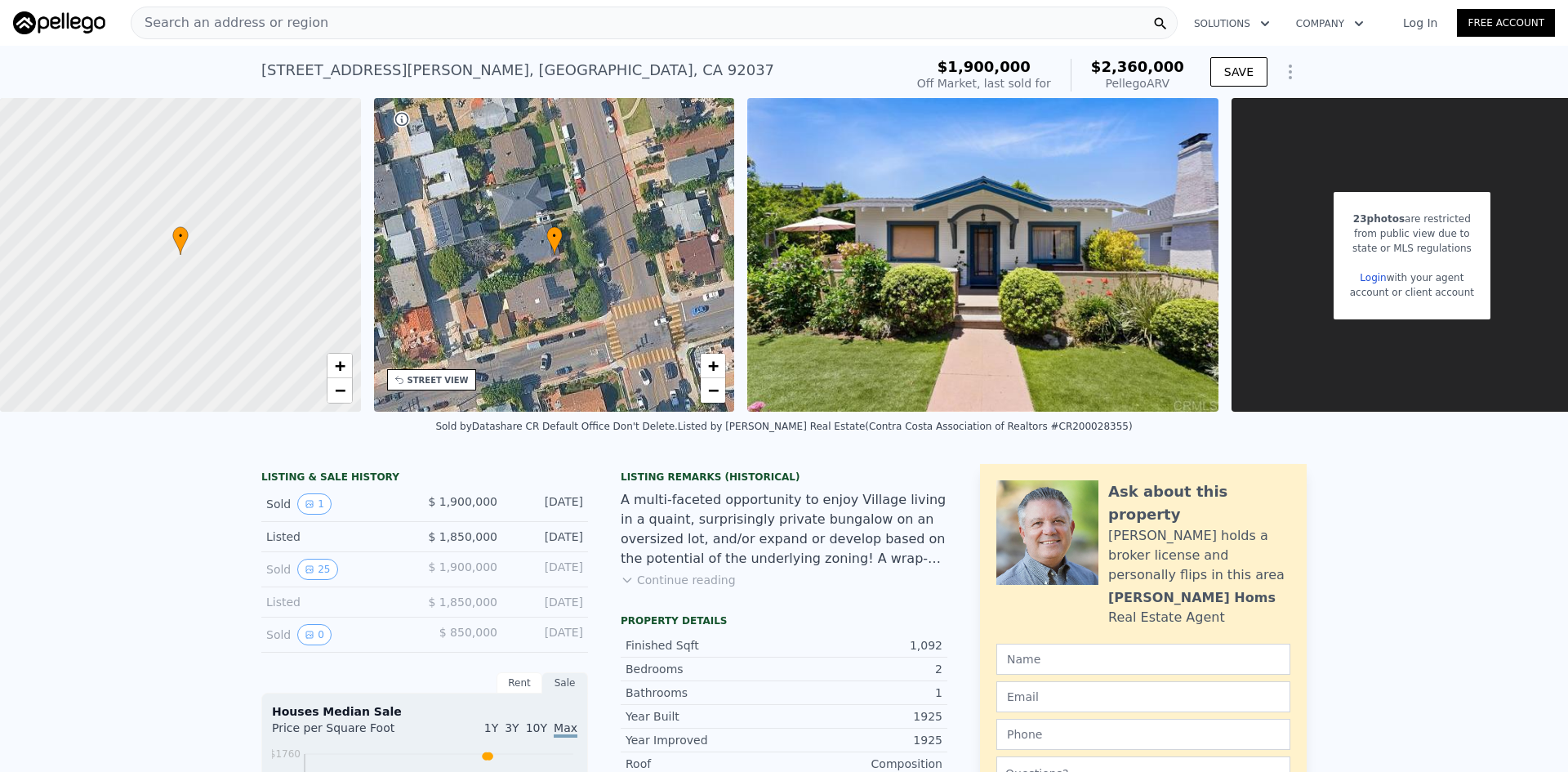
type input "2909"
type input "5573"
type input "10018"
type input "$ 1,035,000"
type input "6"
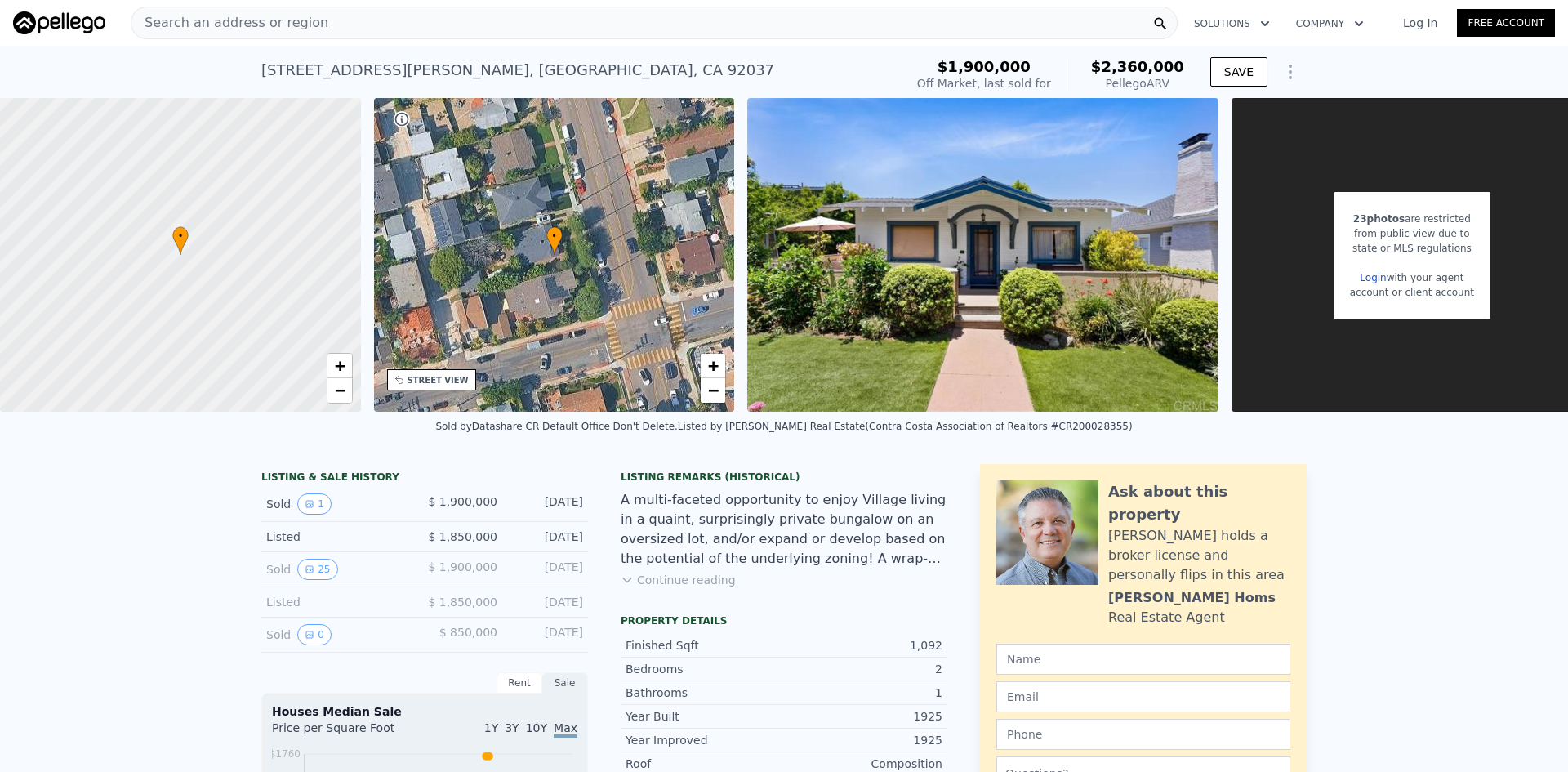
type input "$ 154,386"
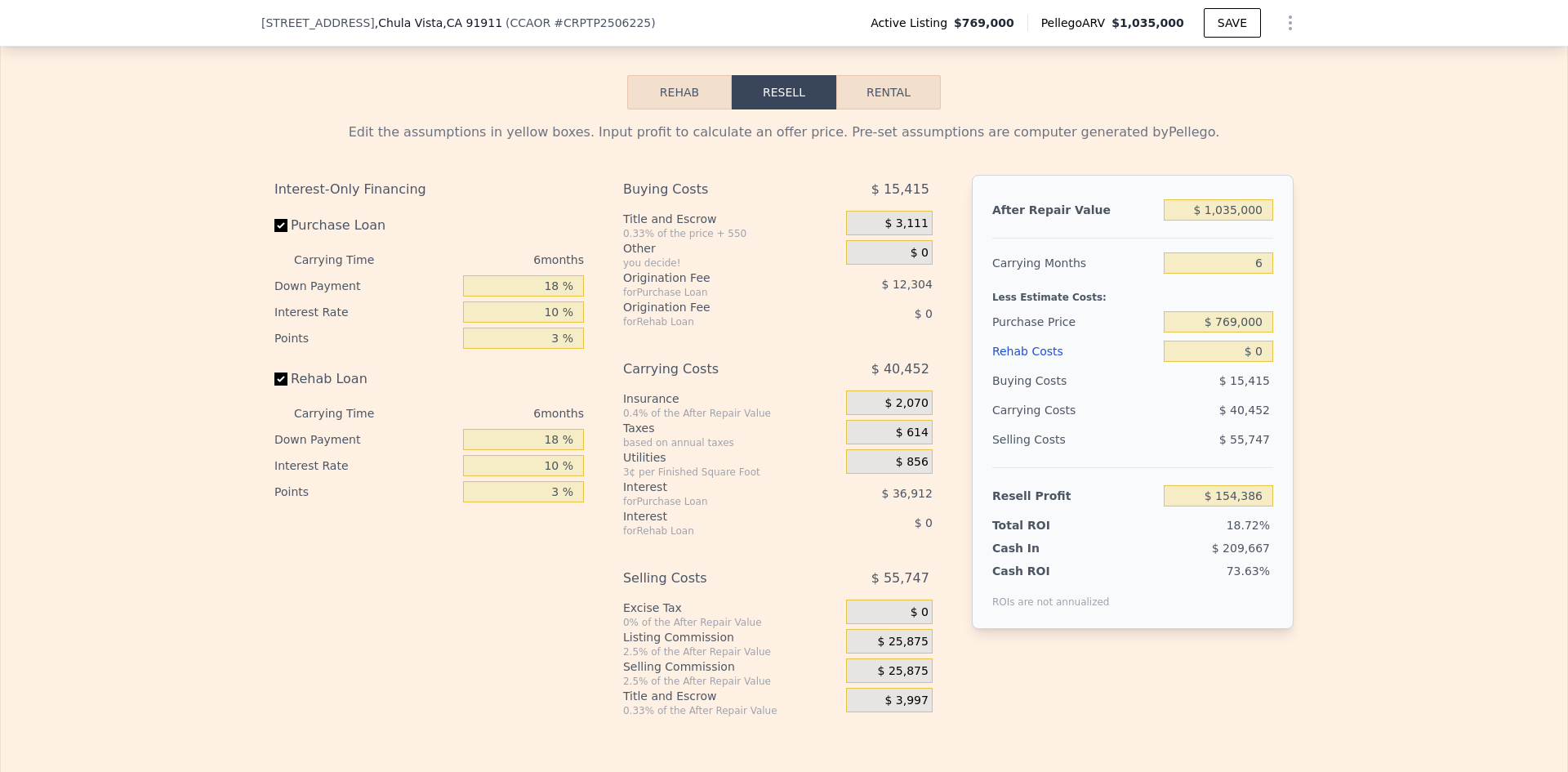
scroll to position [2501, 0]
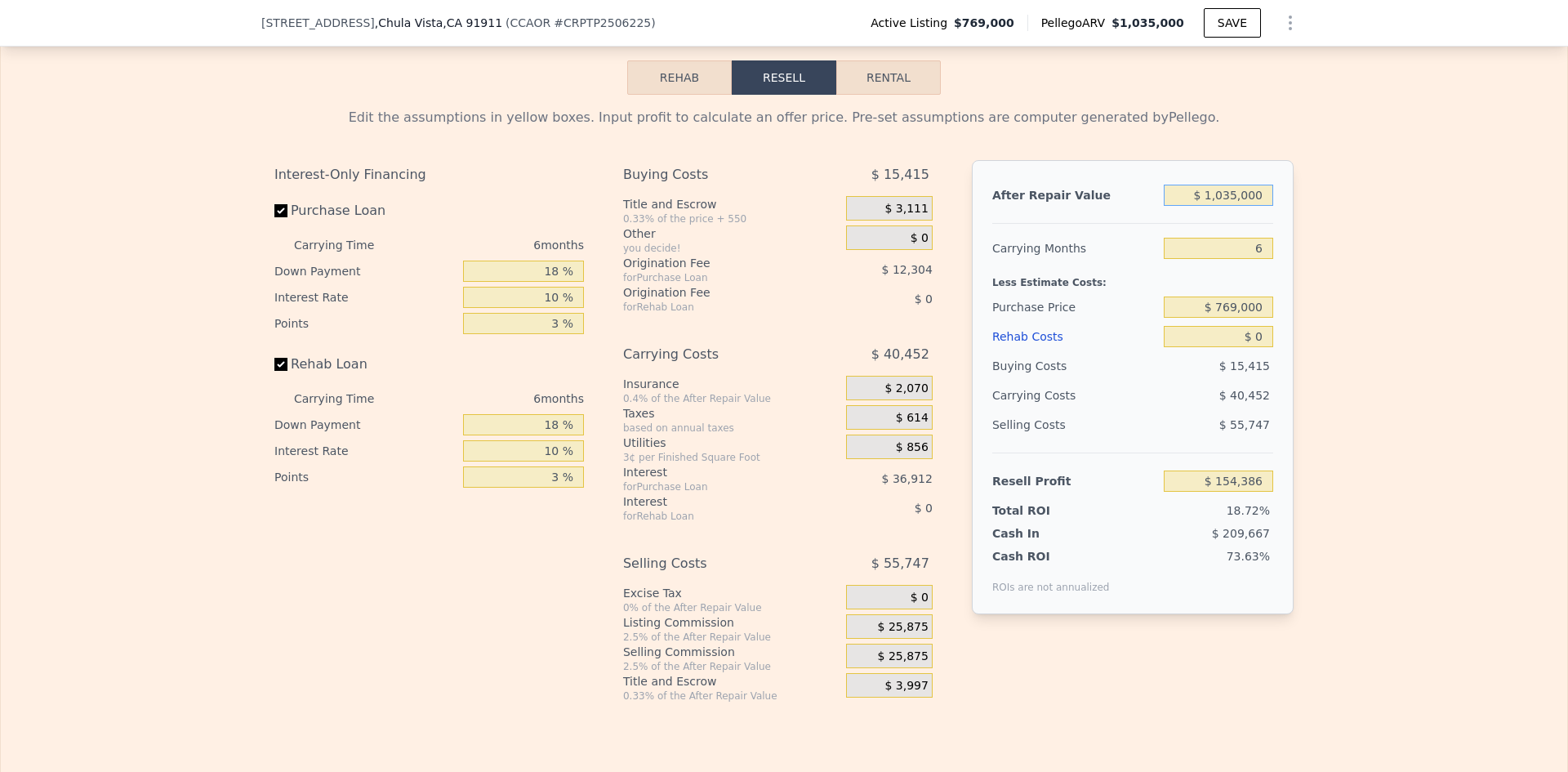
click at [1240, 206] on input "$ 1,035,000" at bounding box center [1219, 195] width 110 height 22
type input "$ 10"
type input "-$ 823,337"
type input "$ 1"
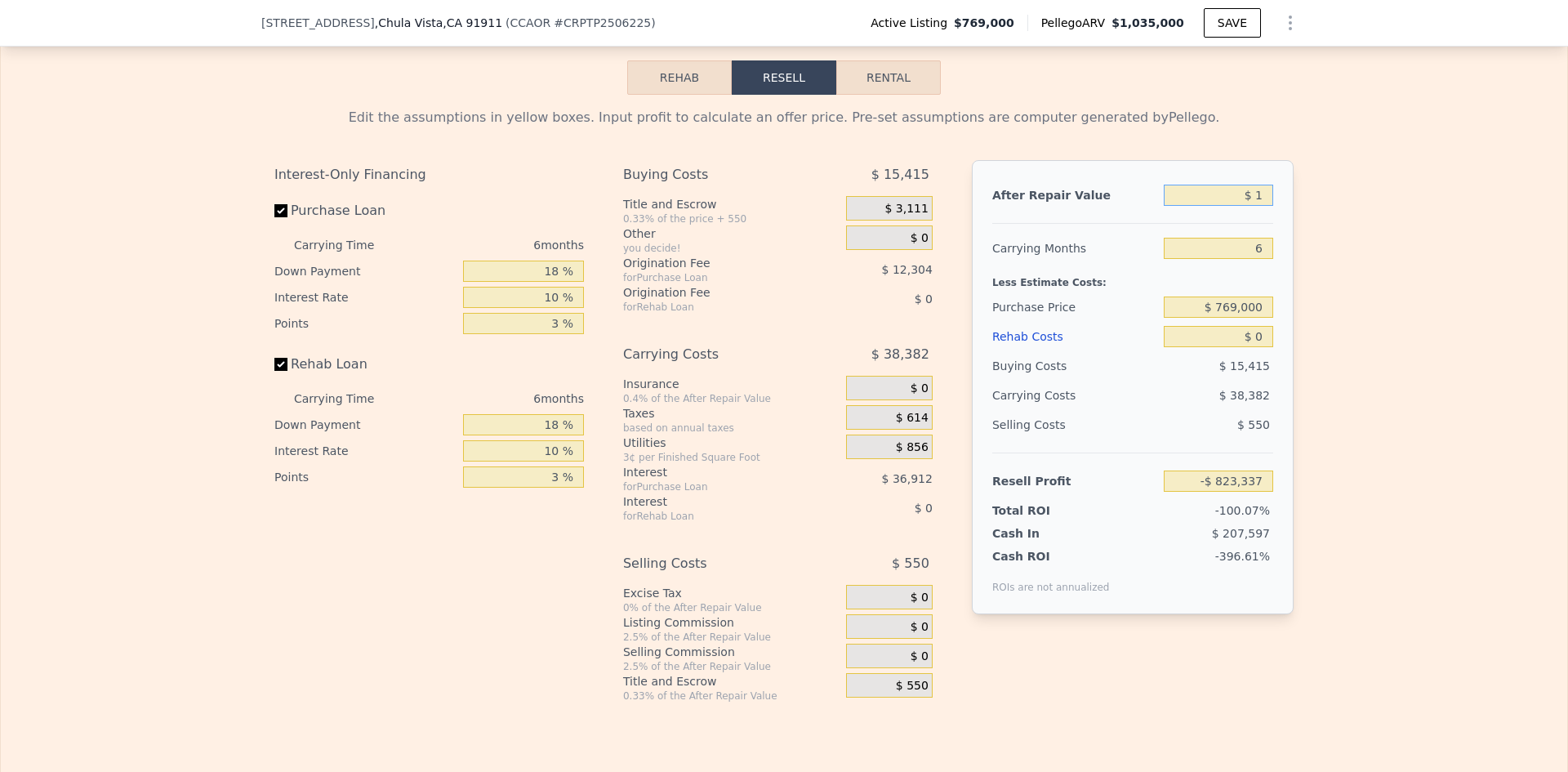
type input "-$ 823,346"
type input "$ 10"
type input "-$ 823,337"
type input "$ 108"
type input "-$ 823,245"
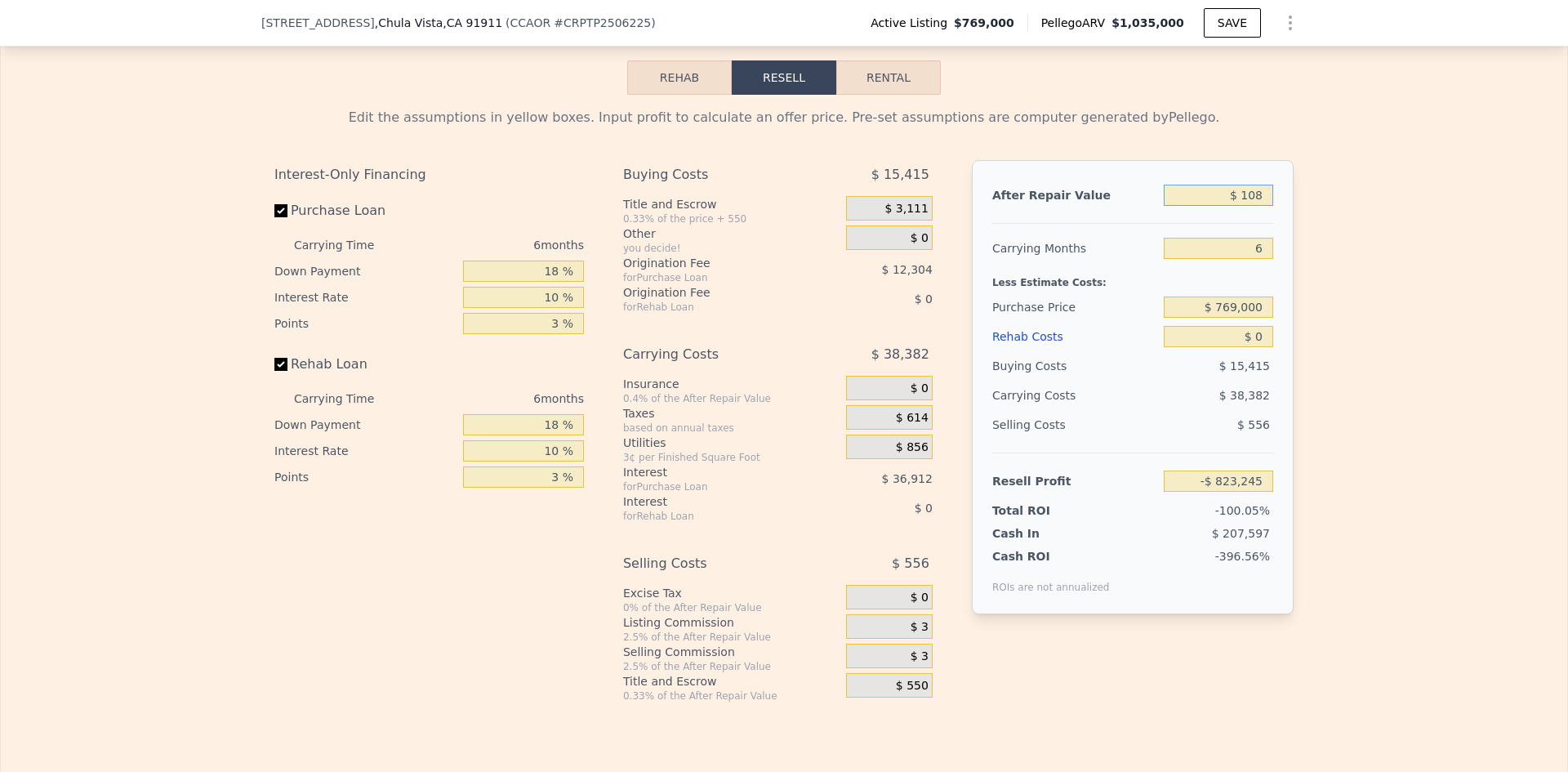
type input "$ 1,080"
type input "-$ 822,327"
type input "$ 10,800"
type input "-$ 813,145"
type input "$ 108,000"
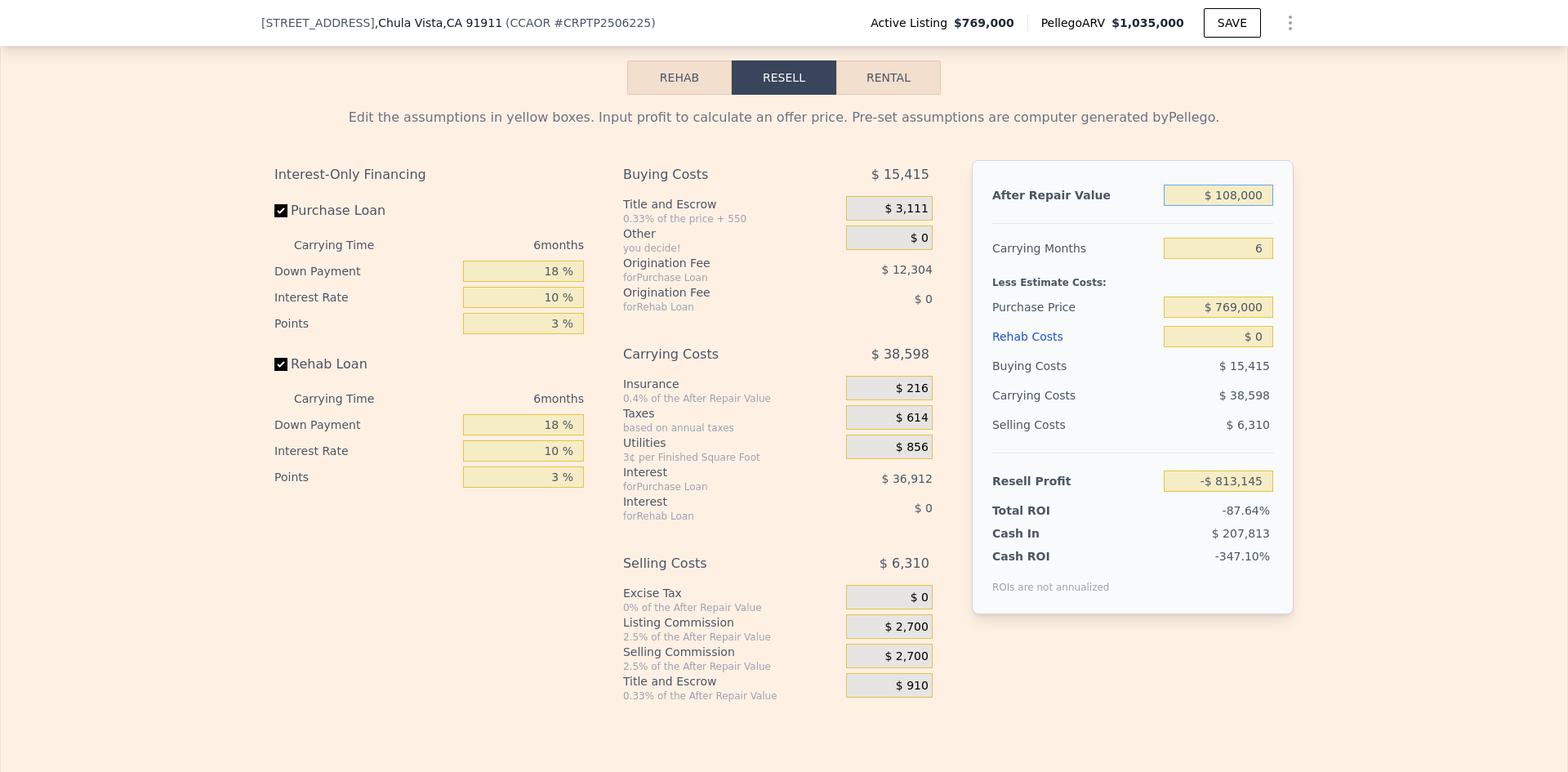
type input "-$ 721,323"
type input "$ 1,080,000"
type input "$ 196,897"
type input "$ 1,080,000"
type input "$ 760,000"
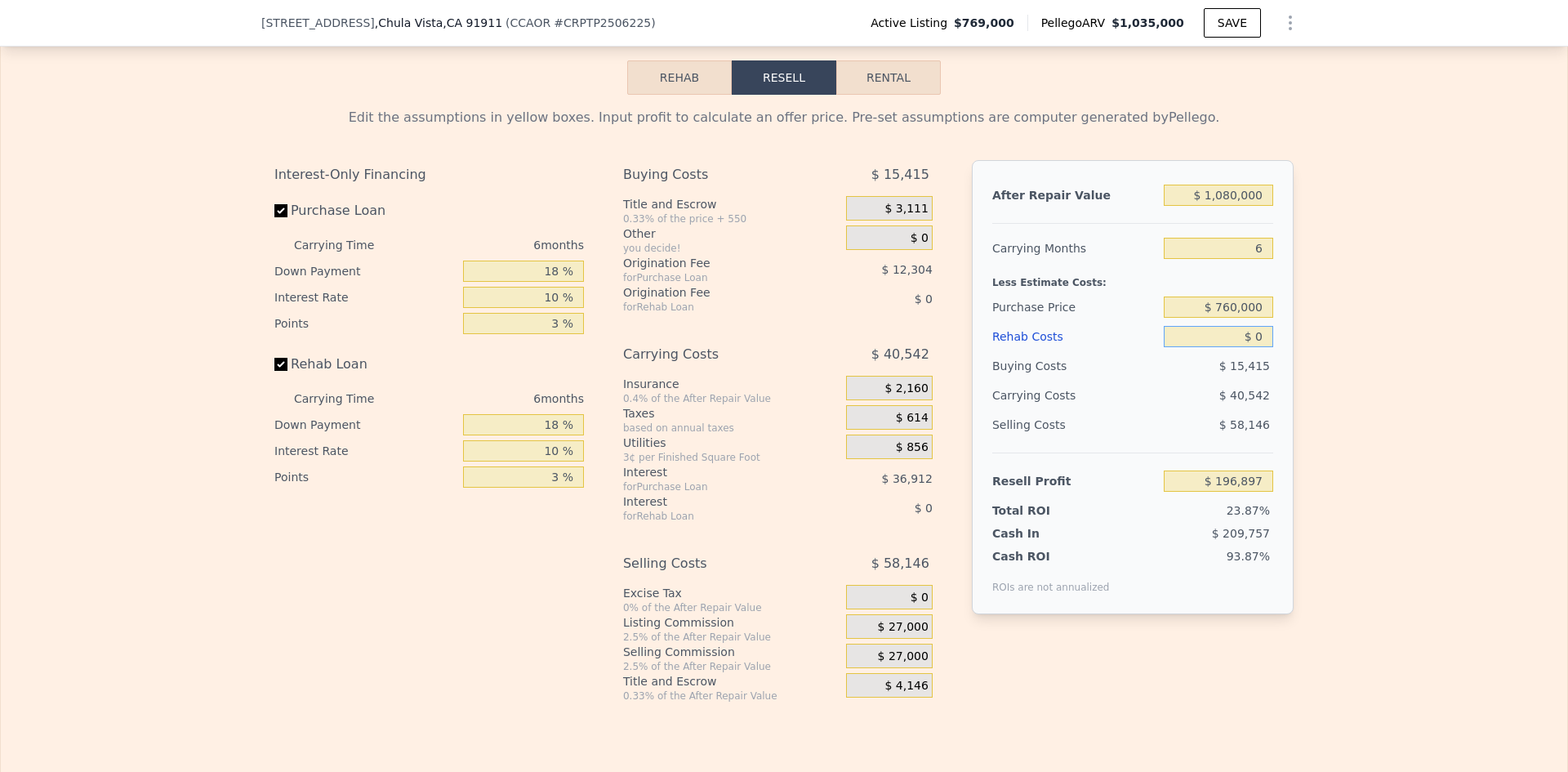
type input "$ 206,503"
type input "$ 1"
type input "$ 206,502"
type input "$ 12"
type input "$ 206,491"
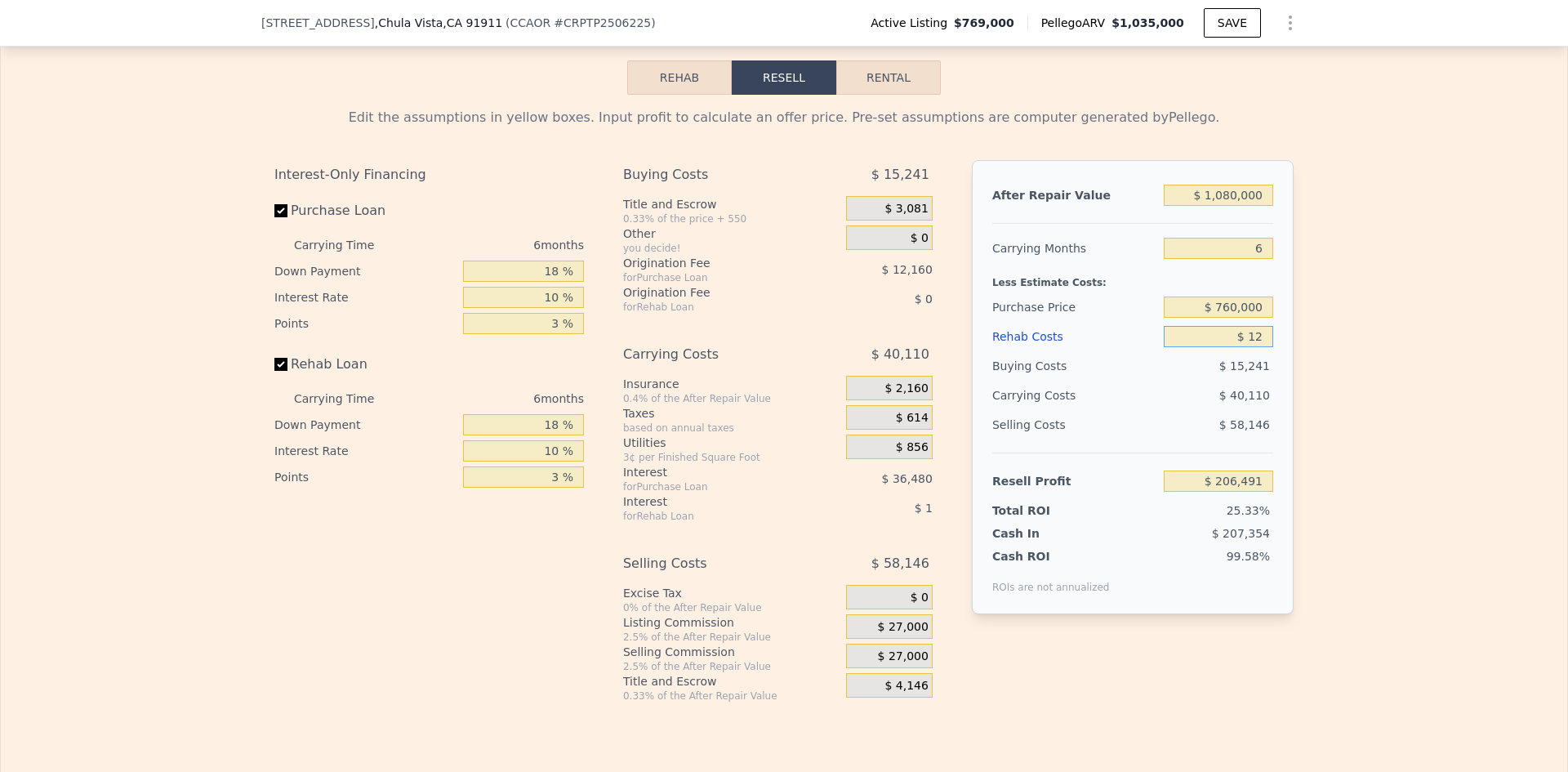
type input "$ 1"
type input "$ 206,502"
type input "$ 15"
type input "$ 206,488"
type input "$ 150"
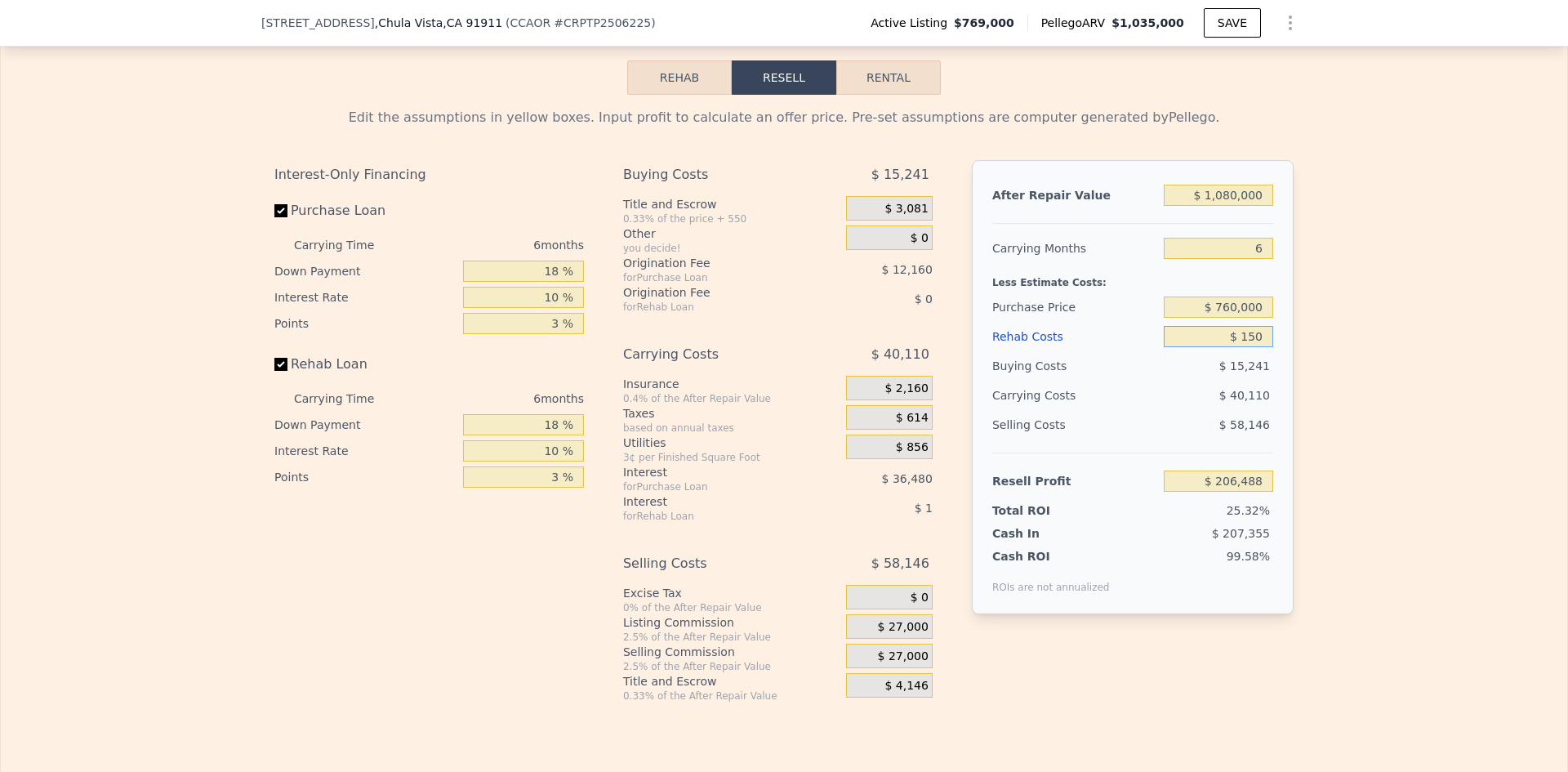
type input "$ 206,345"
type input "$ 1,500"
type input "$ 204,907"
type input "$ 15,000"
type input "$ 190,543"
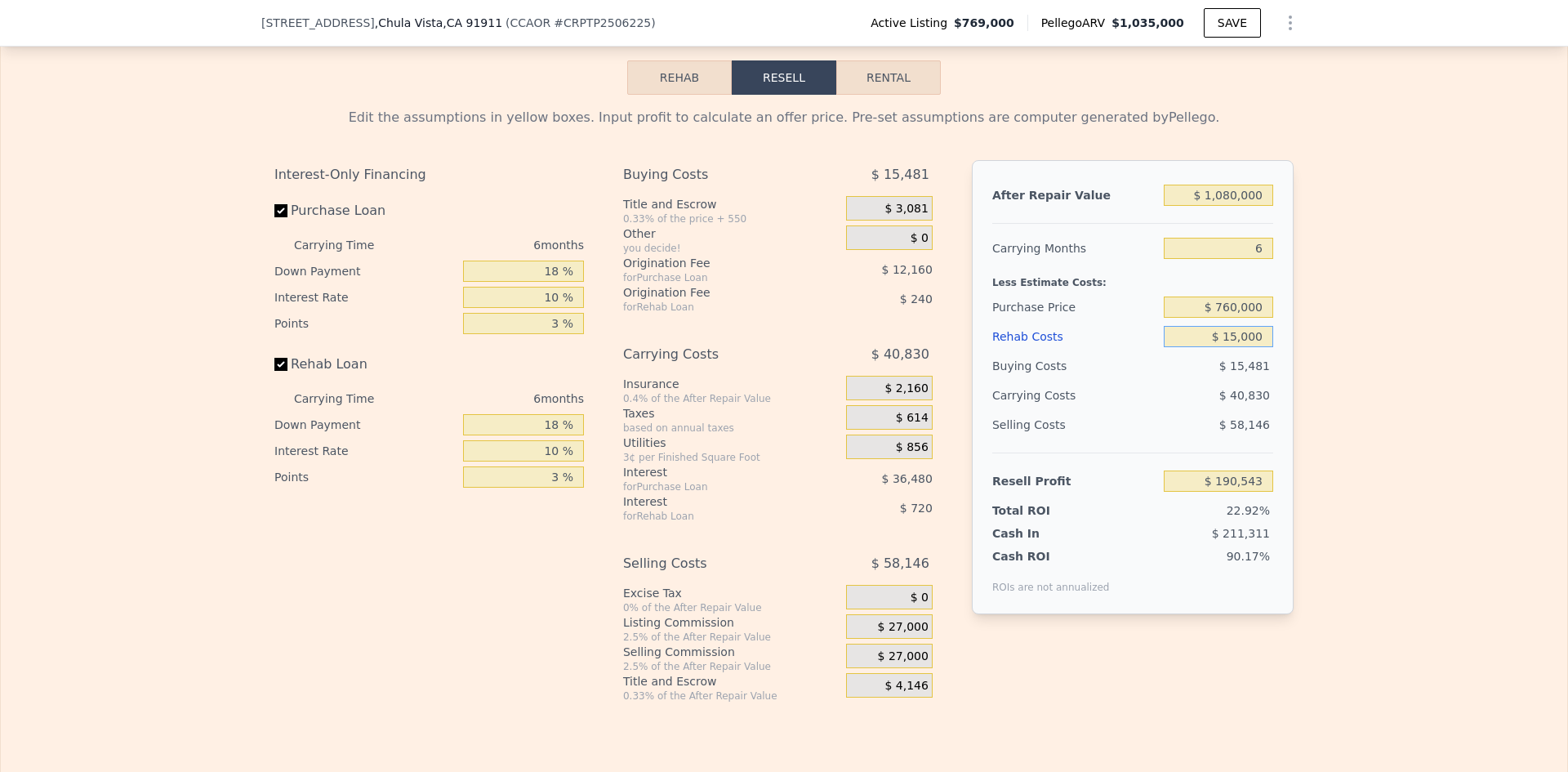
type input "$ 150,000"
type input "$ 46,903"
type input "$ 150,000"
click at [552, 282] on input "18 %" at bounding box center [523, 271] width 121 height 22
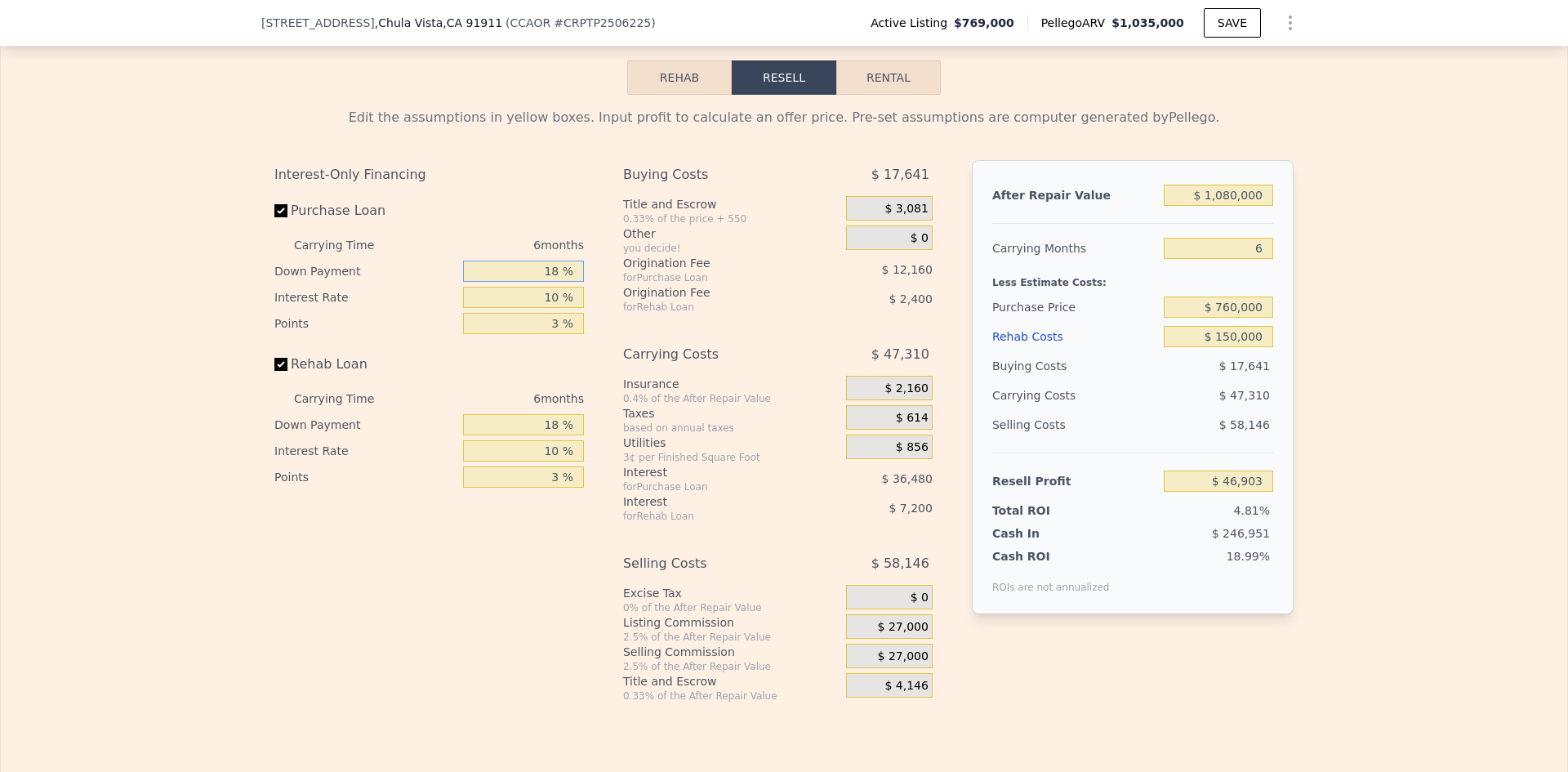
click at [552, 282] on input "18 %" at bounding box center [523, 271] width 121 height 22
type input "1 %"
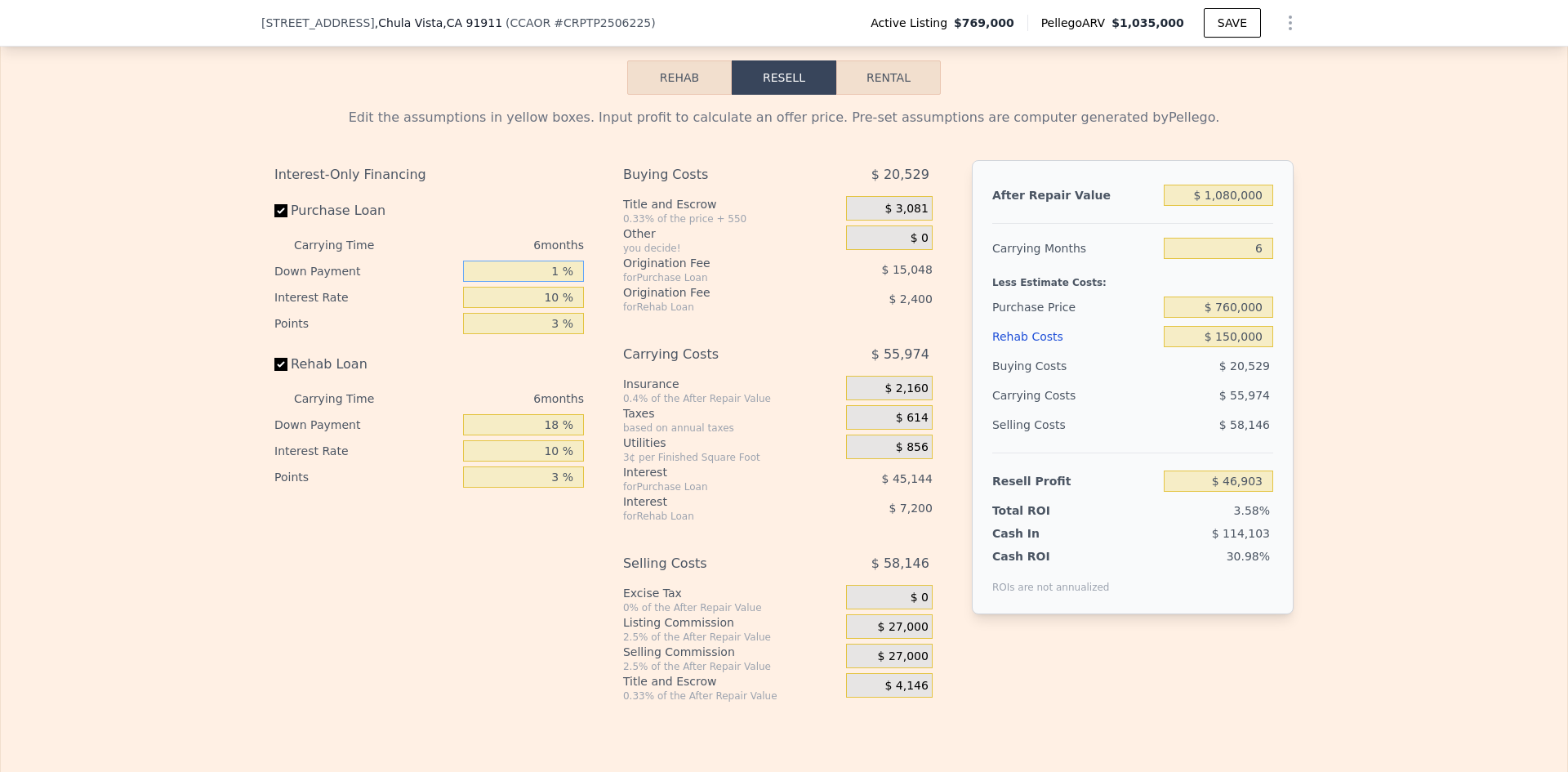
type input "$ 35,351"
type input "18 %"
type input "$ 45,687"
type input "1 %"
type input "$ 79,965"
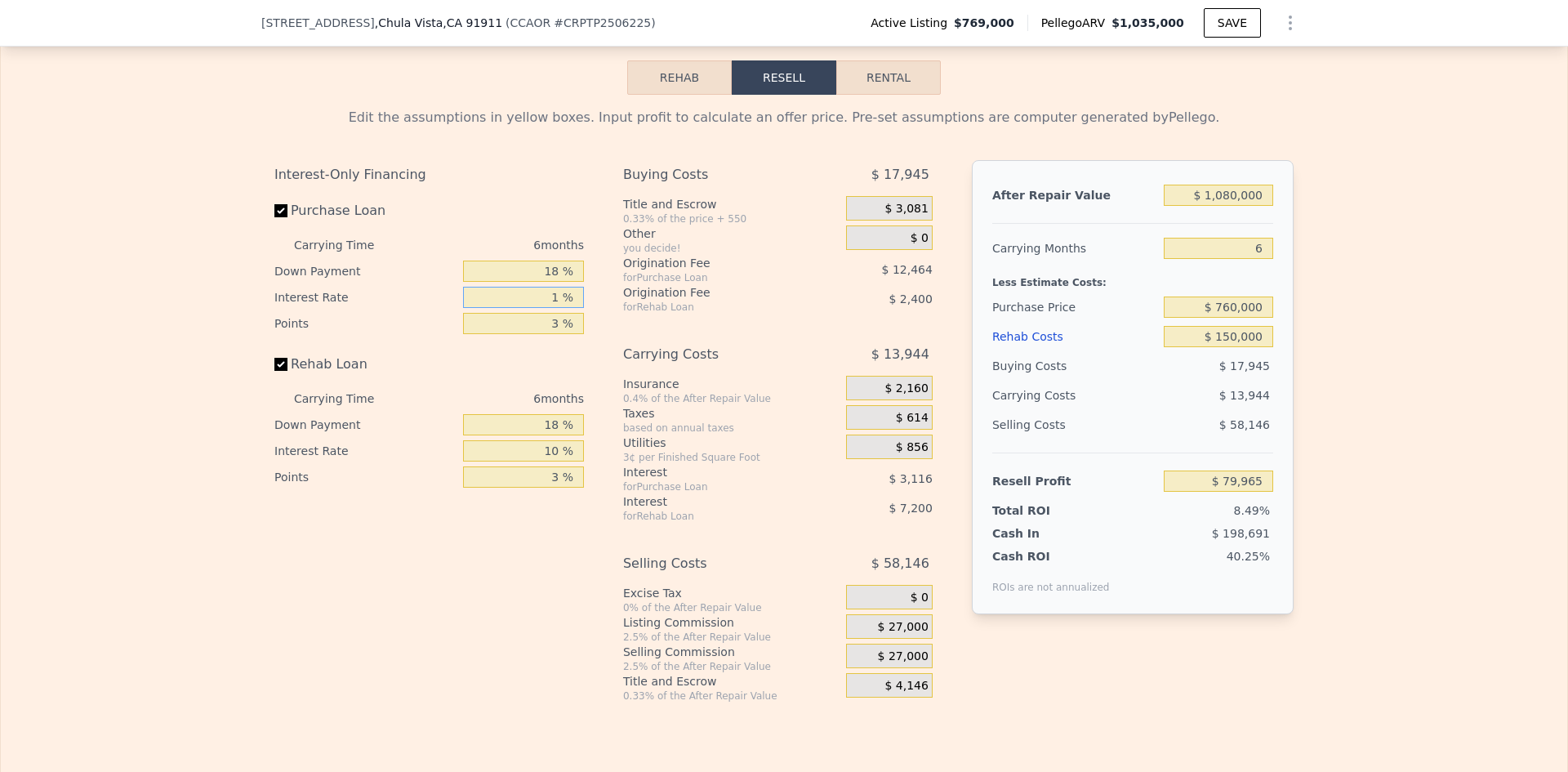
type input "10 %"
type input "$ 51,921"
type input "3 %"
type input "1 %"
type input "$ 49,641"
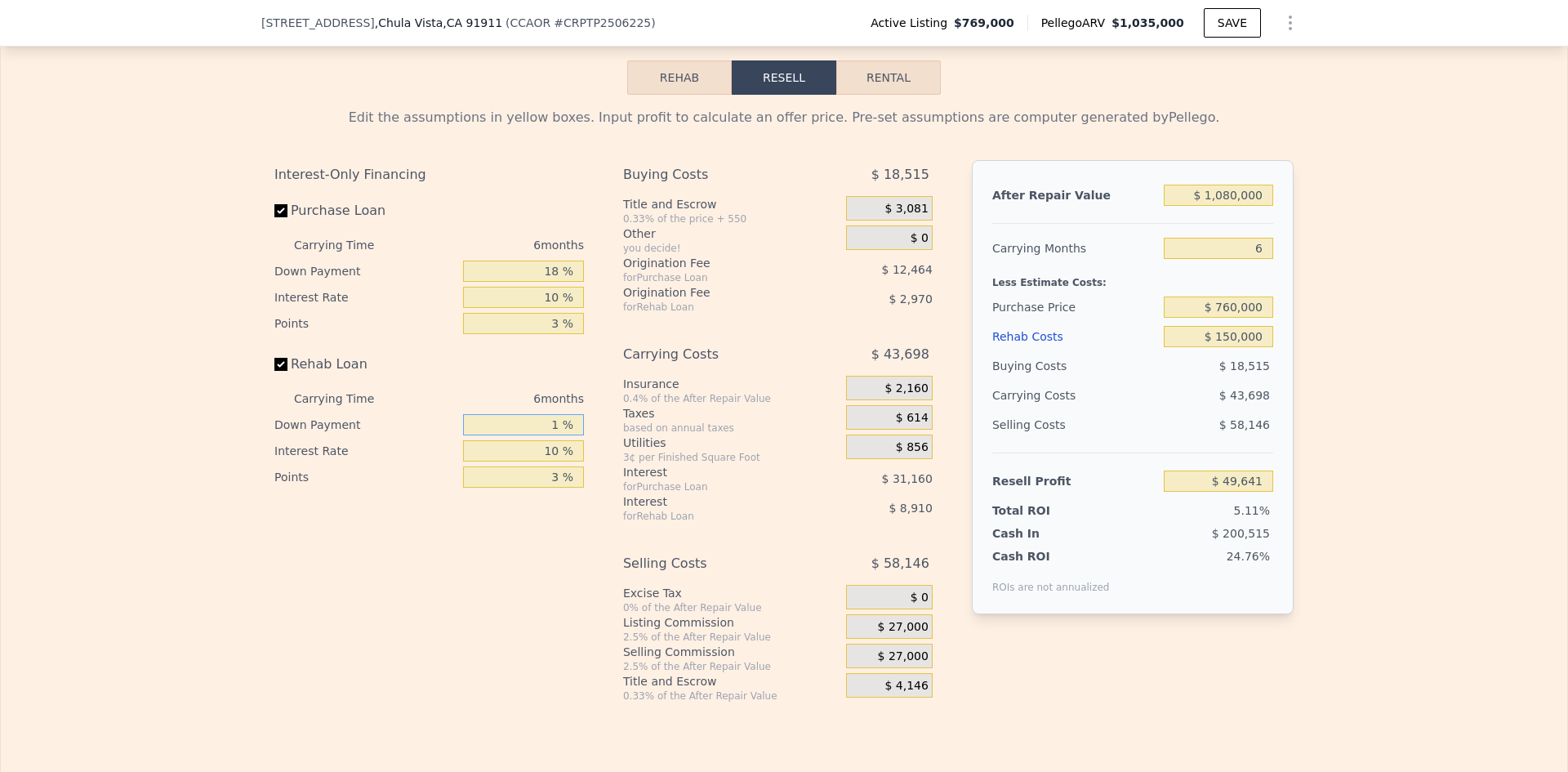
type input "18 %"
type input "$ 51,681"
type input "1 %"
type input "$ 58,443"
type input "10 %"
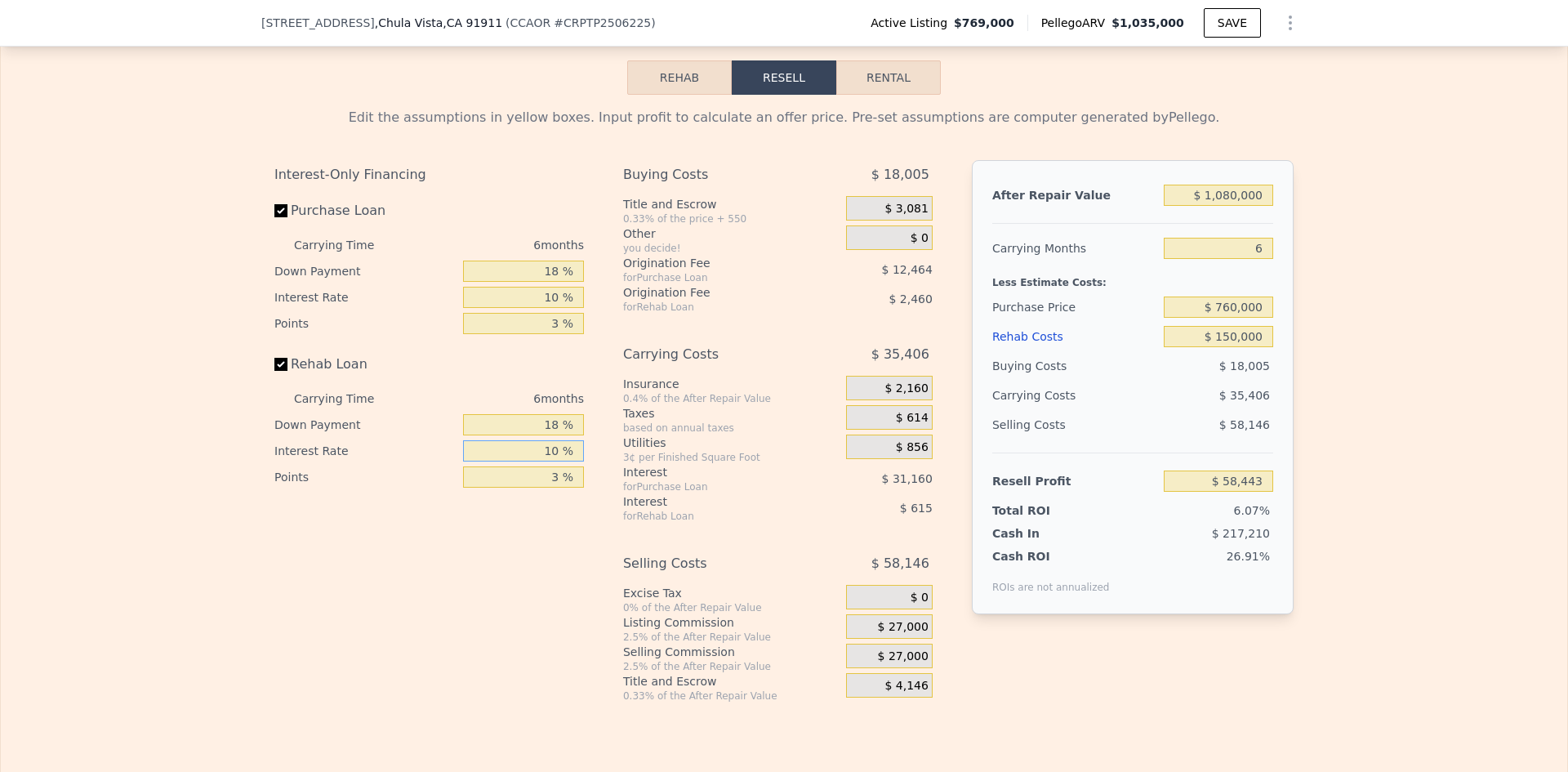
type input "$ 52,911"
type input "3 %"
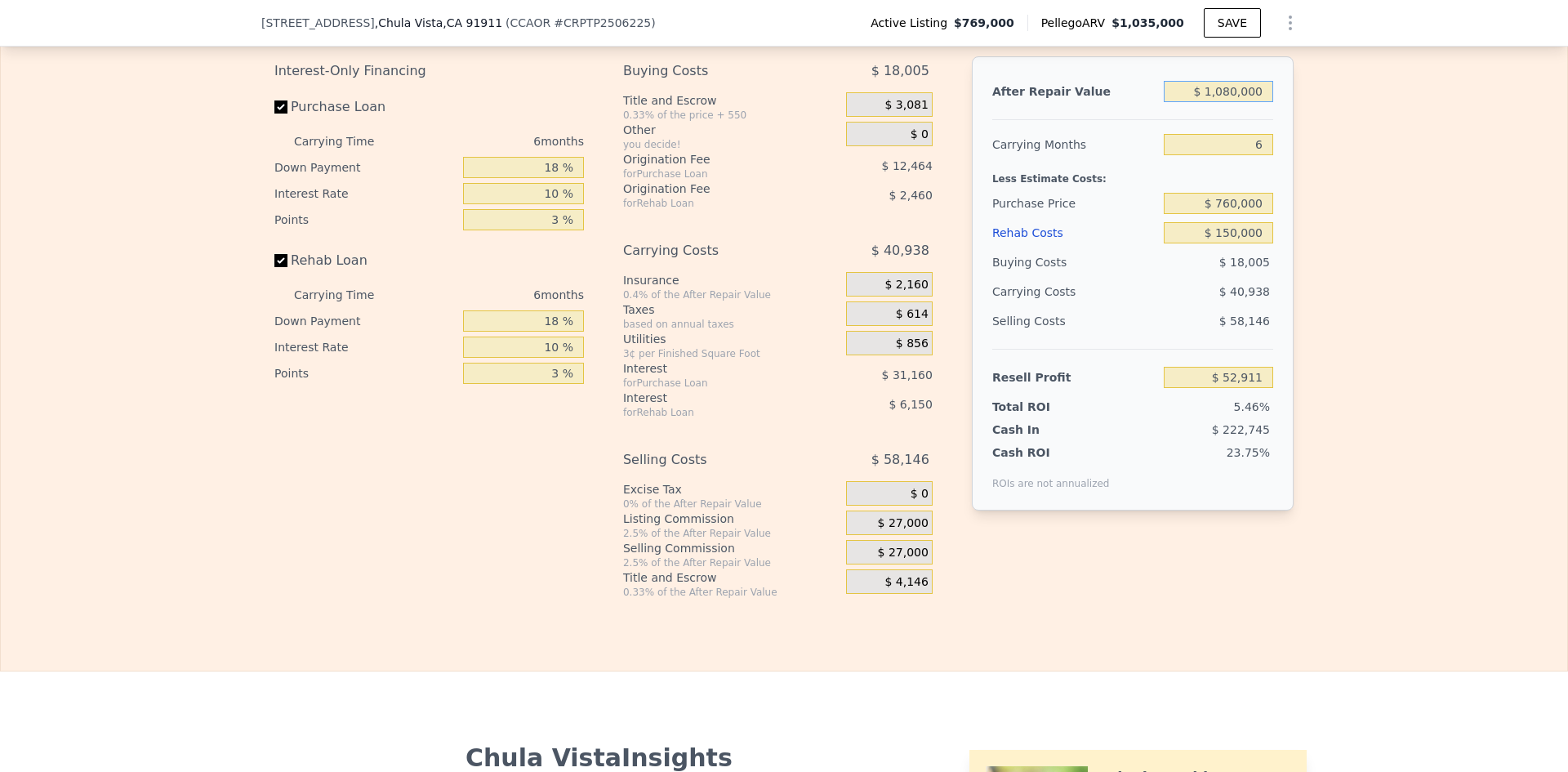
scroll to position [2610, 0]
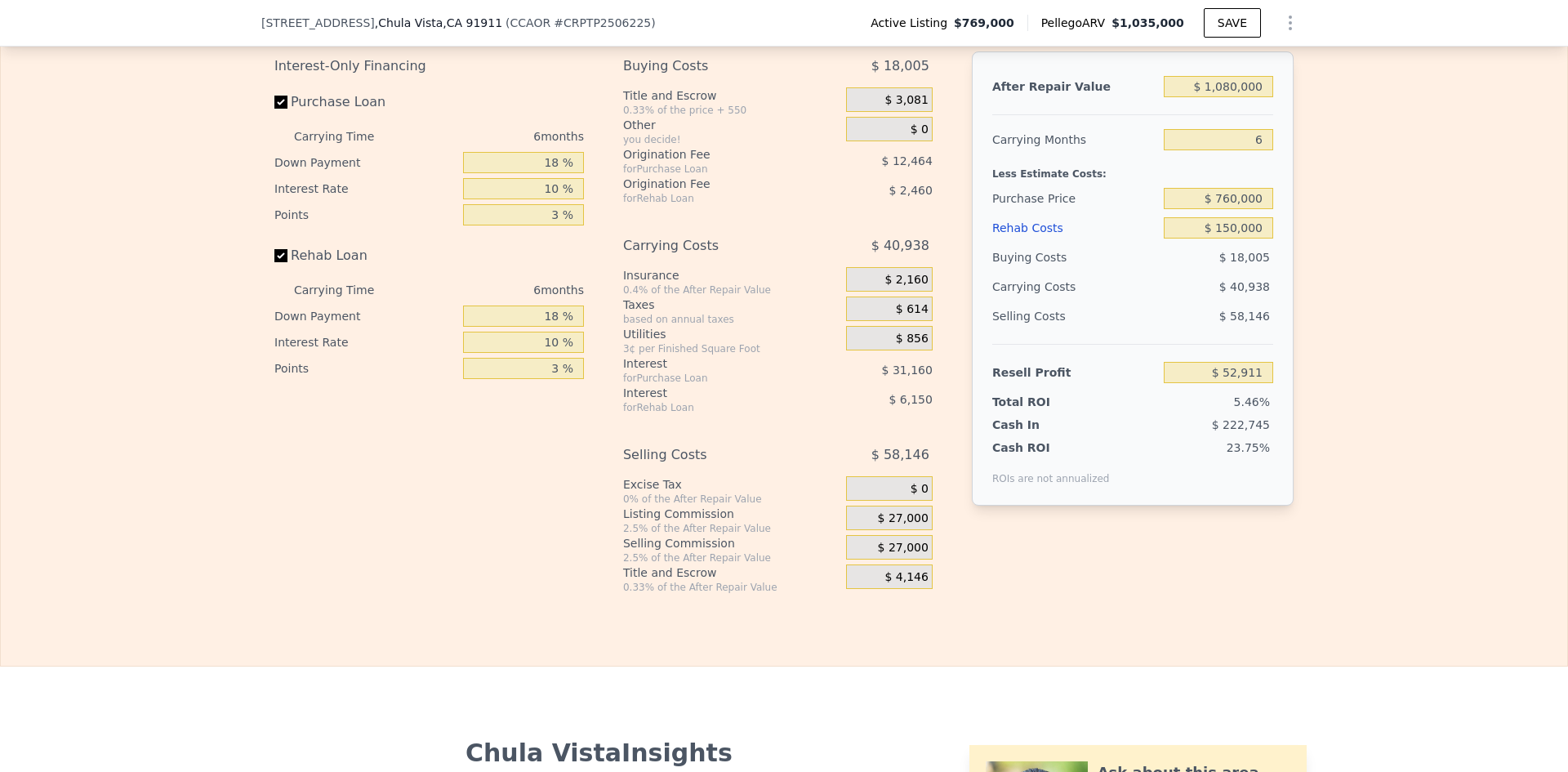
click at [853, 531] on div "$ 27,000" at bounding box center [890, 517] width 86 height 24
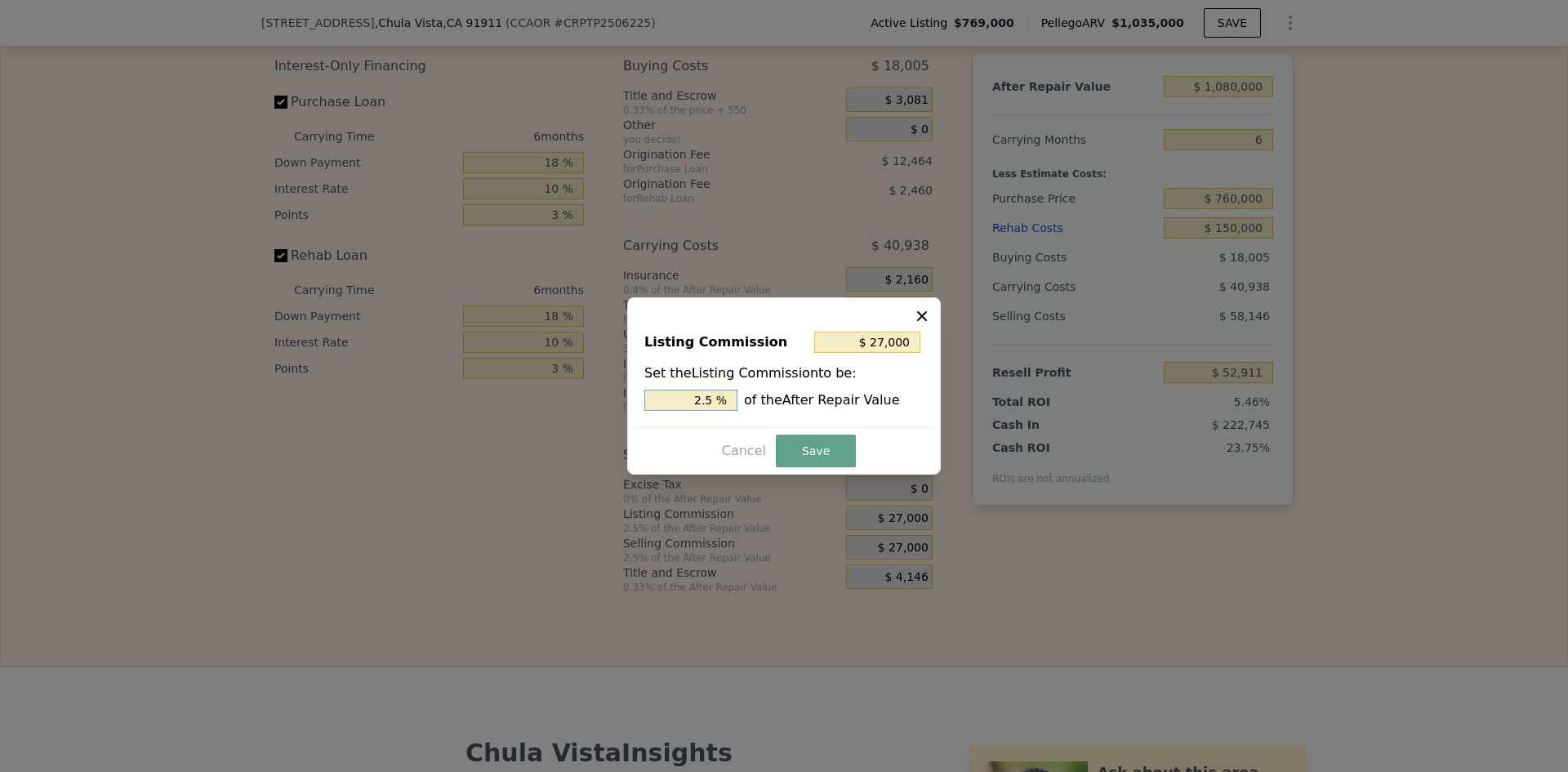
click at [717, 396] on input "2.5 %" at bounding box center [691, 401] width 93 height 22
type input "$ 21,600"
type input "2 %"
click at [816, 448] on button "Save" at bounding box center [816, 451] width 80 height 32
type input "$ 58,311"
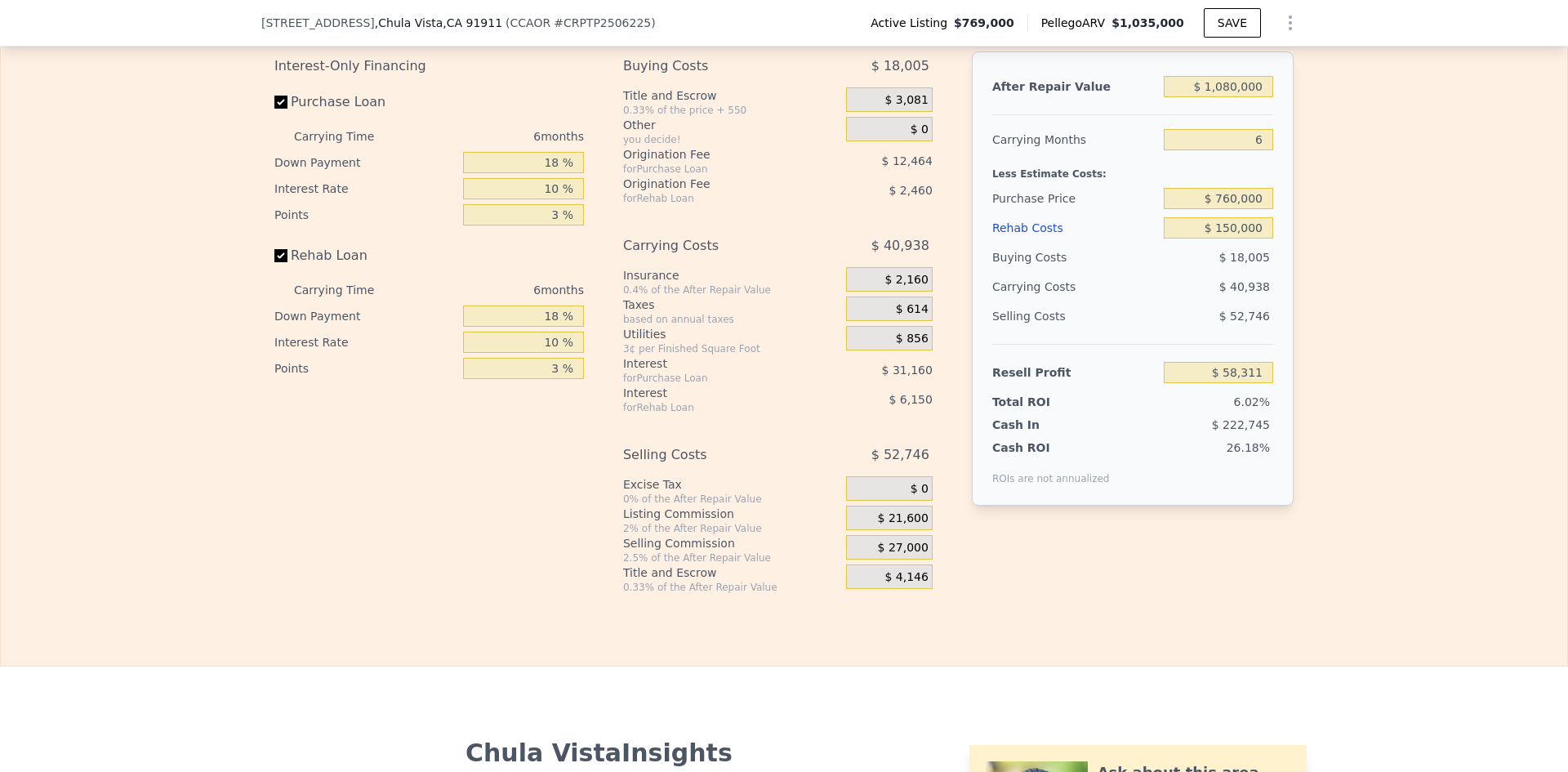
click at [856, 560] on div "$ 27,000" at bounding box center [890, 547] width 86 height 24
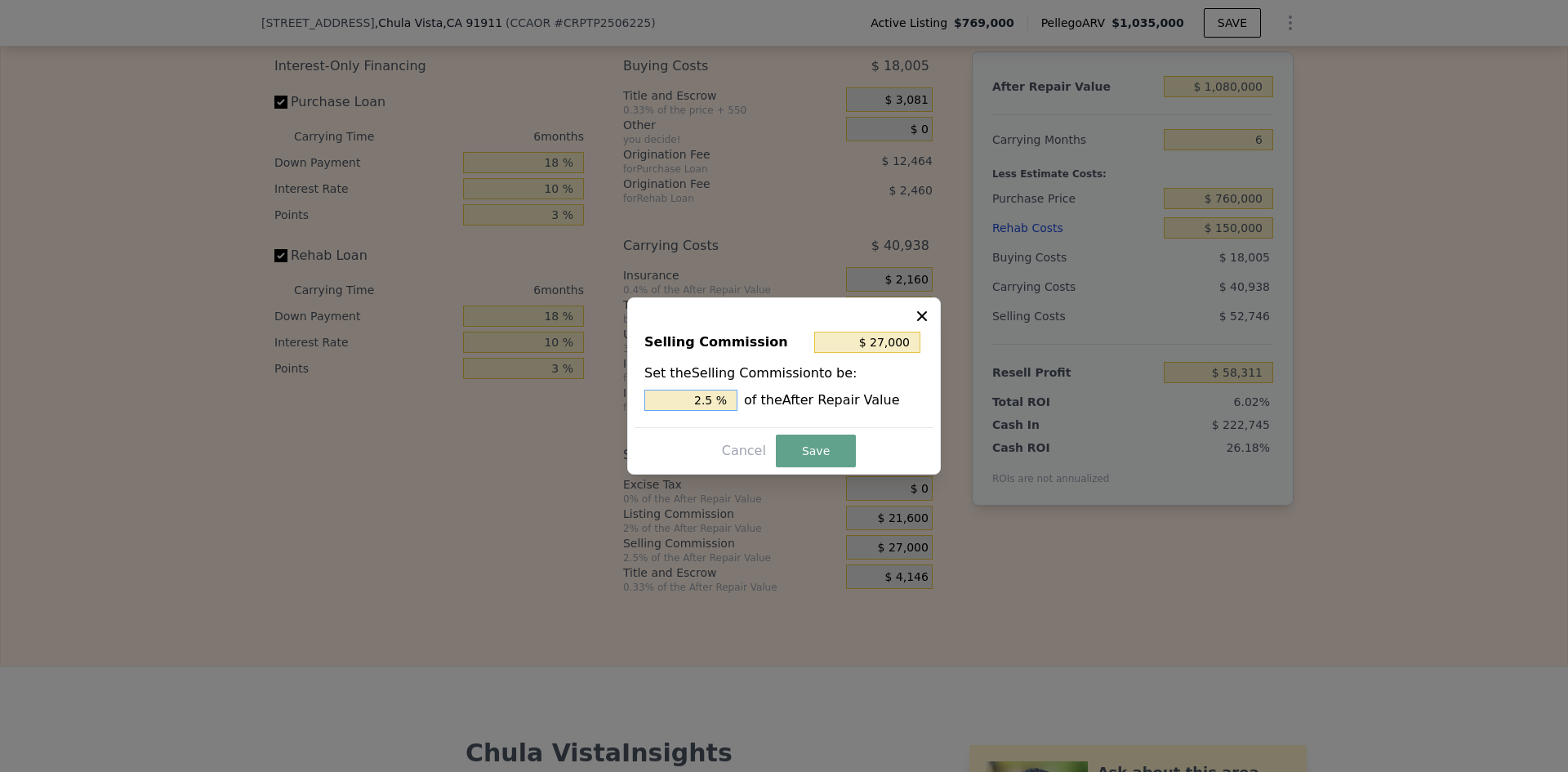
click at [715, 395] on input "2.5 %" at bounding box center [691, 401] width 93 height 22
type input "$ 21,600"
type input "2 %"
click at [828, 454] on button "Save" at bounding box center [816, 451] width 80 height 32
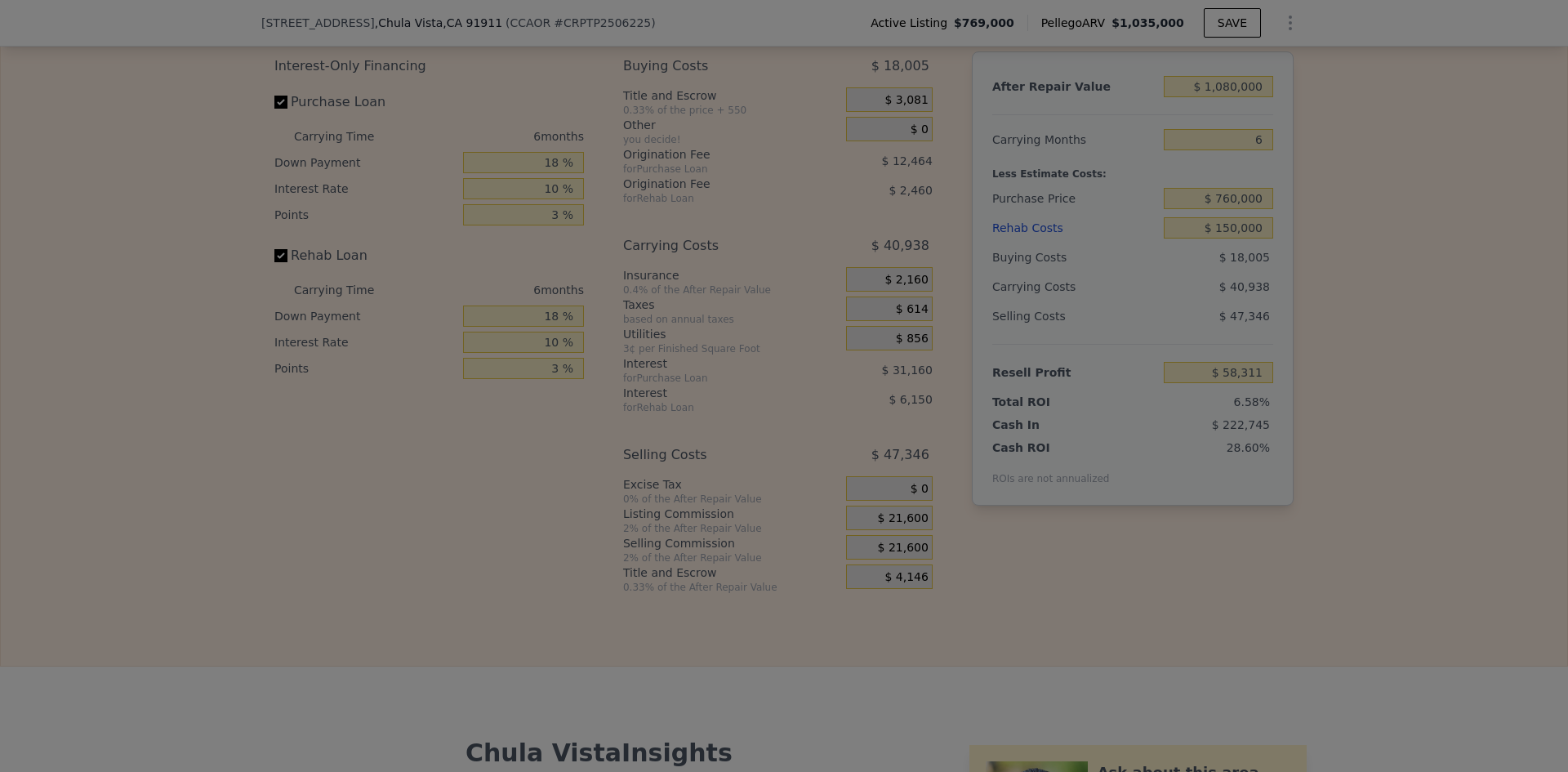
type input "$ 63,711"
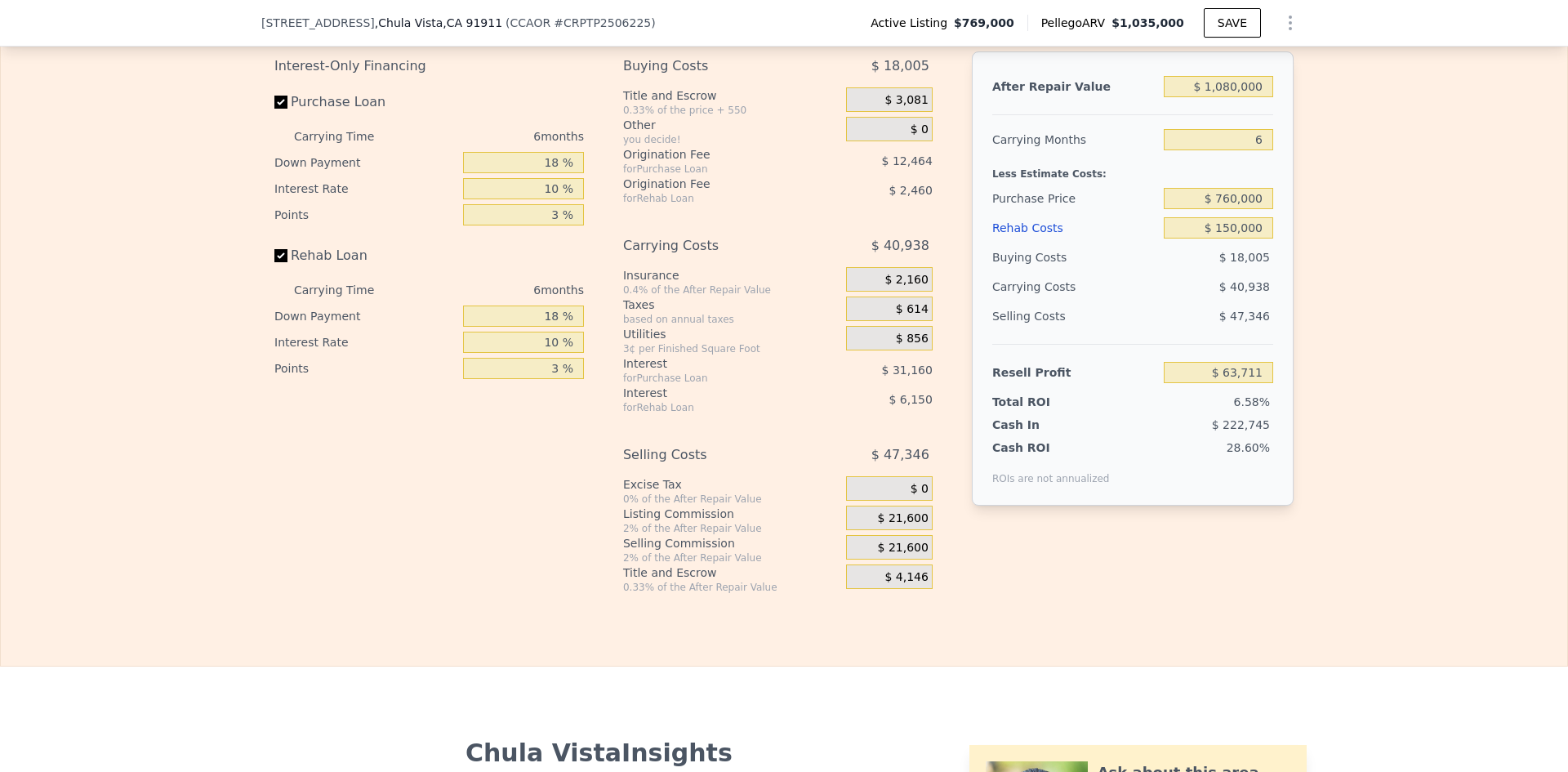
click at [1045, 594] on div "Interest-Only Financing Purchase Loan Carrying Time 6 months Down Payment 18 % …" at bounding box center [784, 323] width 1019 height 542
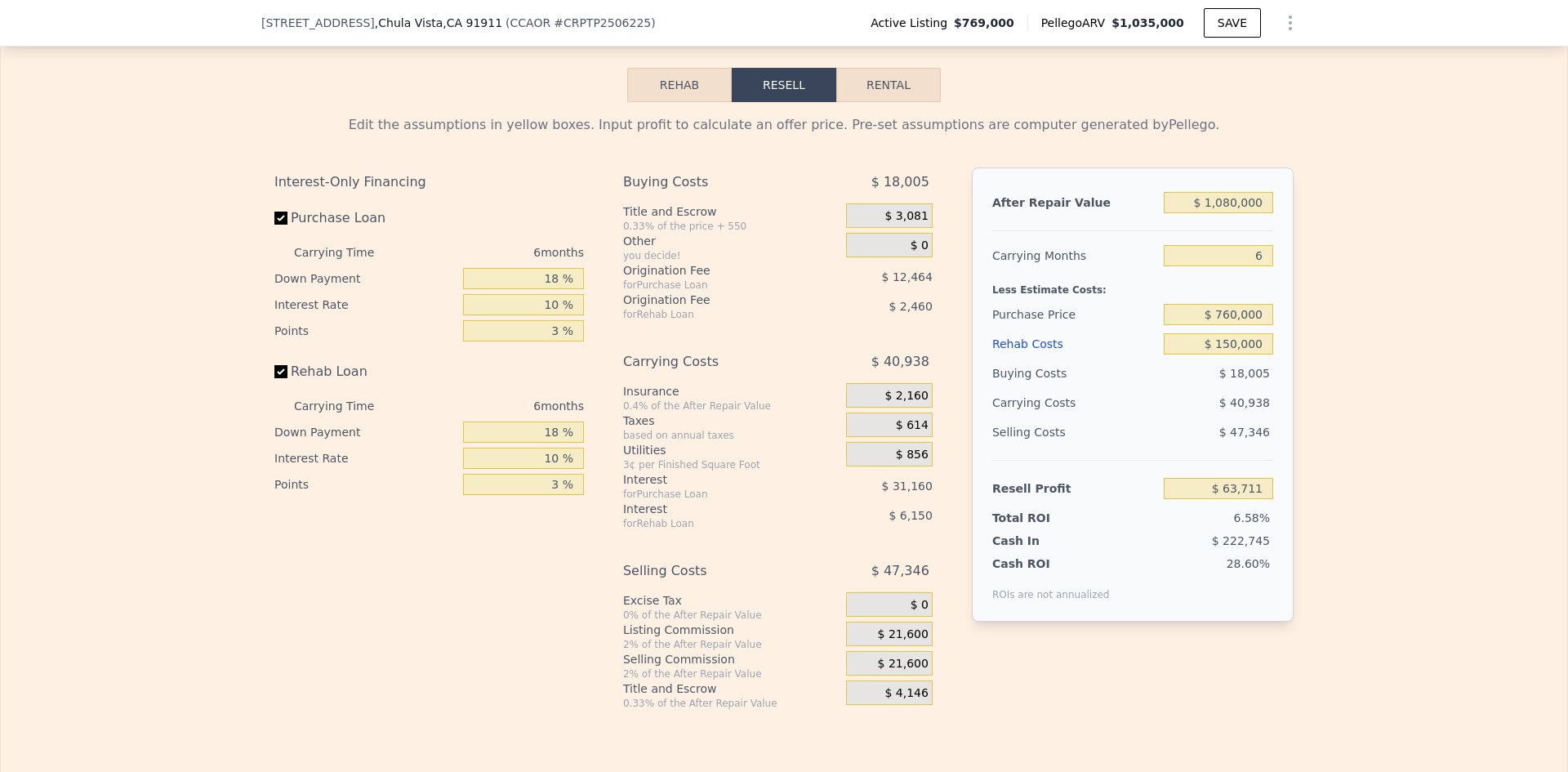
scroll to position [2501, 0]
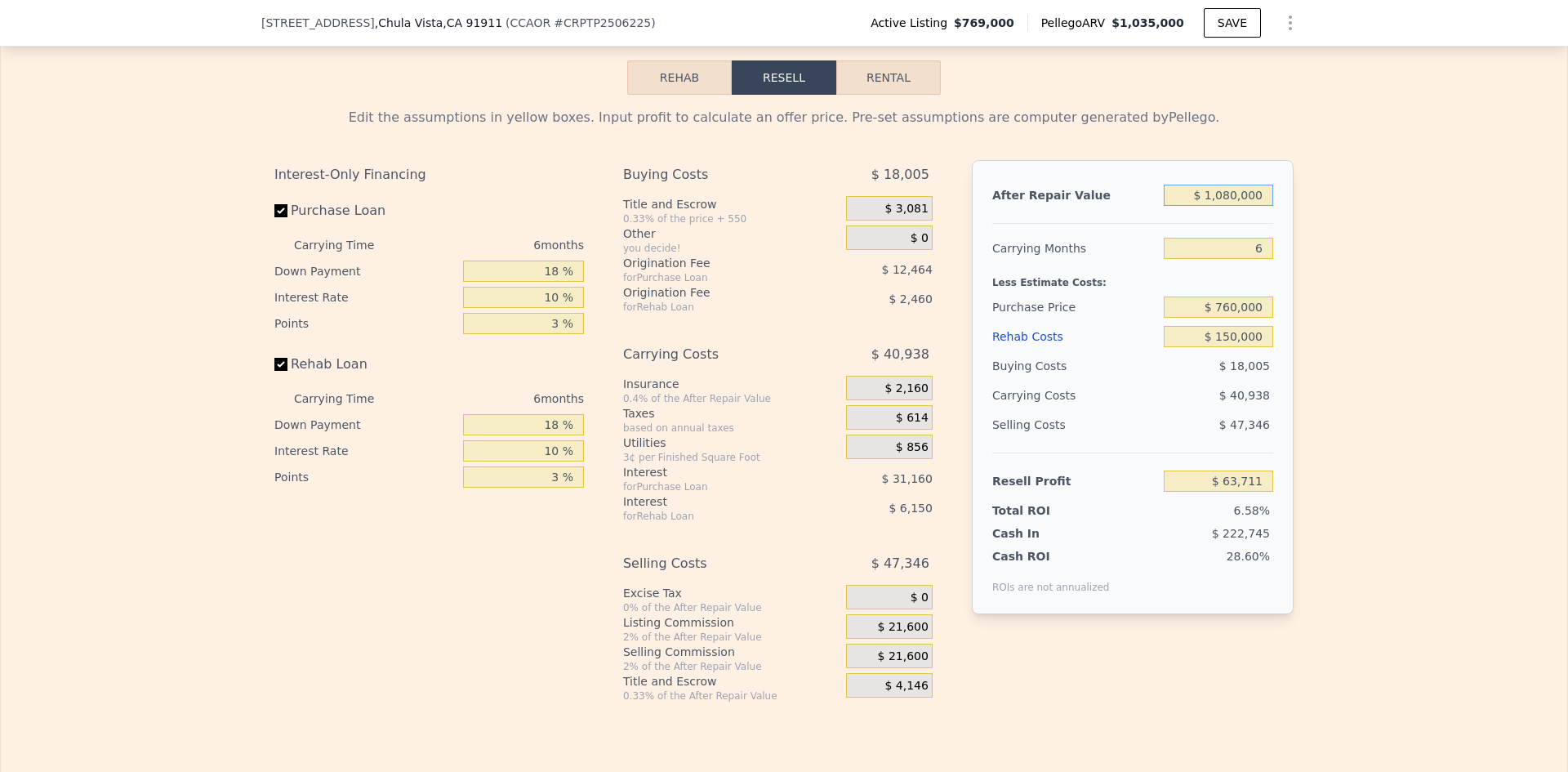
click at [1223, 206] on input "$ 1,080,000" at bounding box center [1219, 195] width 110 height 22
click at [1230, 206] on input "$ 1,080,000" at bounding box center [1219, 195] width 110 height 22
click at [1235, 206] on input "$ 1,080,000" at bounding box center [1219, 195] width 110 height 22
type input "$ 108,000"
type input "-$ 864,229"
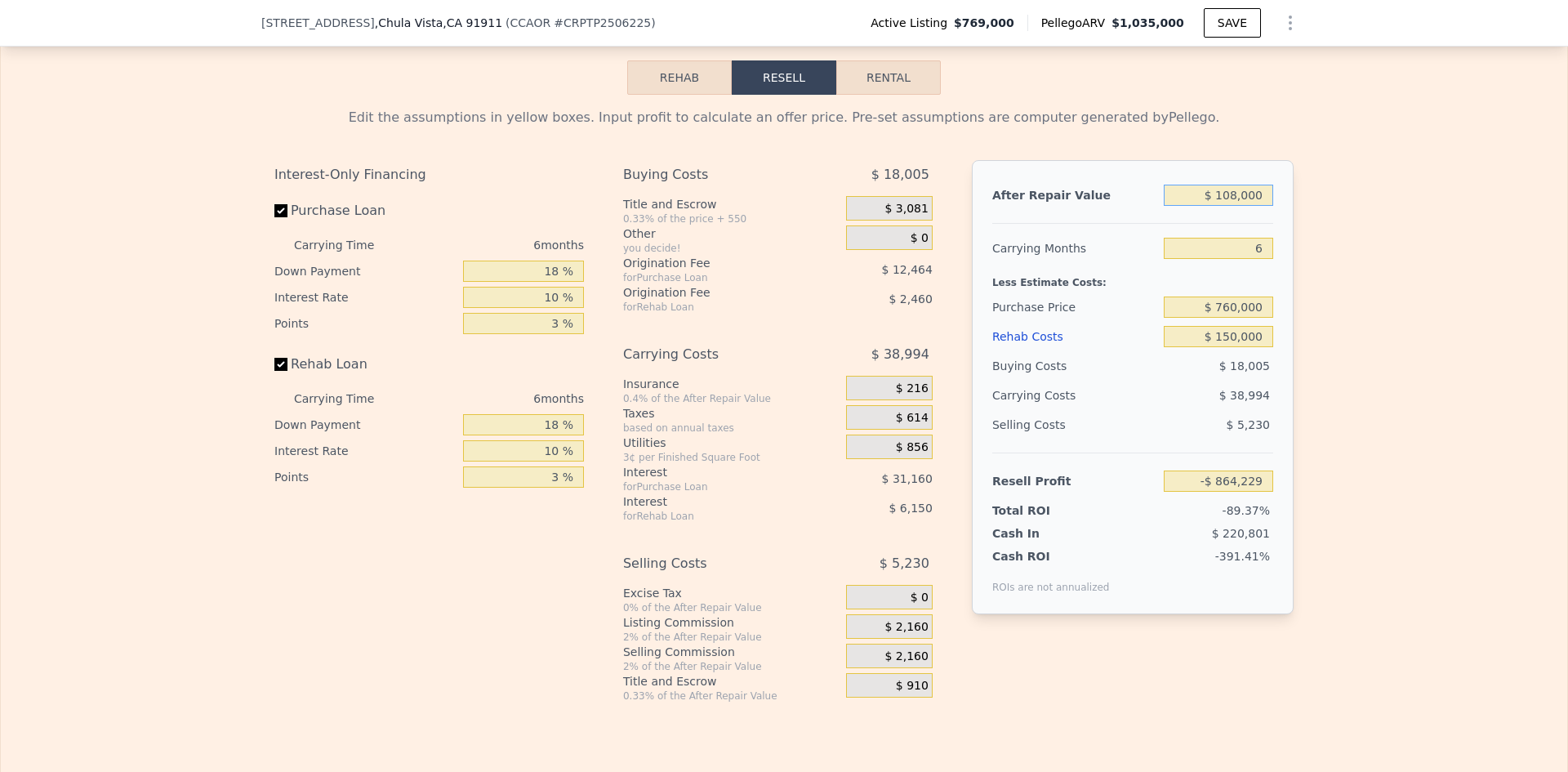
type input "$ 10,000"
type input "-$ 957,786"
type input "$ 1,000"
type input "-$ 966,378"
type input "$ 11,000"
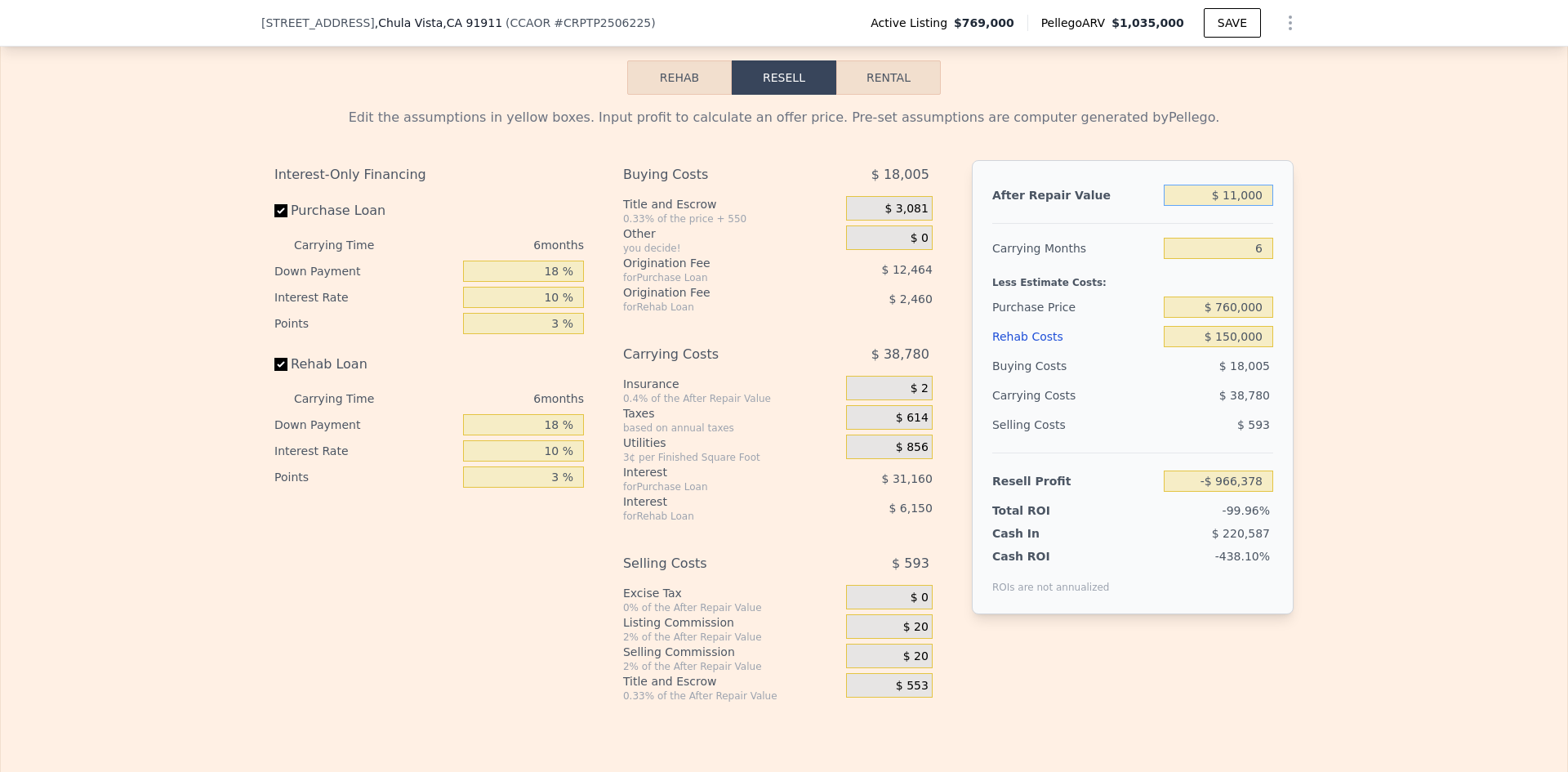
type input "-$ 956,832"
type input "$ 110,000"
type input "-$ 862,319"
type input "$ 1,100,000"
type input "$ 82,804"
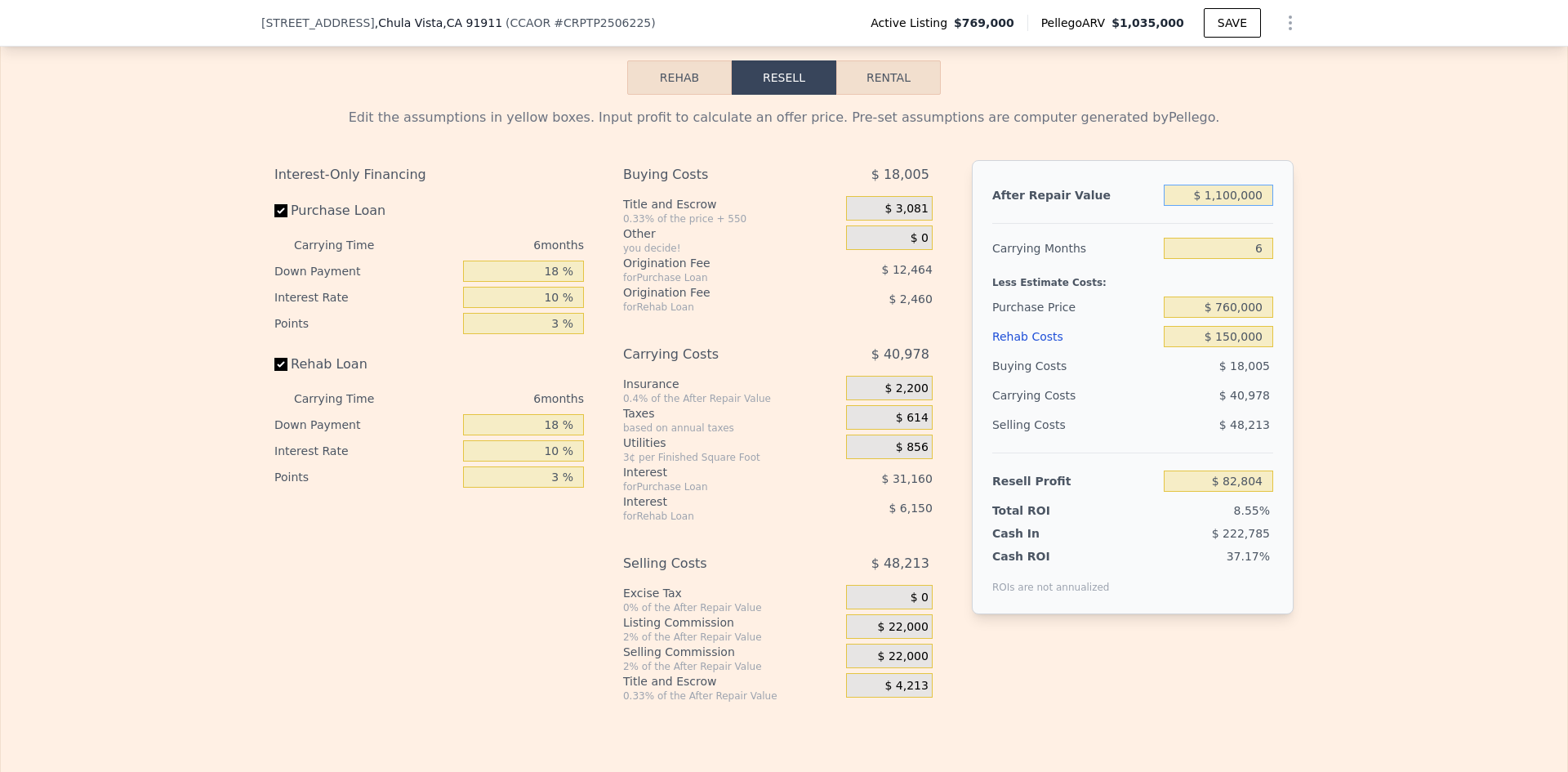
type input "$ 11,000,000"
type input "$ 9,534,037"
type input "$ 1,100,000"
type input "$ 82,804"
type input "$ 1,100,000"
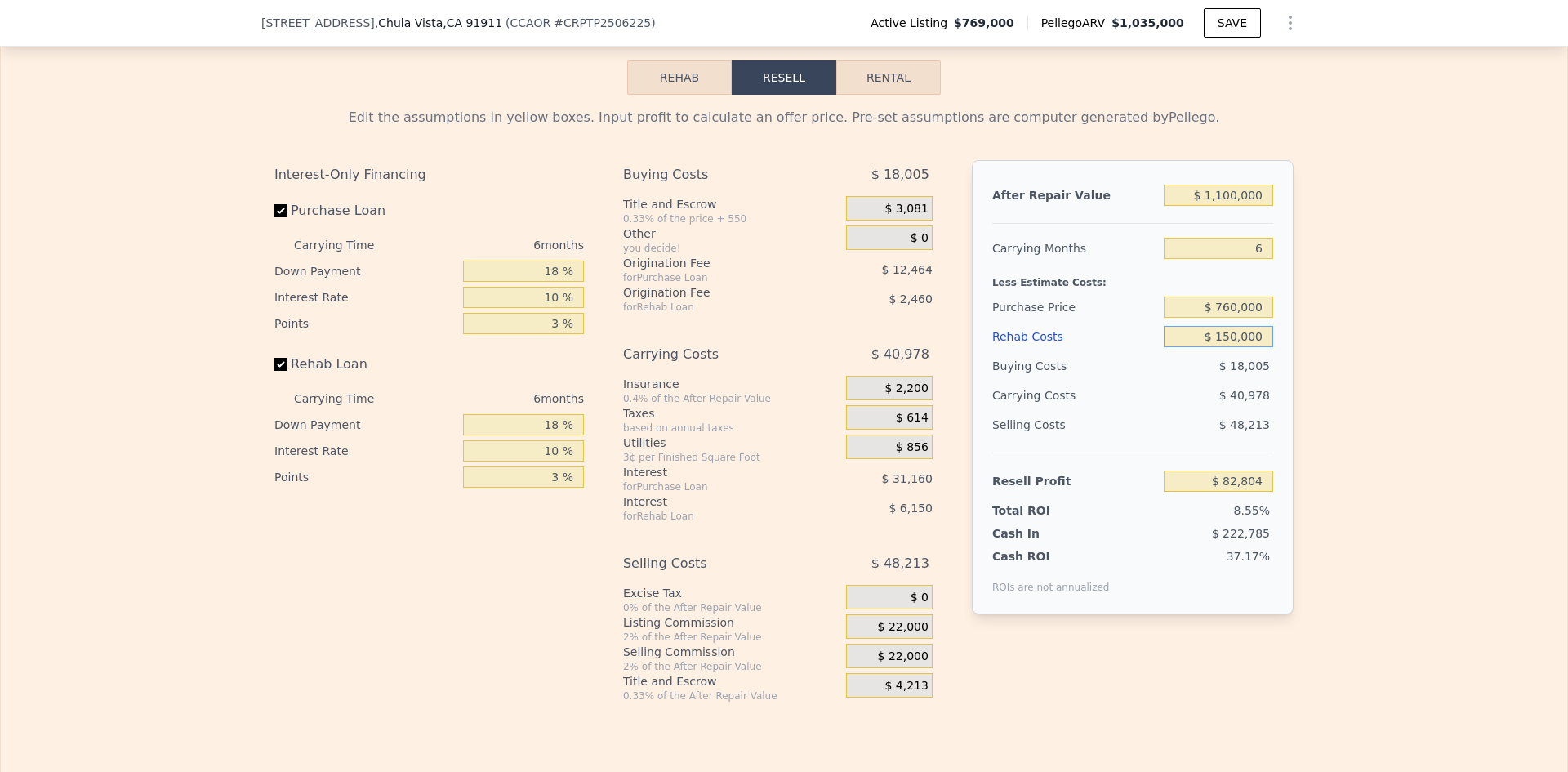
click at [1227, 347] on input "$ 150,000" at bounding box center [1219, 337] width 110 height 22
type input "$ 10,000"
type input "$ 230,842"
type input "$ 130,000"
type input "$ 103,954"
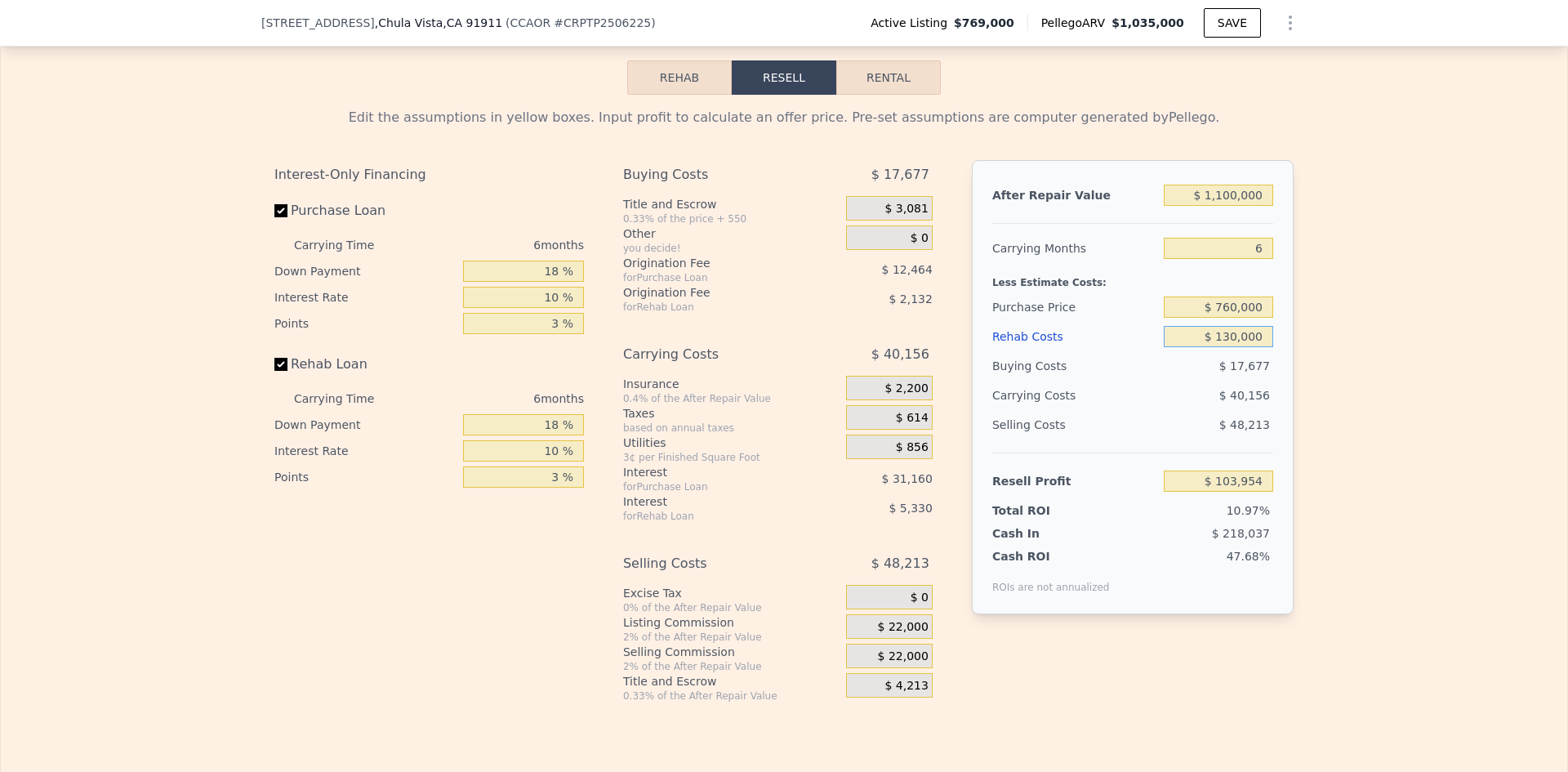
type input "$ 130,000"
click at [1441, 447] on div "Edit the assumptions in yellow boxes. Input profit to calculate an offer price.…" at bounding box center [784, 398] width 1566 height 608
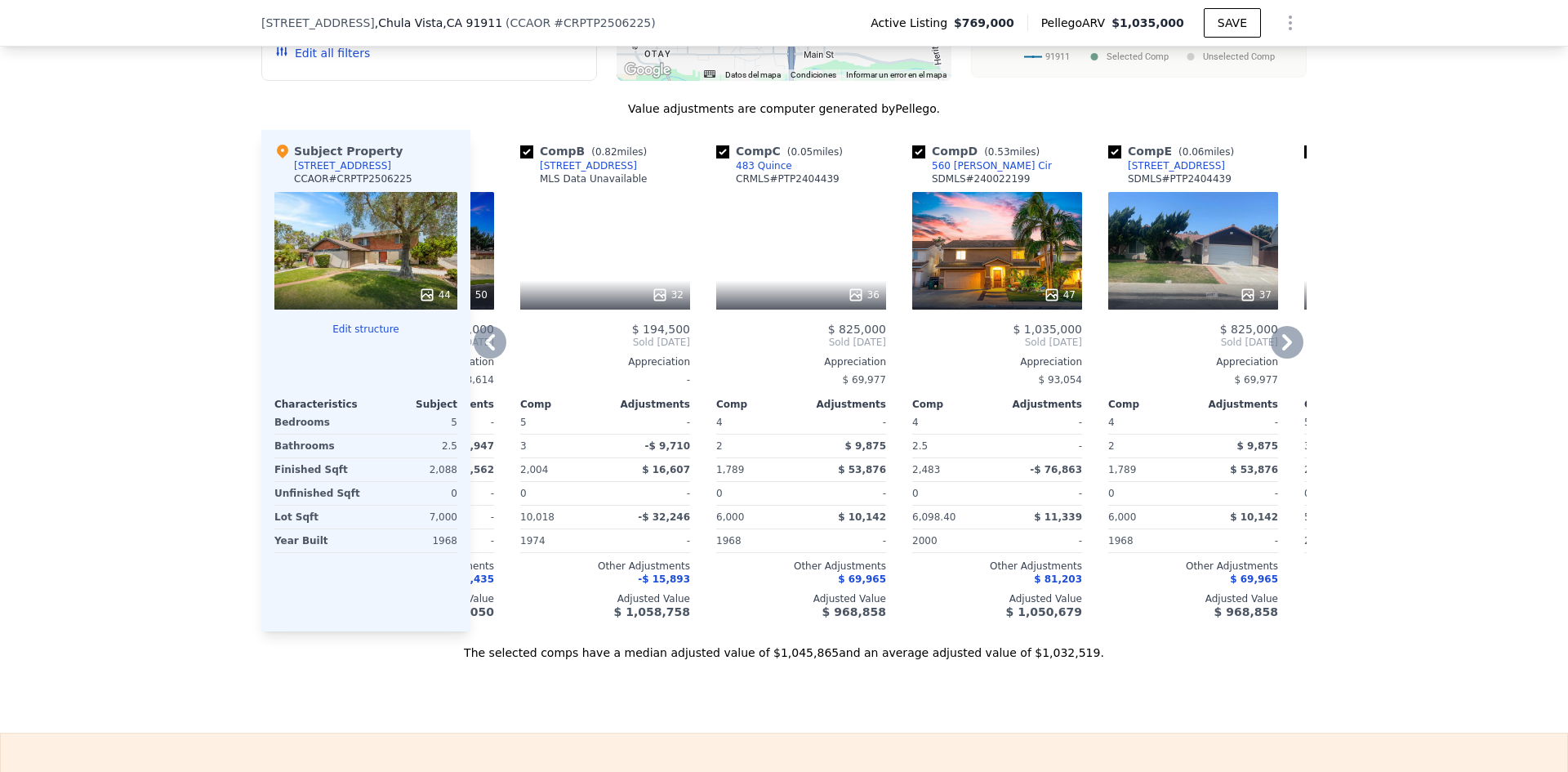
scroll to position [1737, 0]
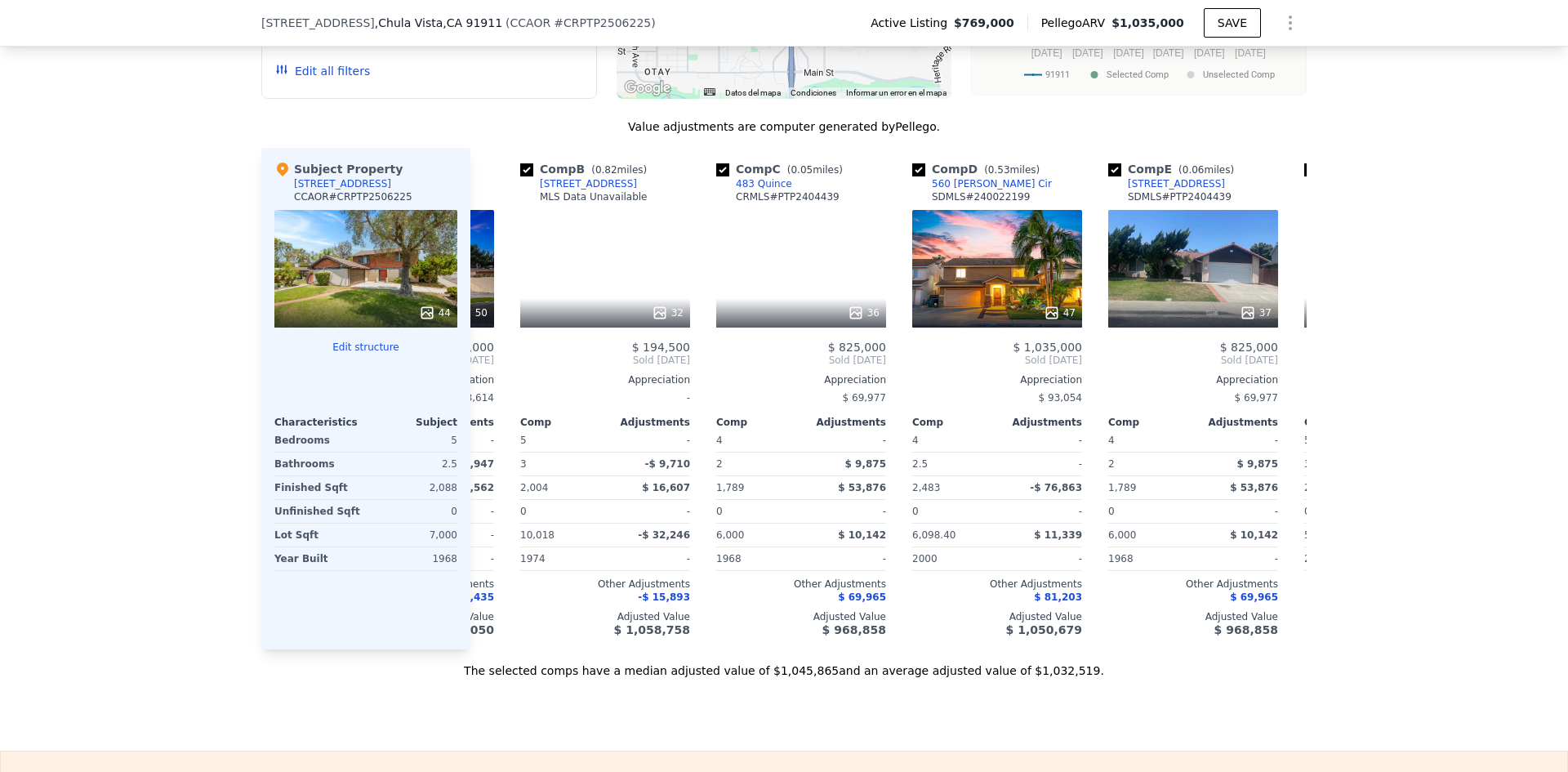
click at [394, 269] on div "44" at bounding box center [366, 268] width 183 height 117
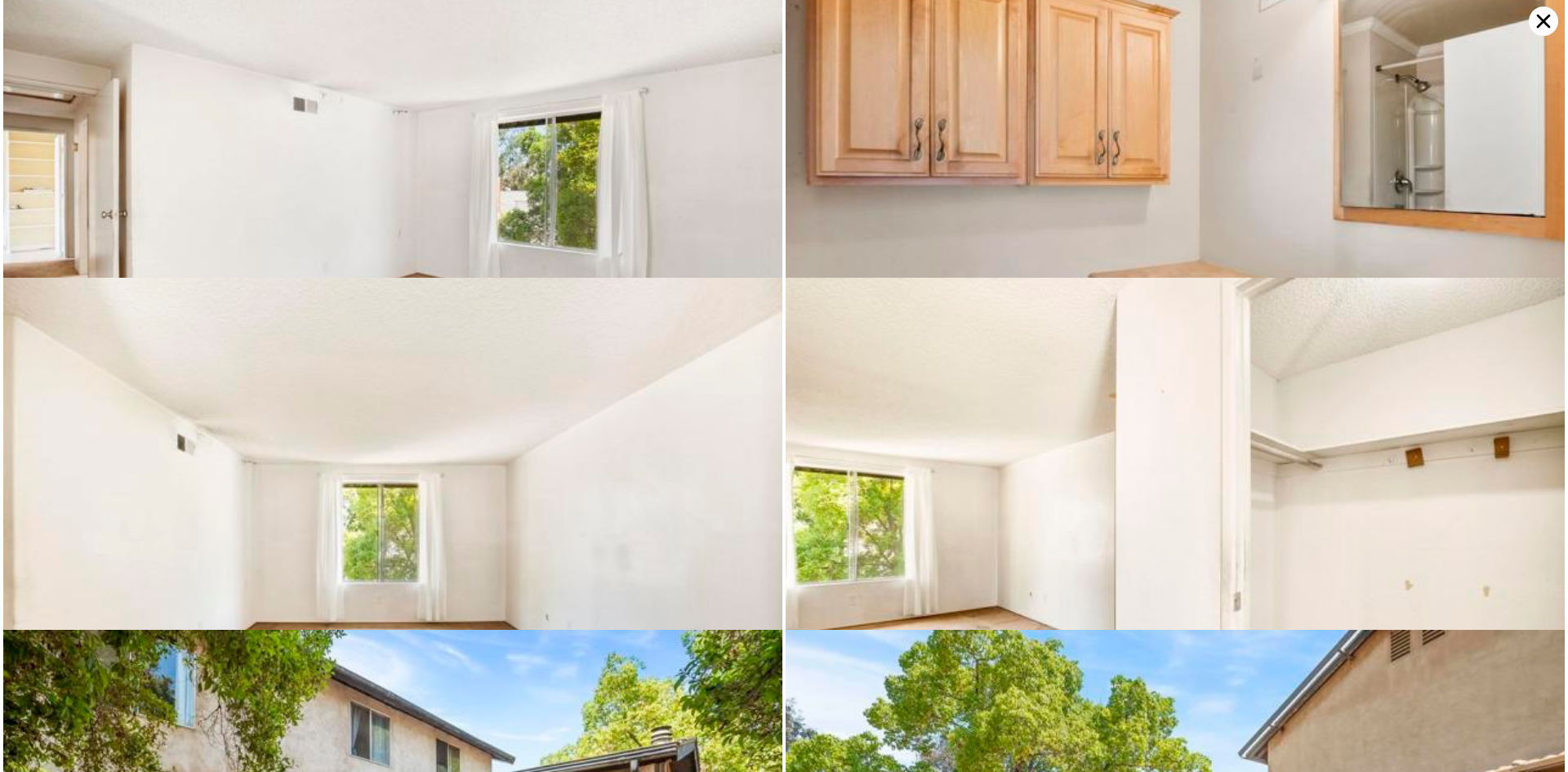
scroll to position [5987, 0]
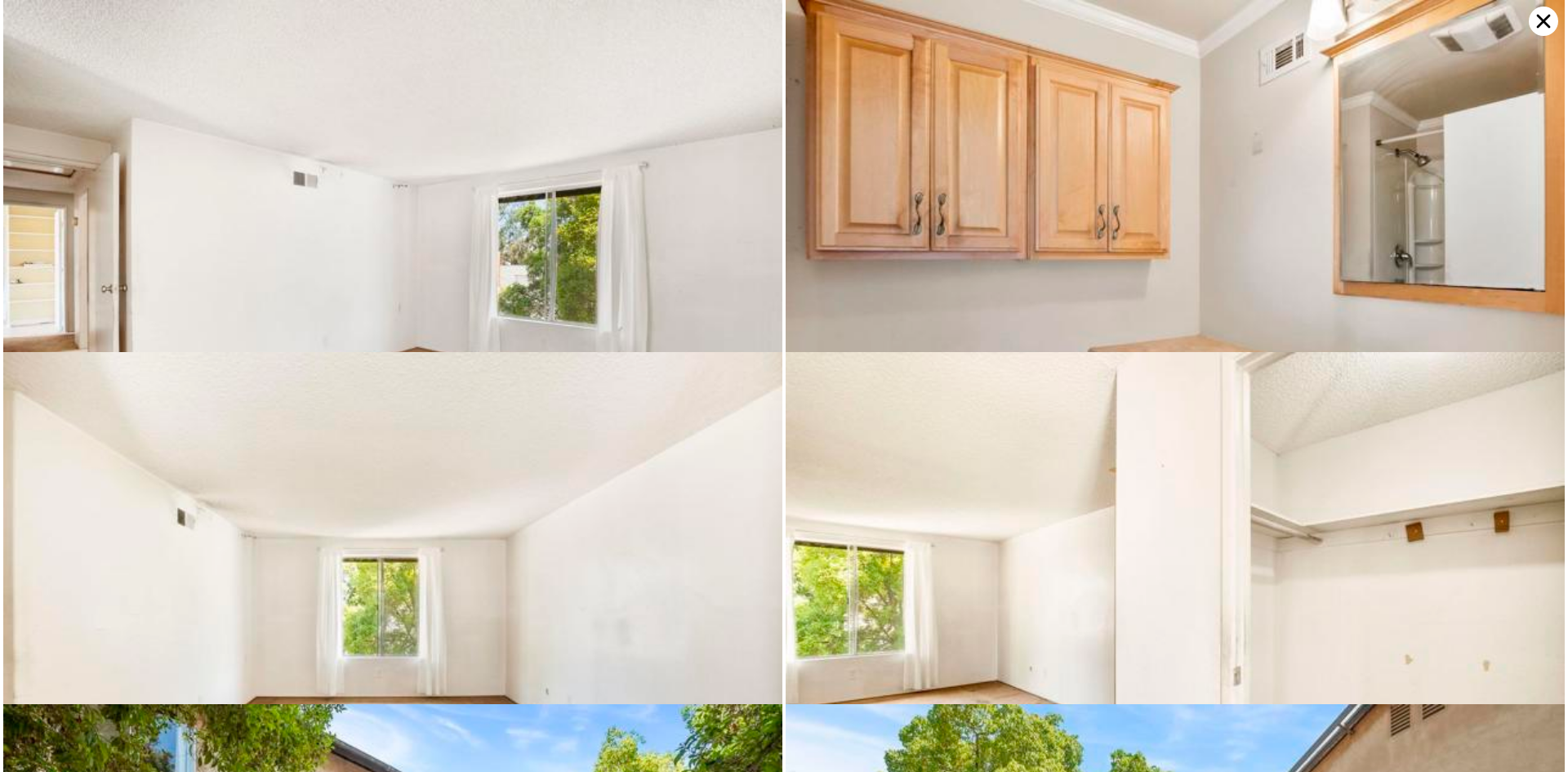
click at [1536, 16] on icon at bounding box center [1543, 21] width 29 height 29
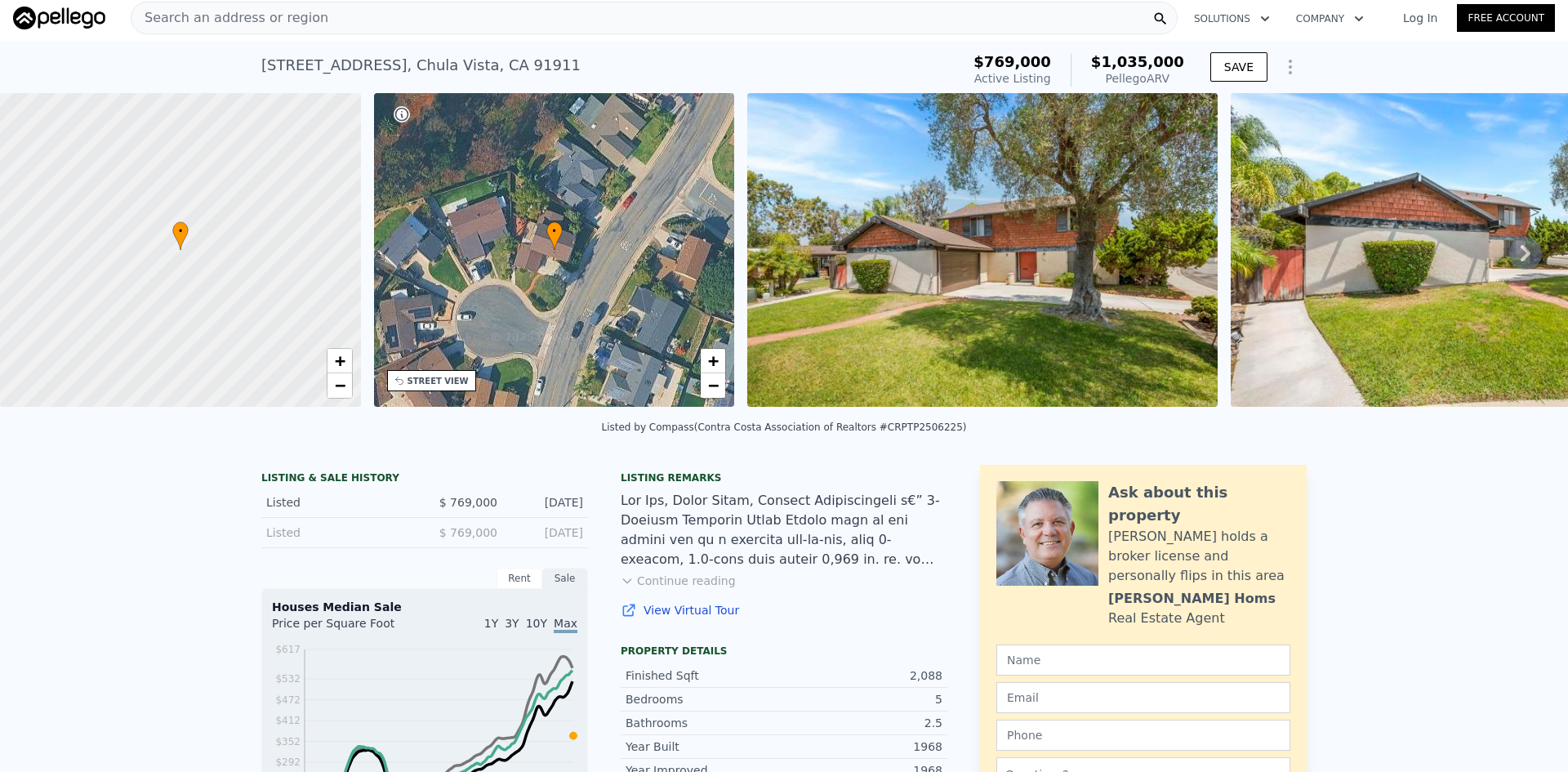
scroll to position [0, 0]
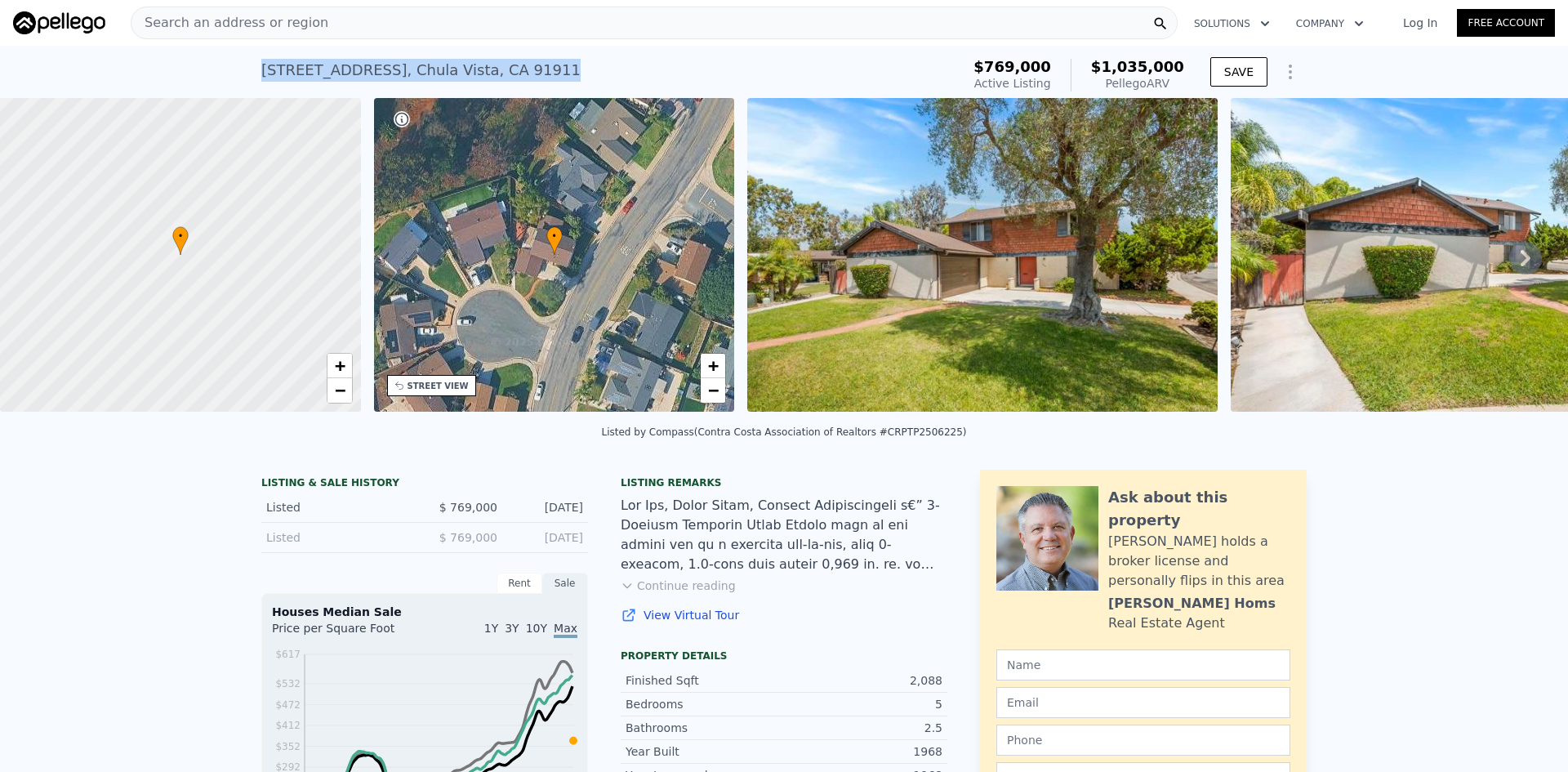
drag, startPoint x: 535, startPoint y: 78, endPoint x: 223, endPoint y: 92, distance: 312.3
click at [223, 92] on div "[STREET_ADDRESS] Active at $769k (~ARV $1.035m ) $769,000 Active Listing $1,035…" at bounding box center [784, 72] width 1568 height 52
copy div "[STREET_ADDRESS]"
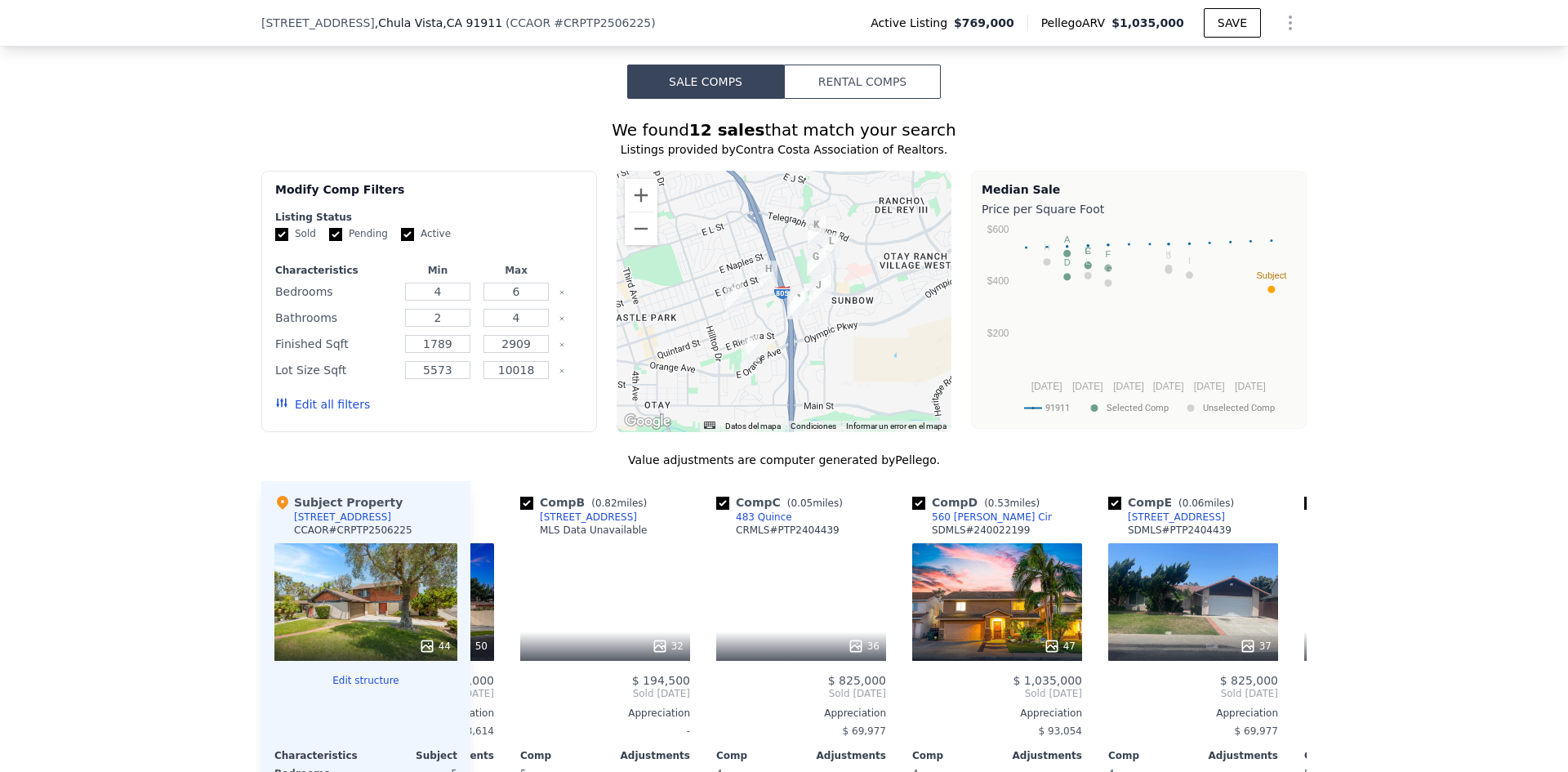
scroll to position [1302, 0]
